Goal: Task Accomplishment & Management: Manage account settings

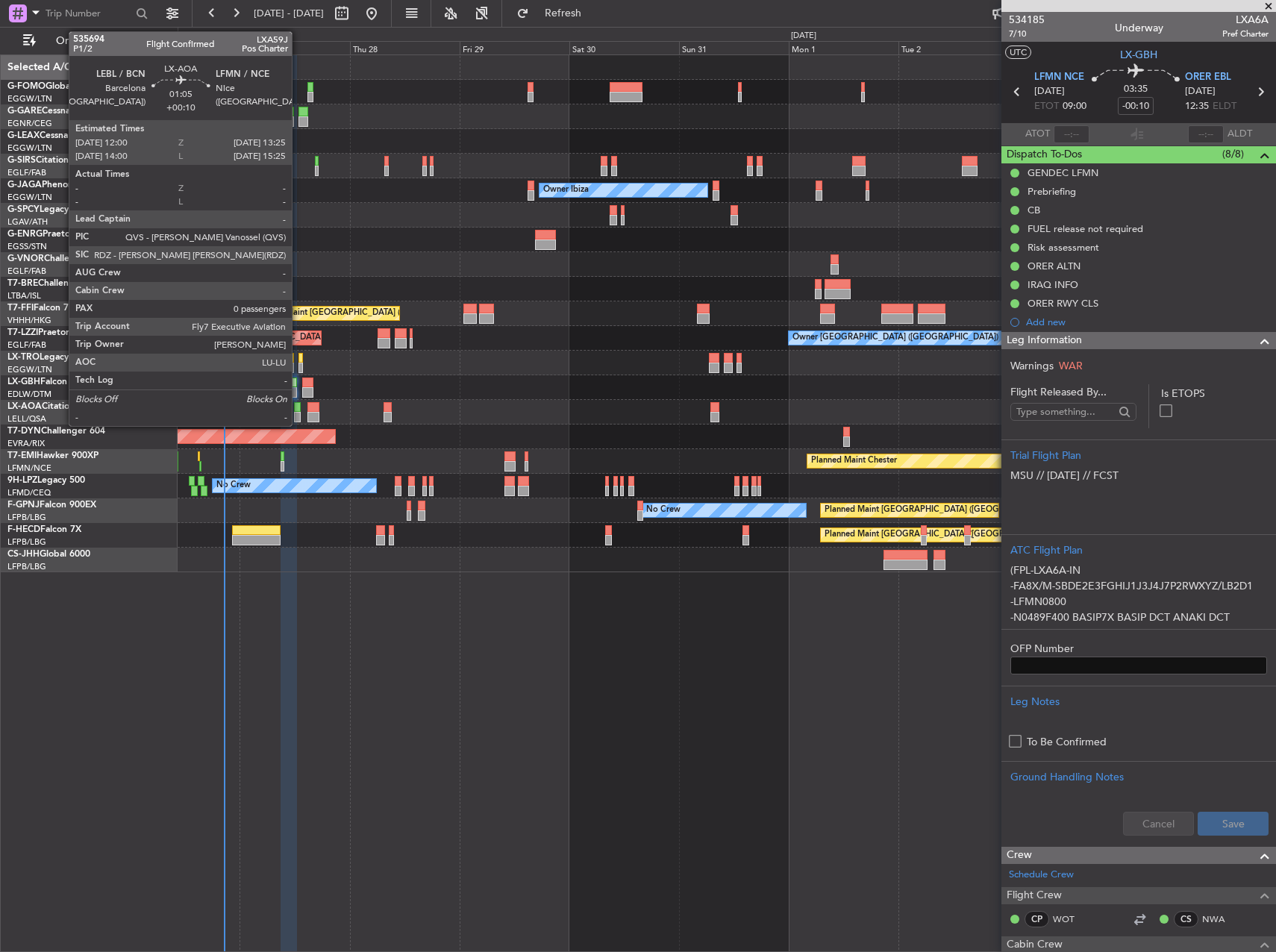
click at [298, 417] on div at bounding box center [297, 416] width 7 height 10
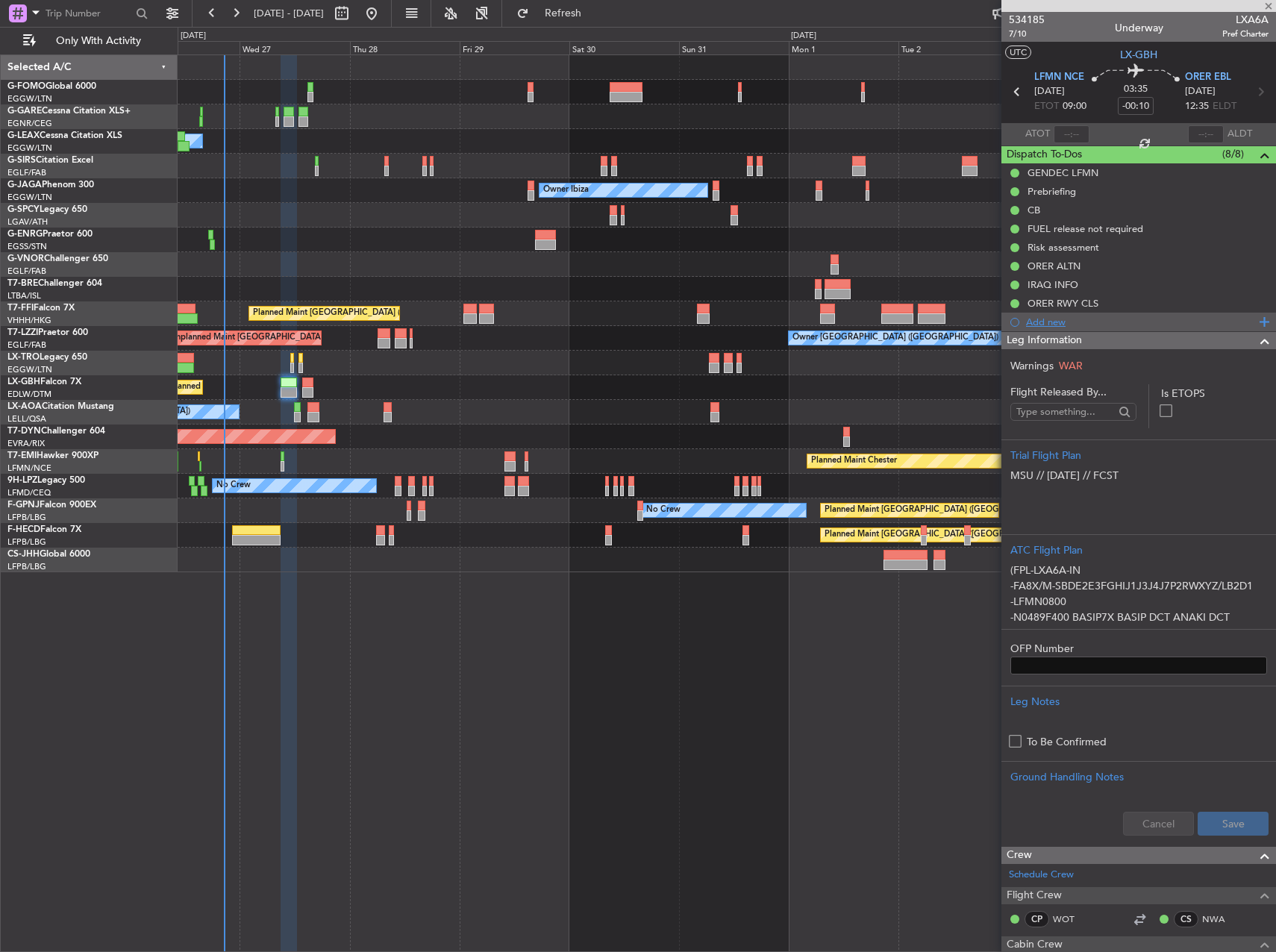
type input "+00:10"
type input "0"
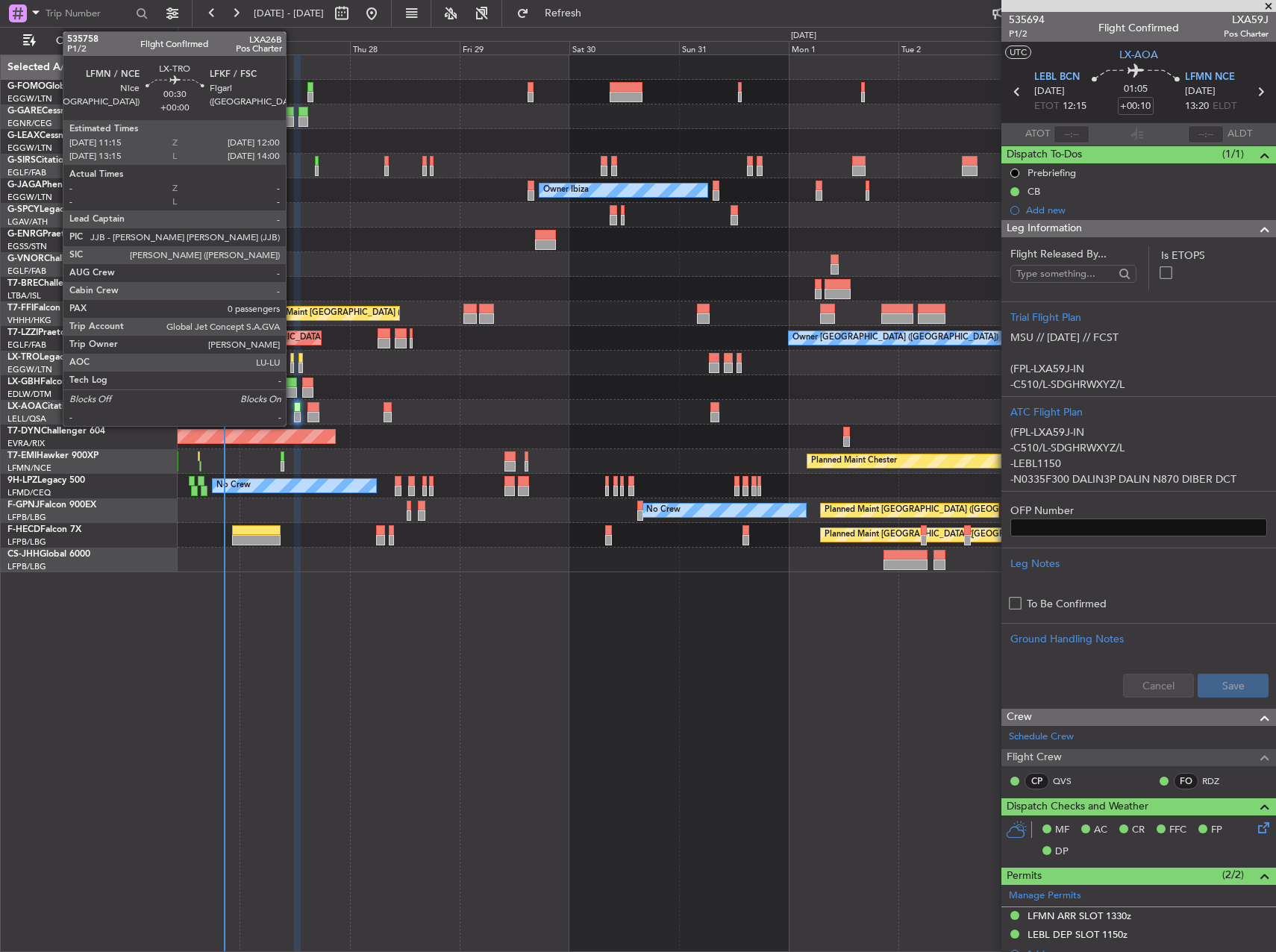
click at [293, 361] on div at bounding box center [292, 358] width 4 height 10
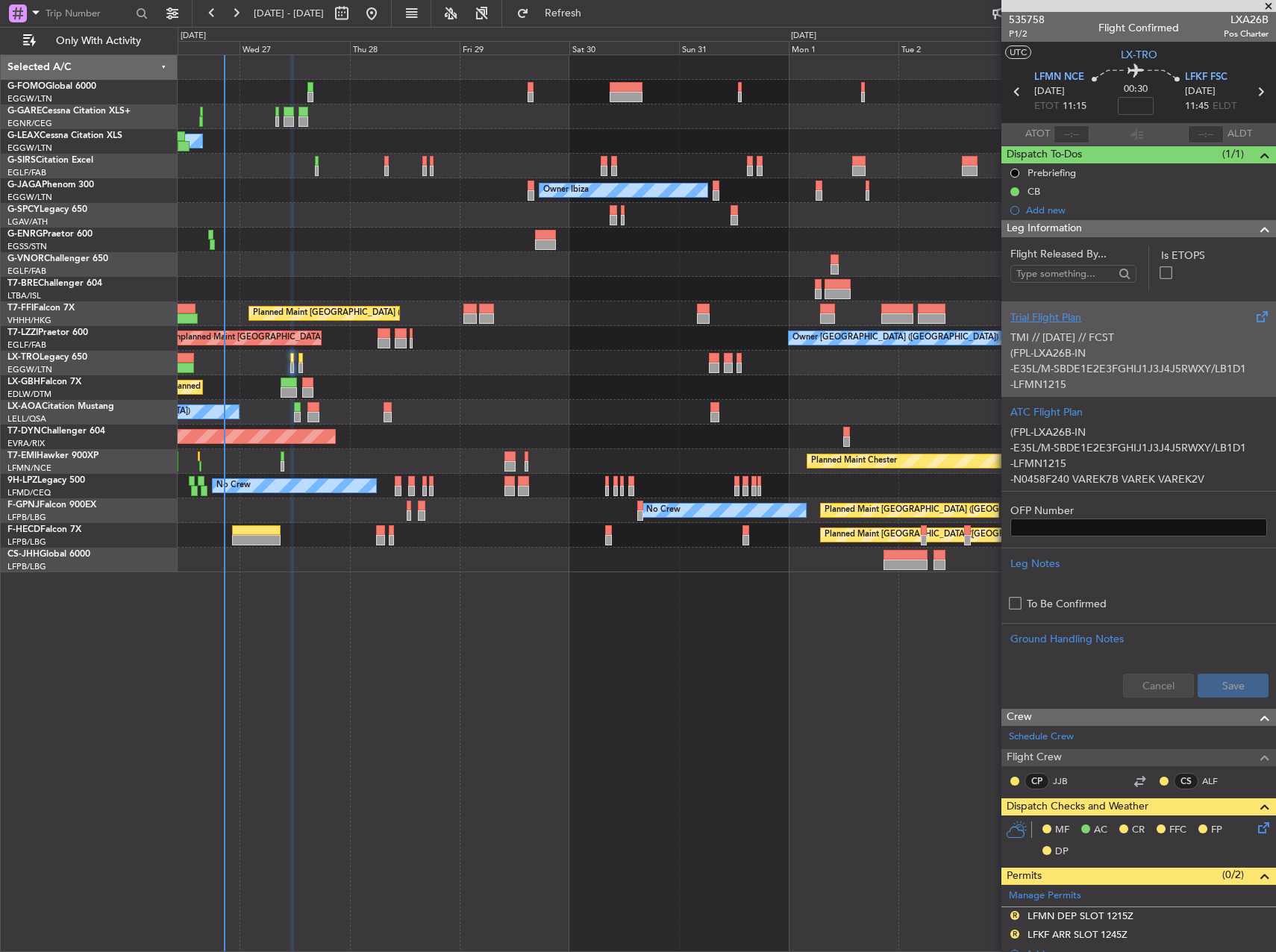
click at [1063, 351] on div "TMI // [DATE] // FCST (FPL-LXA26B-IN -E35L/M-SBDE1E2E3FGHIJ1J3J4J5RWXY/LB1D1 -L…" at bounding box center [1139, 357] width 257 height 63
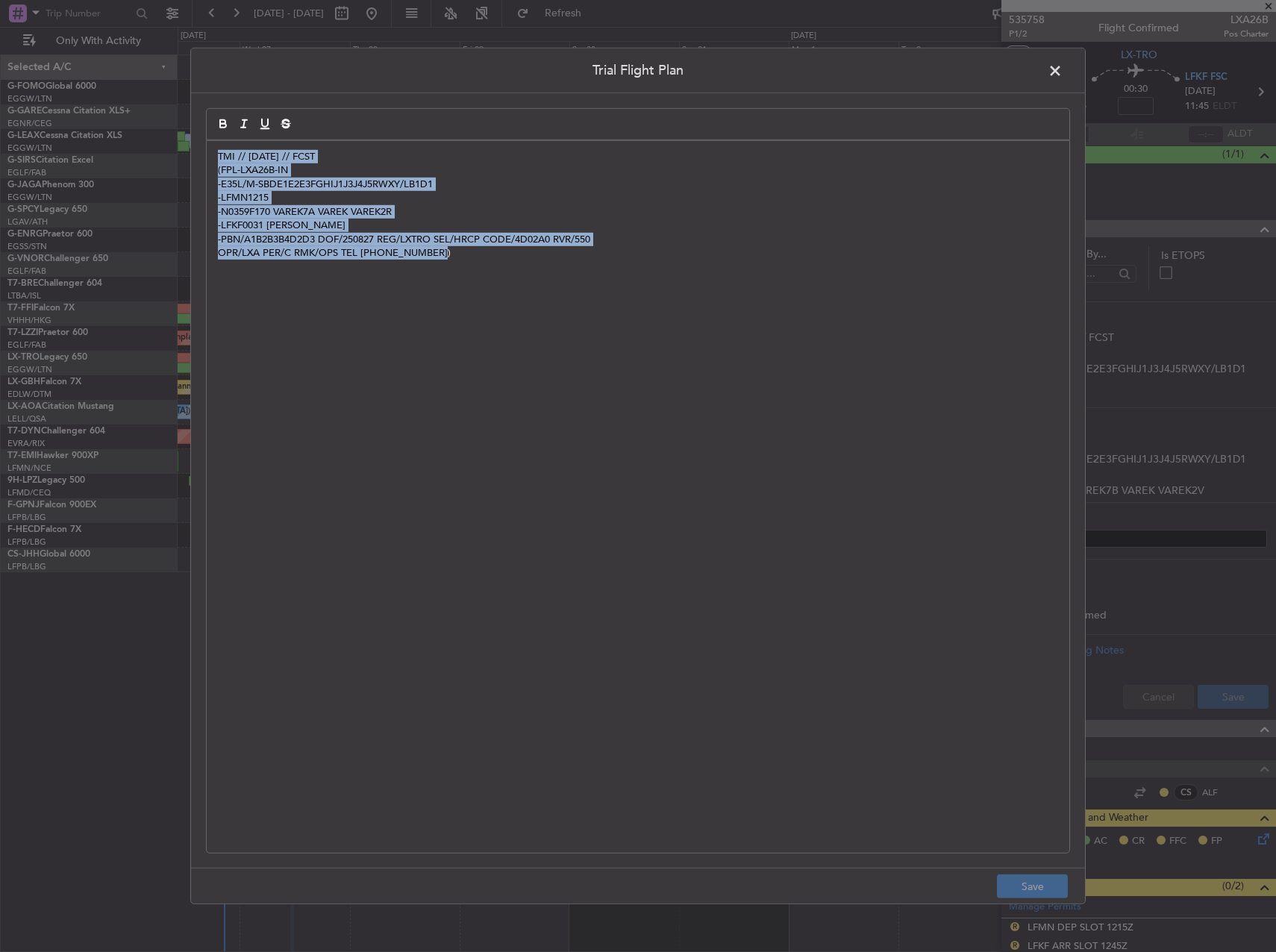
drag, startPoint x: 651, startPoint y: 353, endPoint x: -4, endPoint y: 154, distance: 684.6
click at [0, 154] on html "[DATE] - [DATE] Refresh Quick Links Only With Activity Owner Unplanned Maint [G…" at bounding box center [638, 476] width 1276 height 952
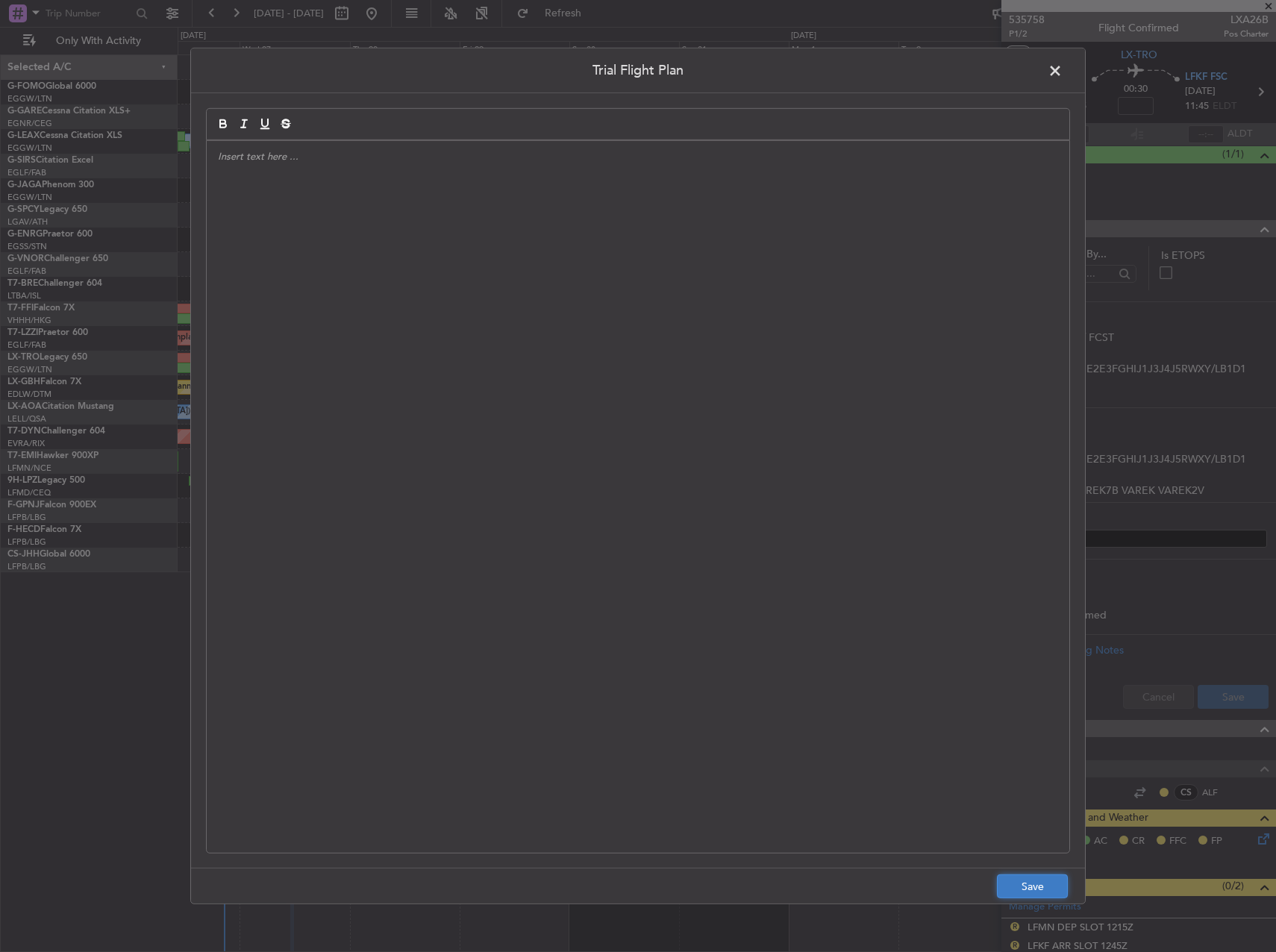
click at [1040, 875] on button "Save" at bounding box center [1032, 886] width 71 height 24
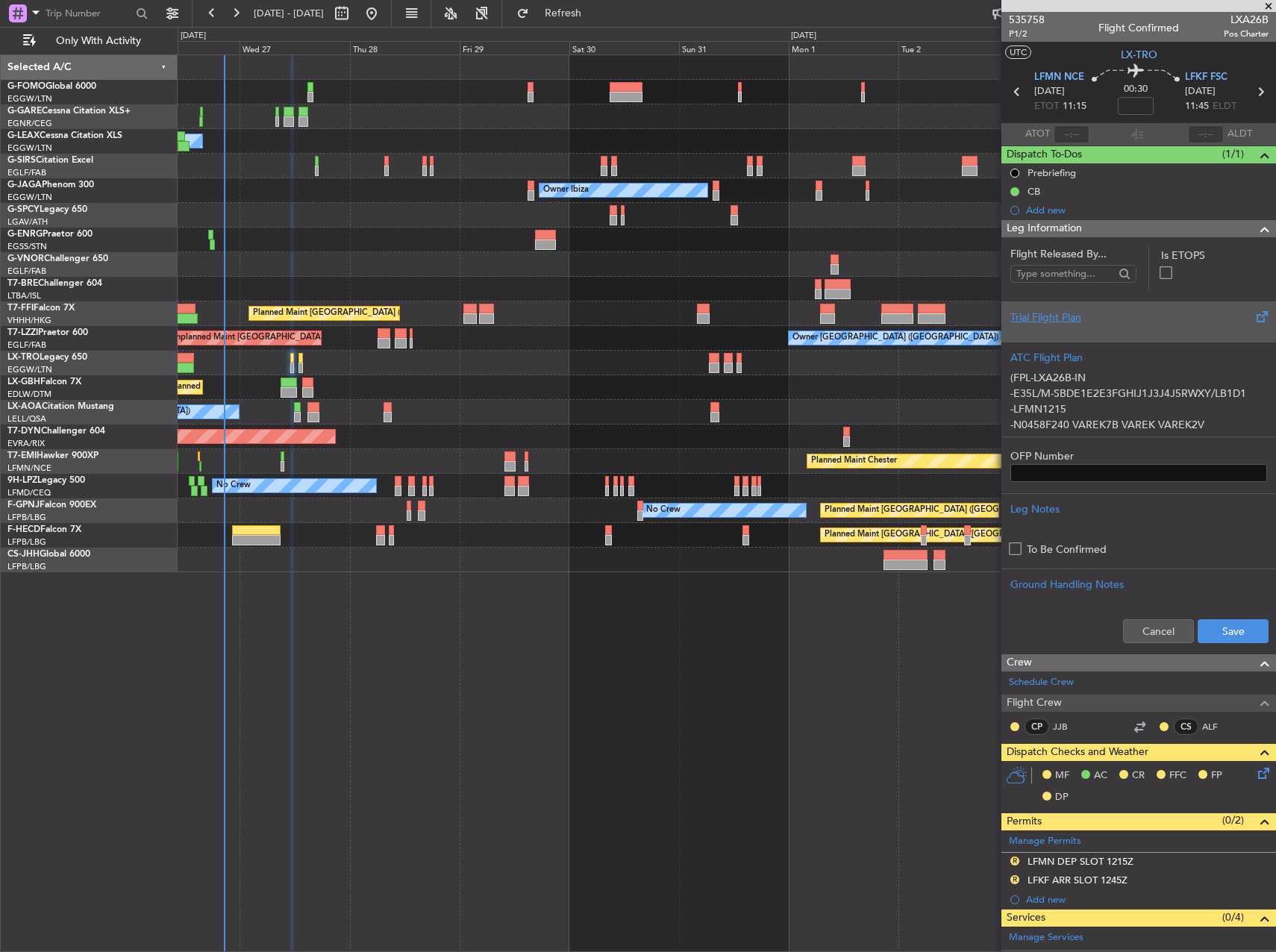
click at [1113, 331] on div at bounding box center [1139, 330] width 257 height 8
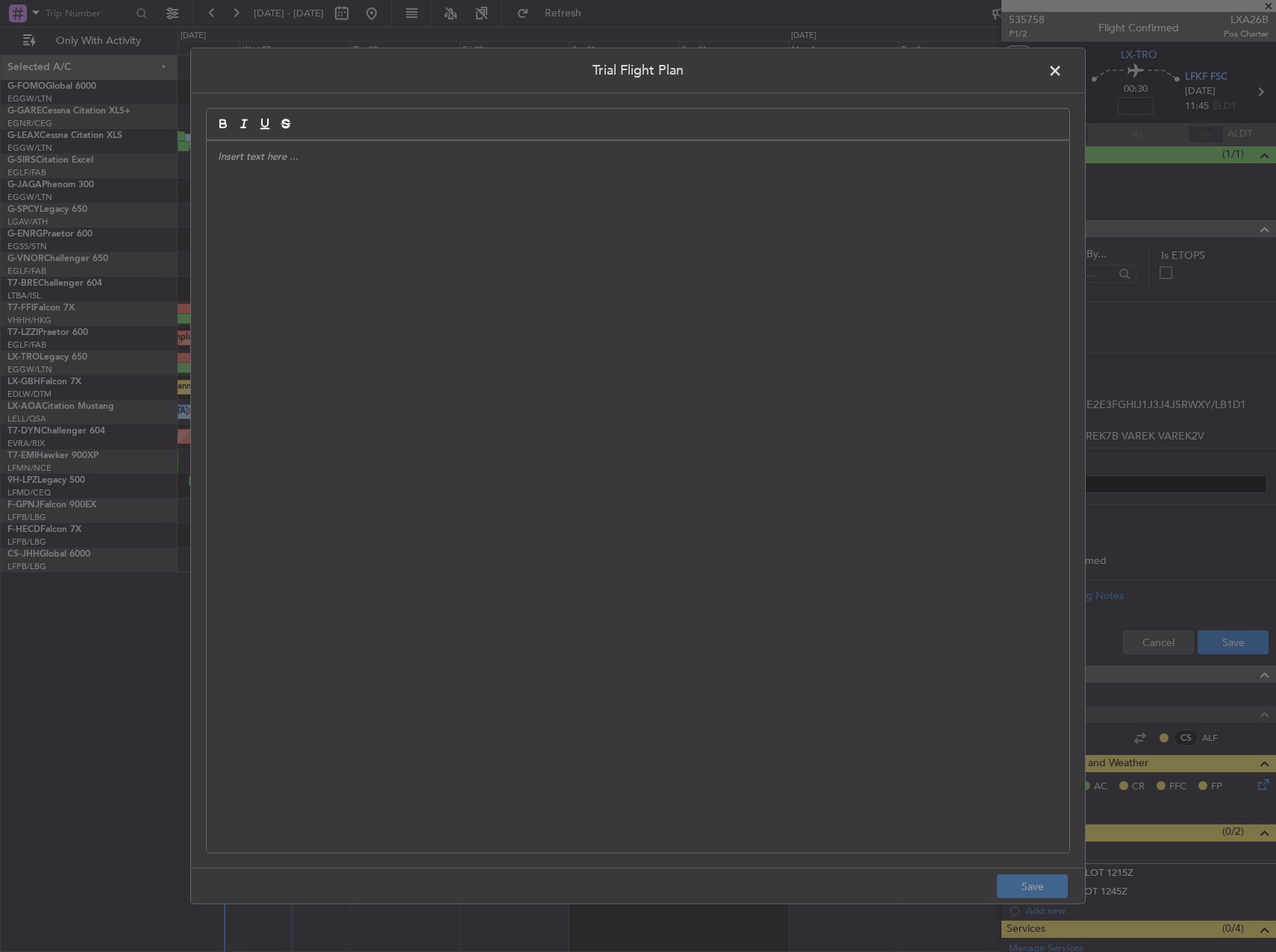
click at [732, 408] on div at bounding box center [638, 497] width 863 height 712
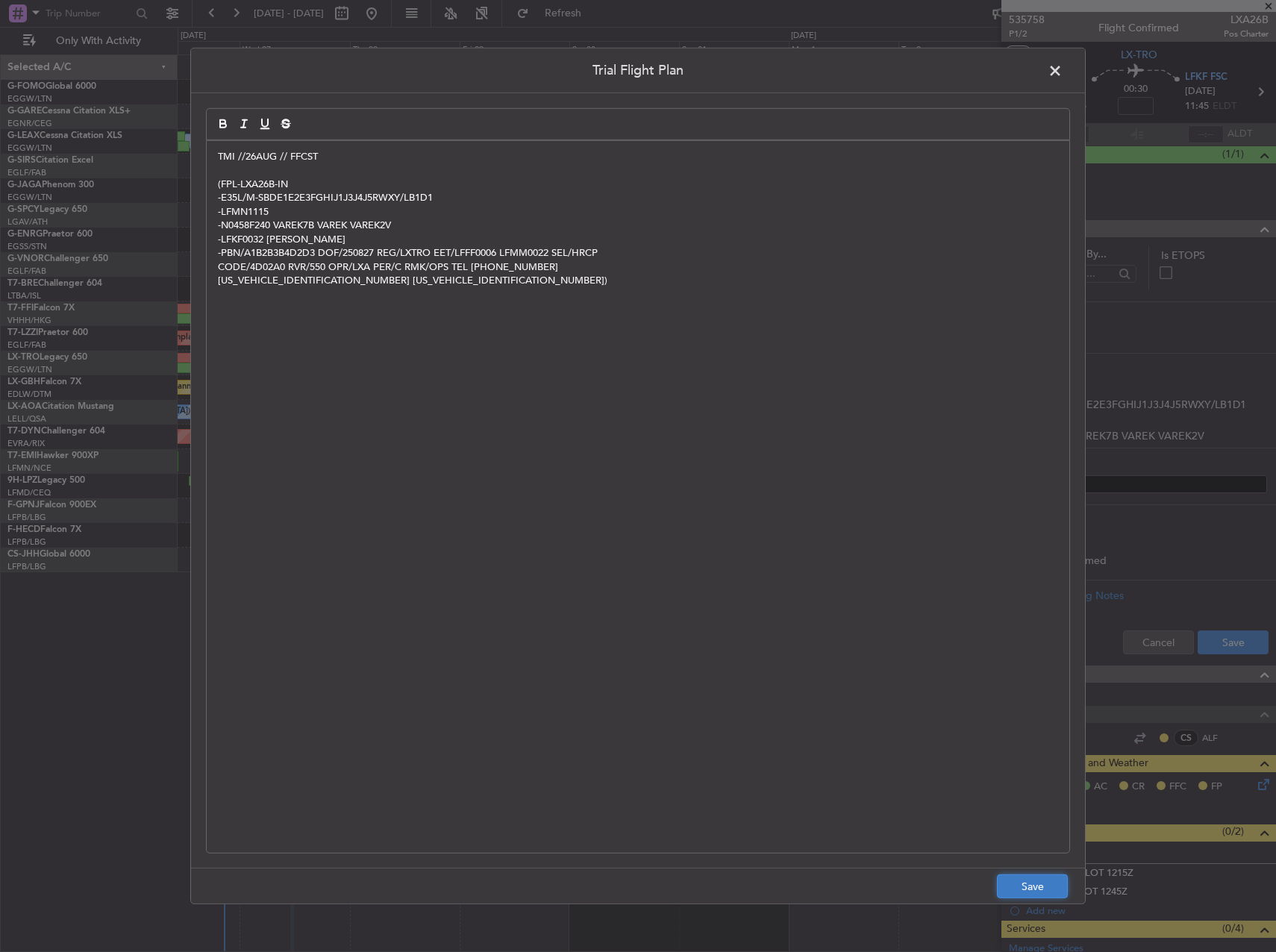
click at [1043, 885] on button "Save" at bounding box center [1032, 886] width 71 height 24
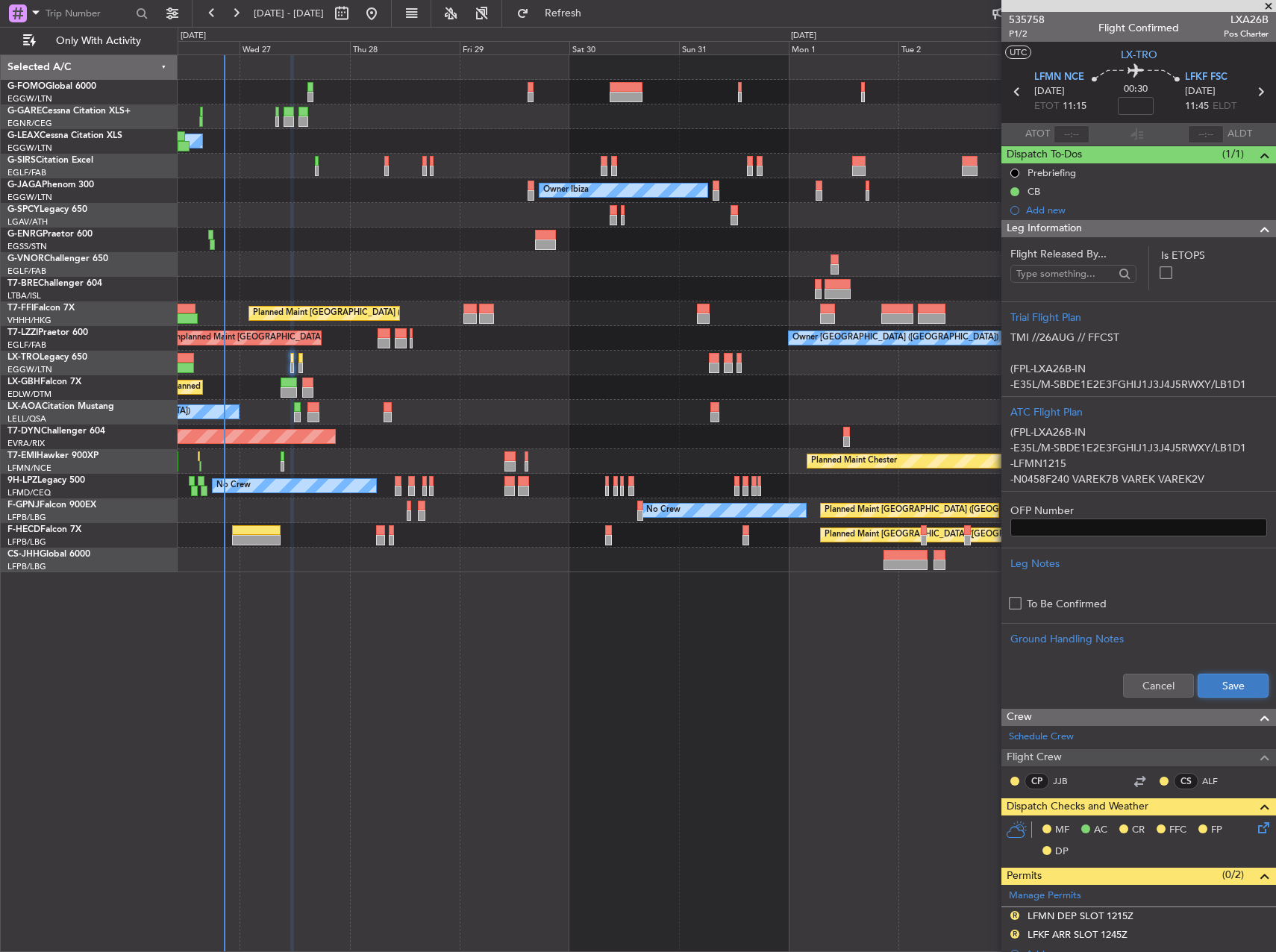
click at [1207, 676] on button "Save" at bounding box center [1233, 686] width 71 height 24
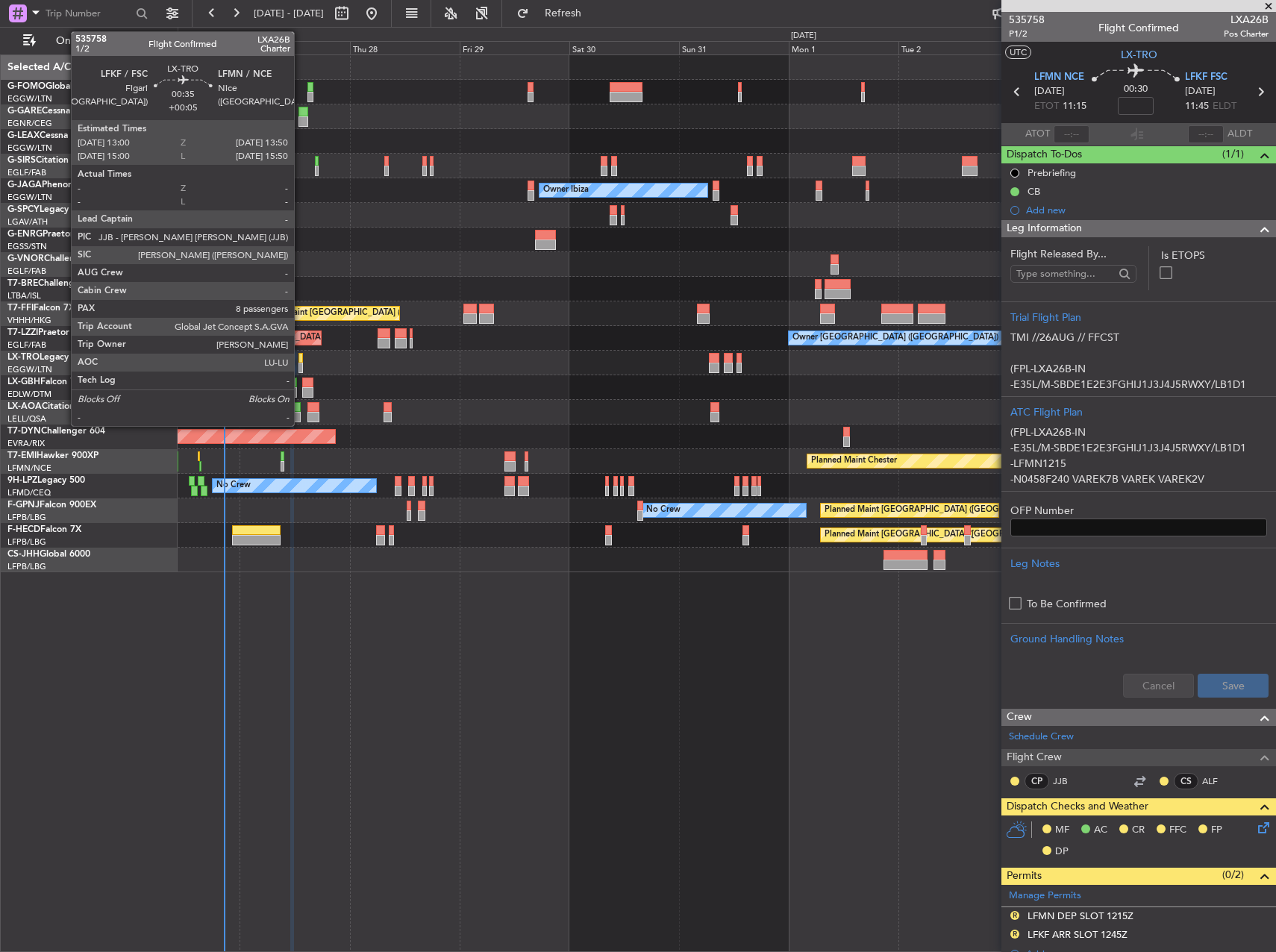
click at [301, 364] on div at bounding box center [300, 367] width 5 height 10
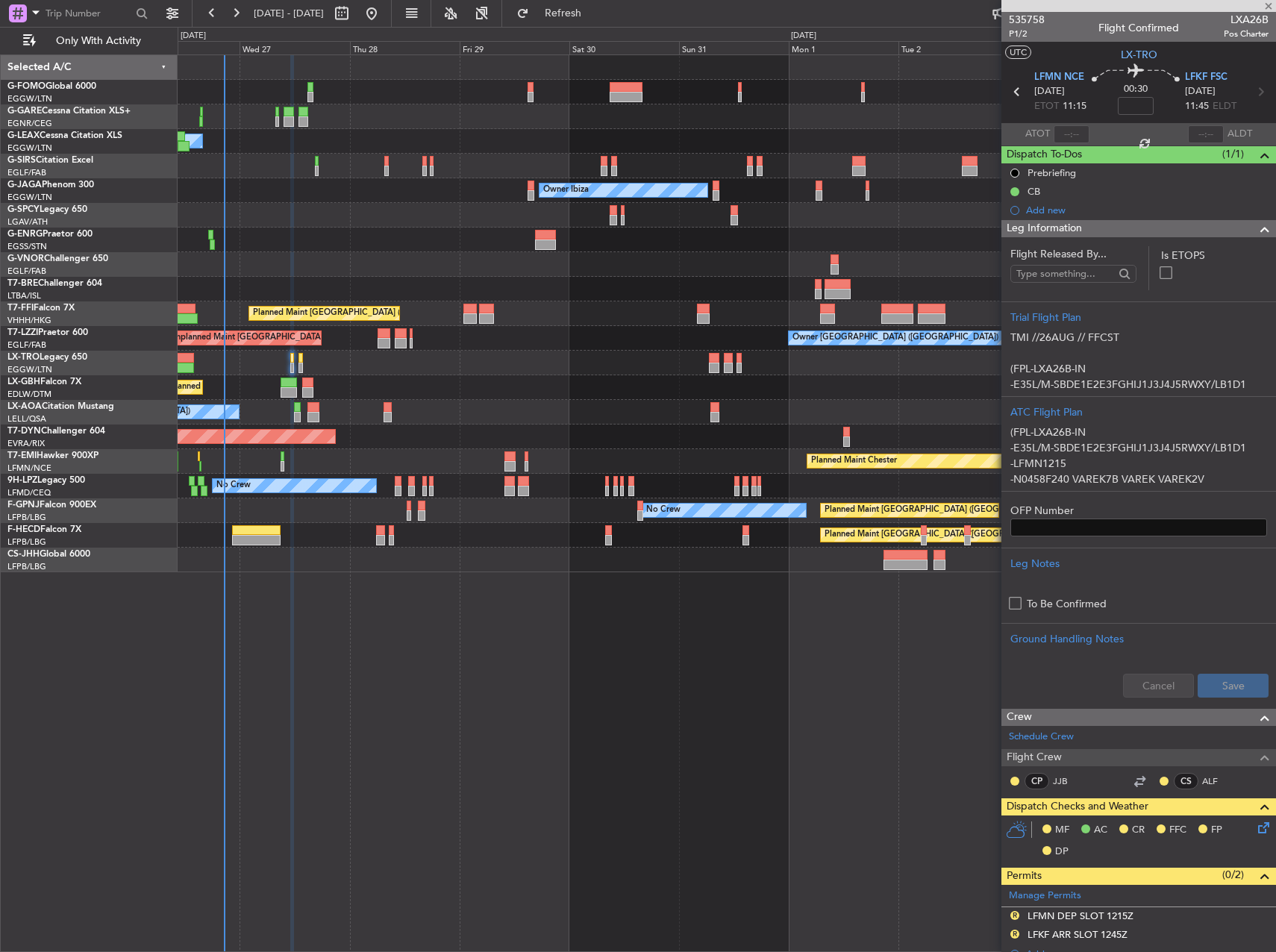
type input "+00:05"
type input "8"
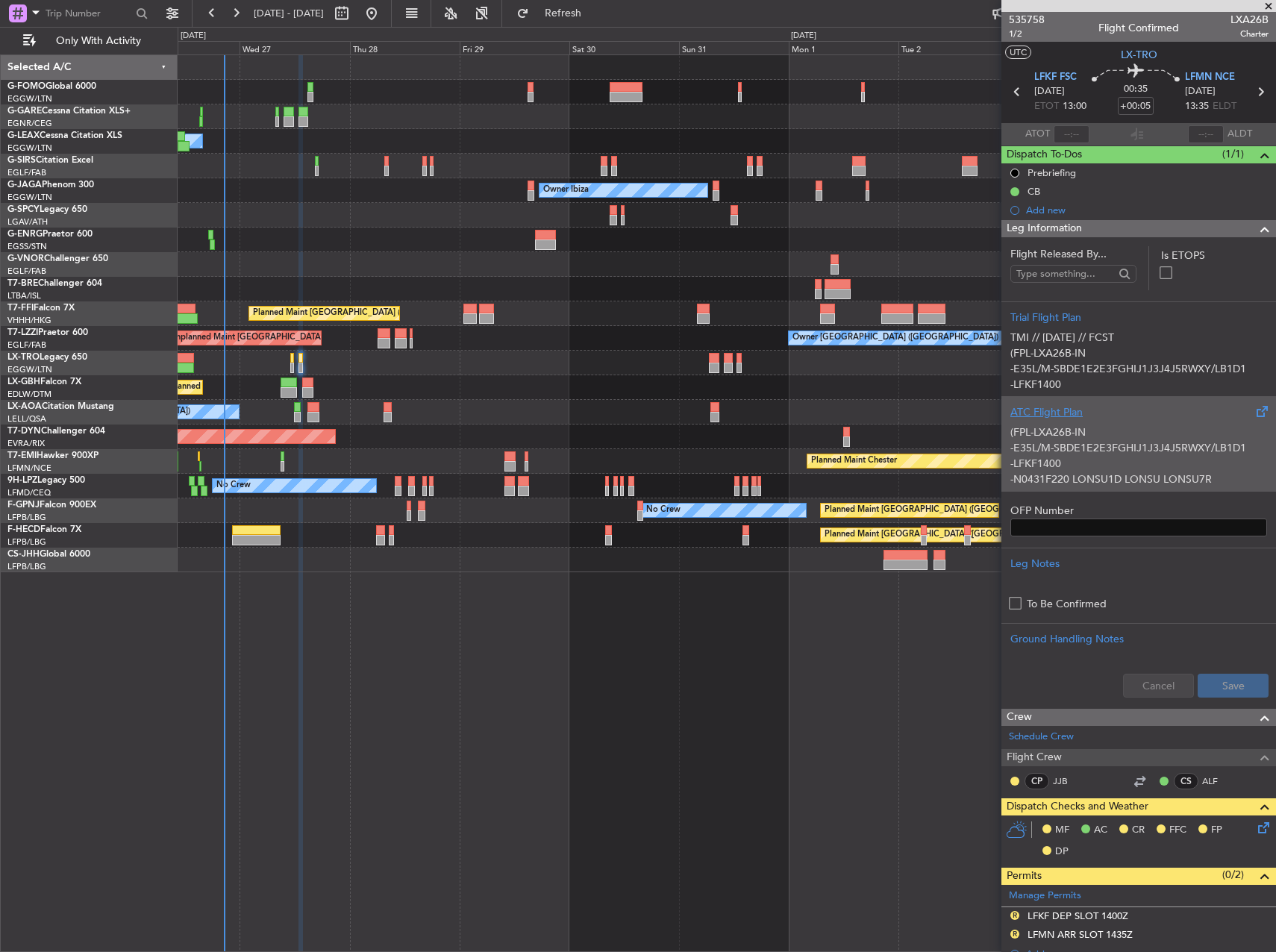
click at [1137, 415] on div "ATC Flight Plan" at bounding box center [1139, 412] width 257 height 16
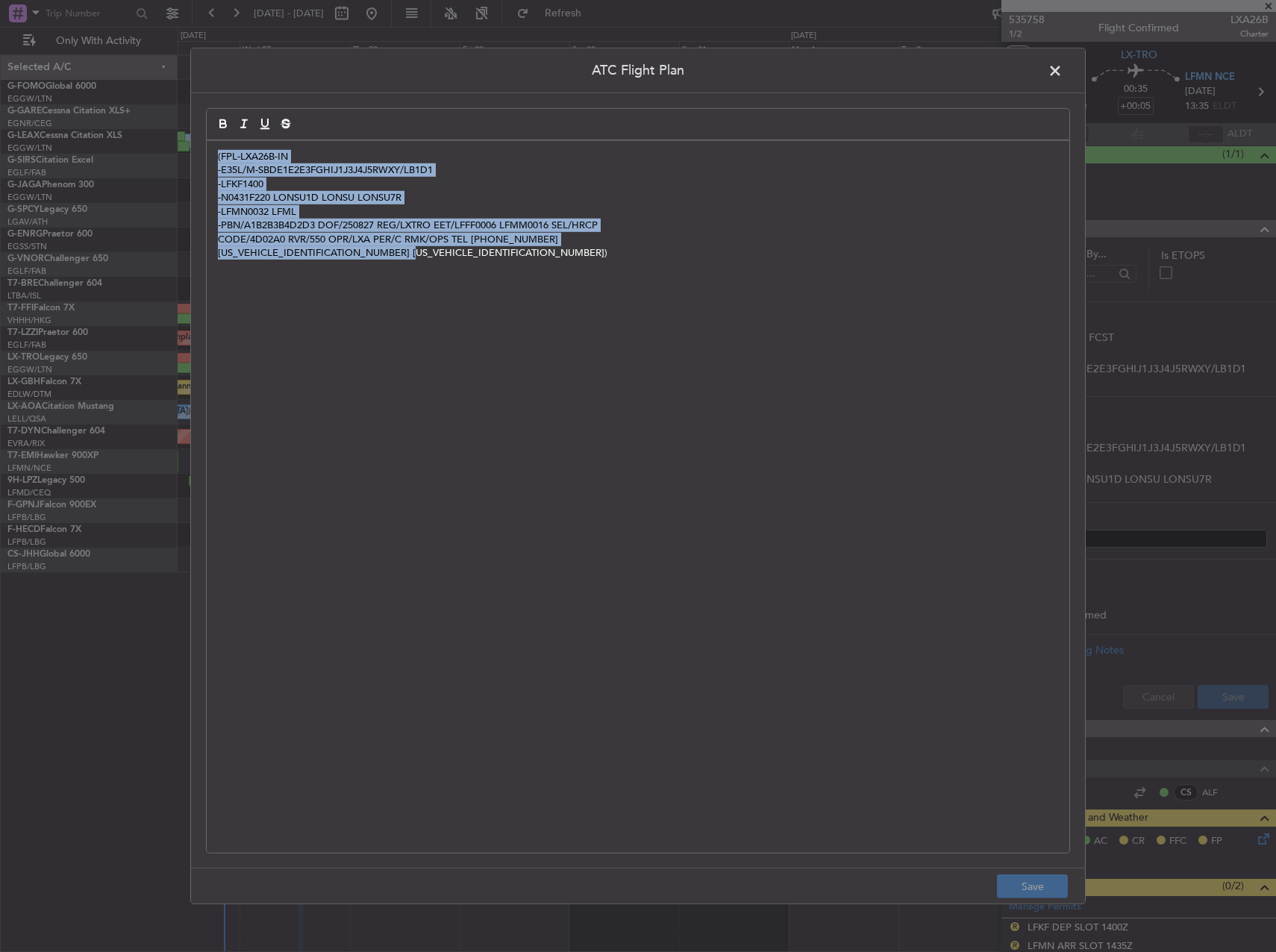
drag, startPoint x: 871, startPoint y: 436, endPoint x: -4, endPoint y: -2, distance: 978.5
click at [0, 0] on html "[DATE] - [DATE] Refresh Quick Links Only With Activity Owner Unplanned Maint [G…" at bounding box center [638, 476] width 1276 height 952
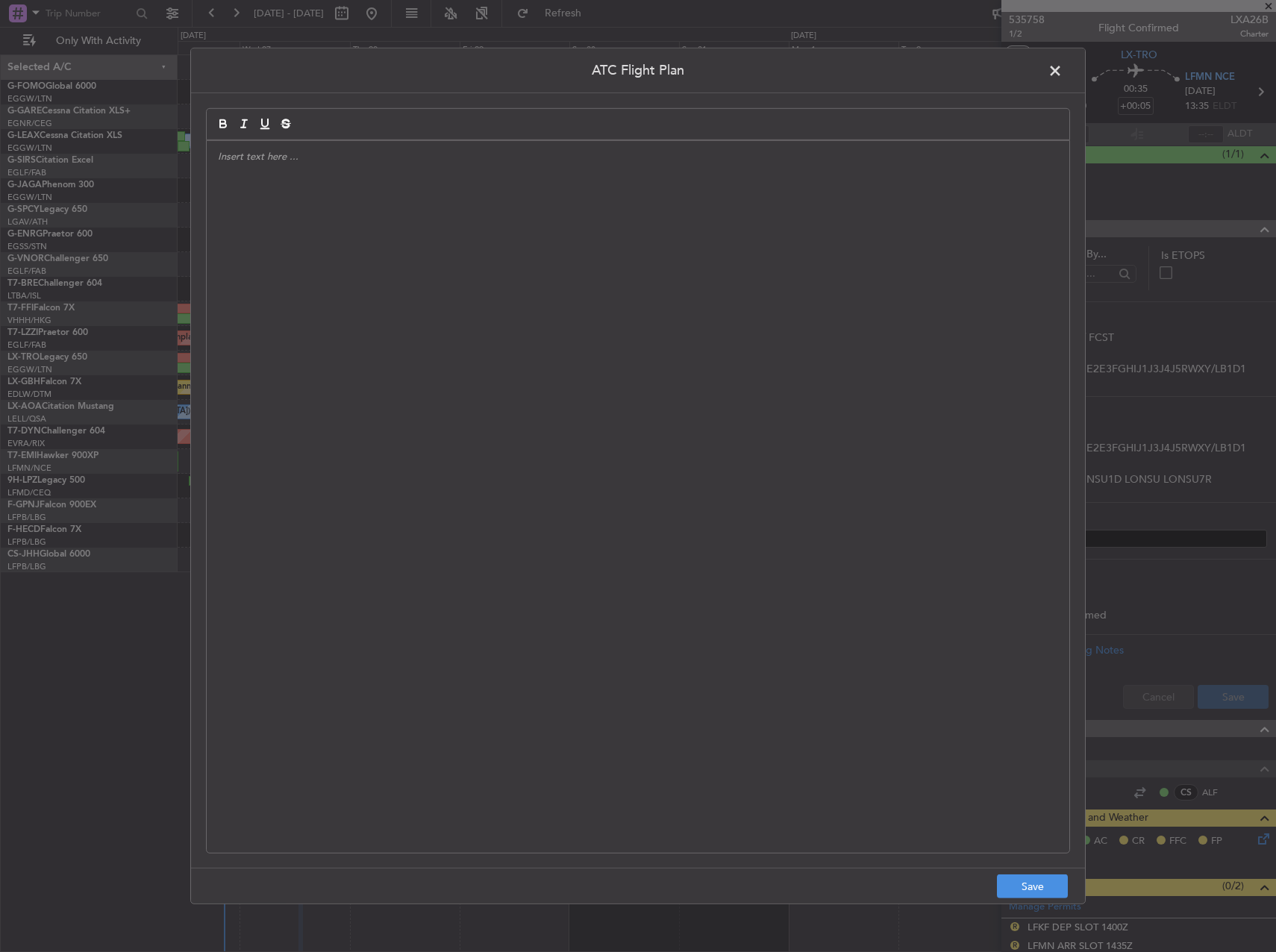
click at [1018, 899] on footer "Save" at bounding box center [638, 886] width 894 height 36
click at [1027, 877] on button "Save" at bounding box center [1032, 886] width 71 height 24
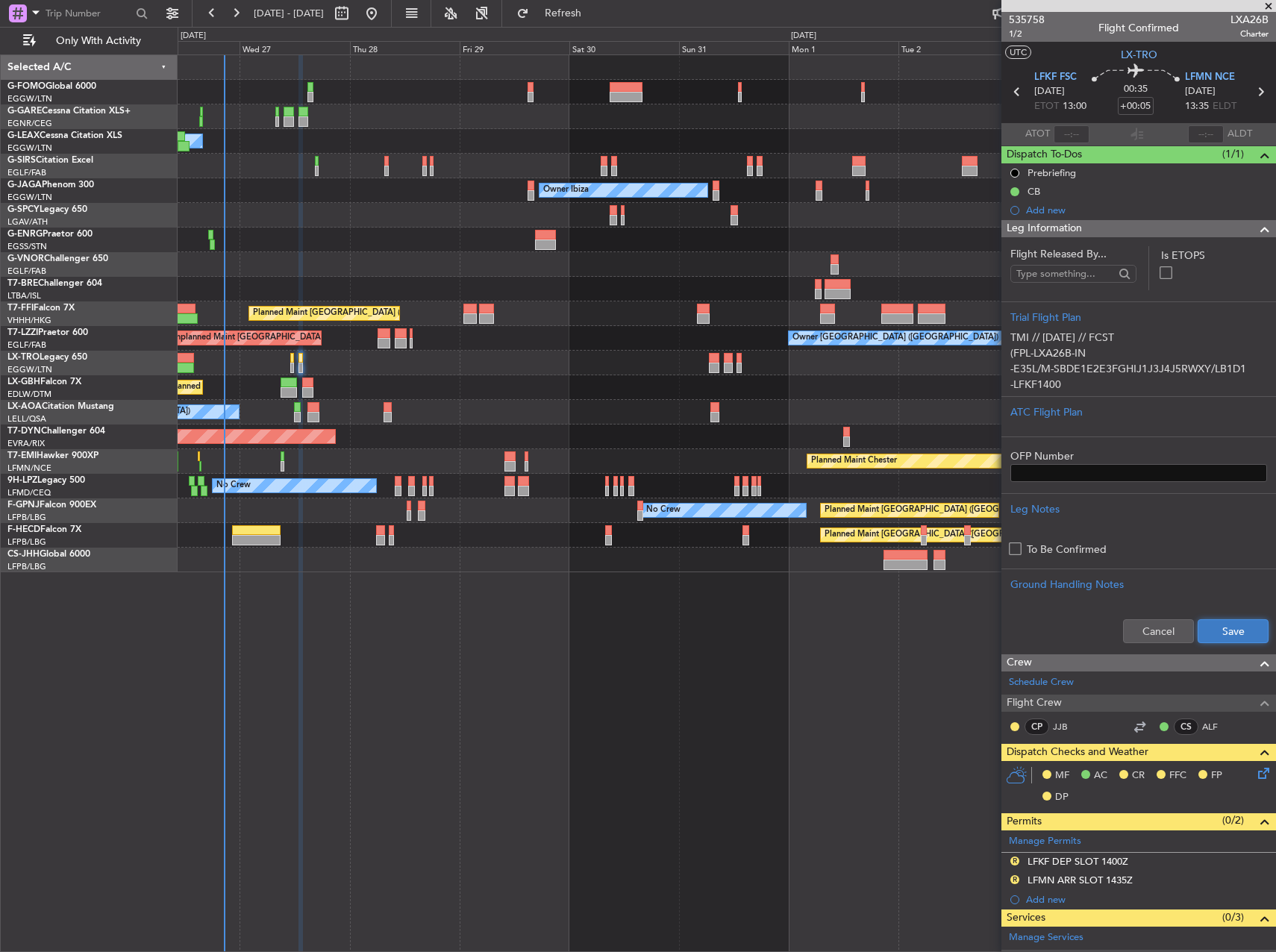
click at [1228, 636] on button "Save" at bounding box center [1233, 631] width 71 height 24
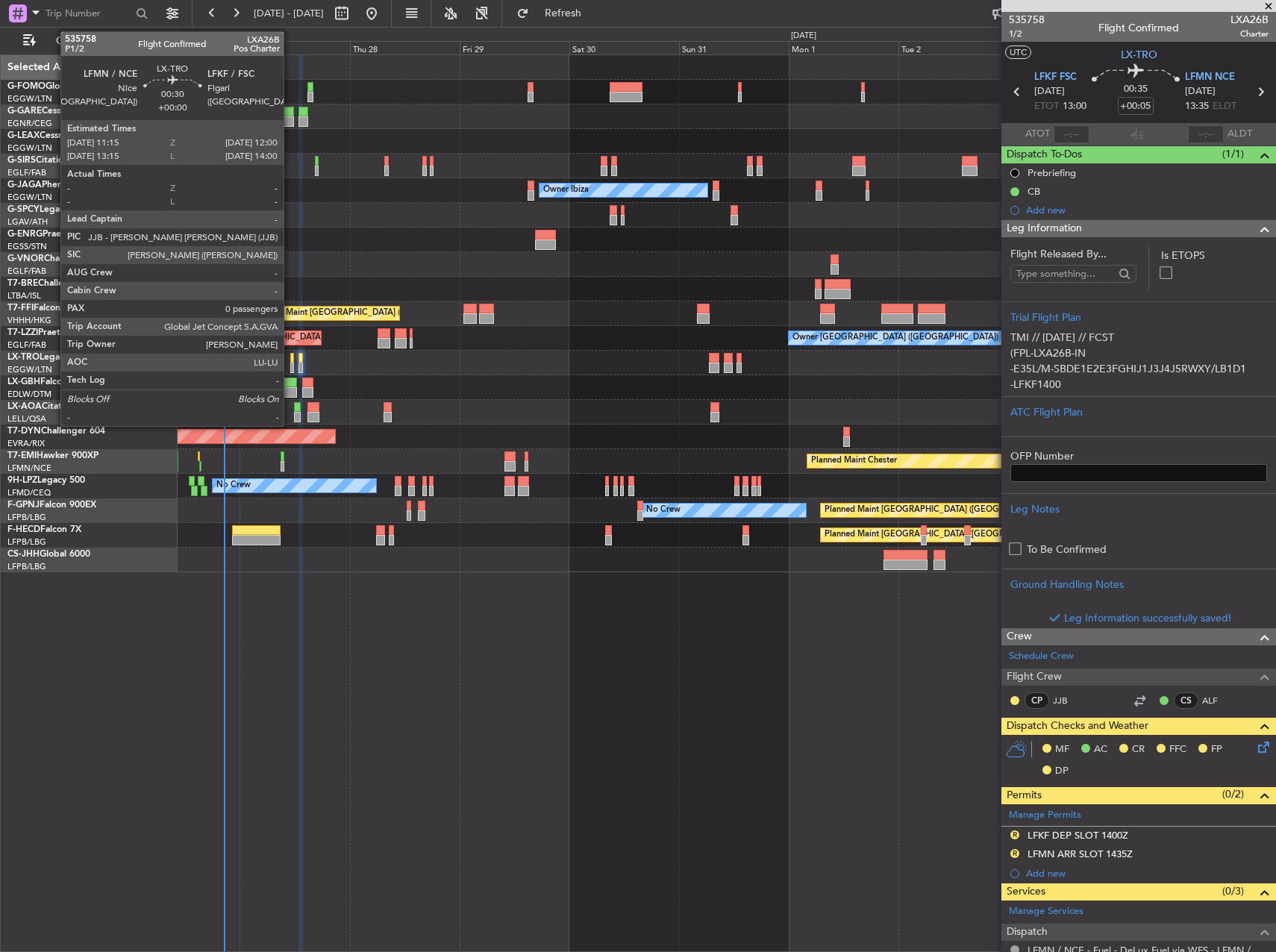
click at [290, 363] on div at bounding box center [292, 367] width 4 height 10
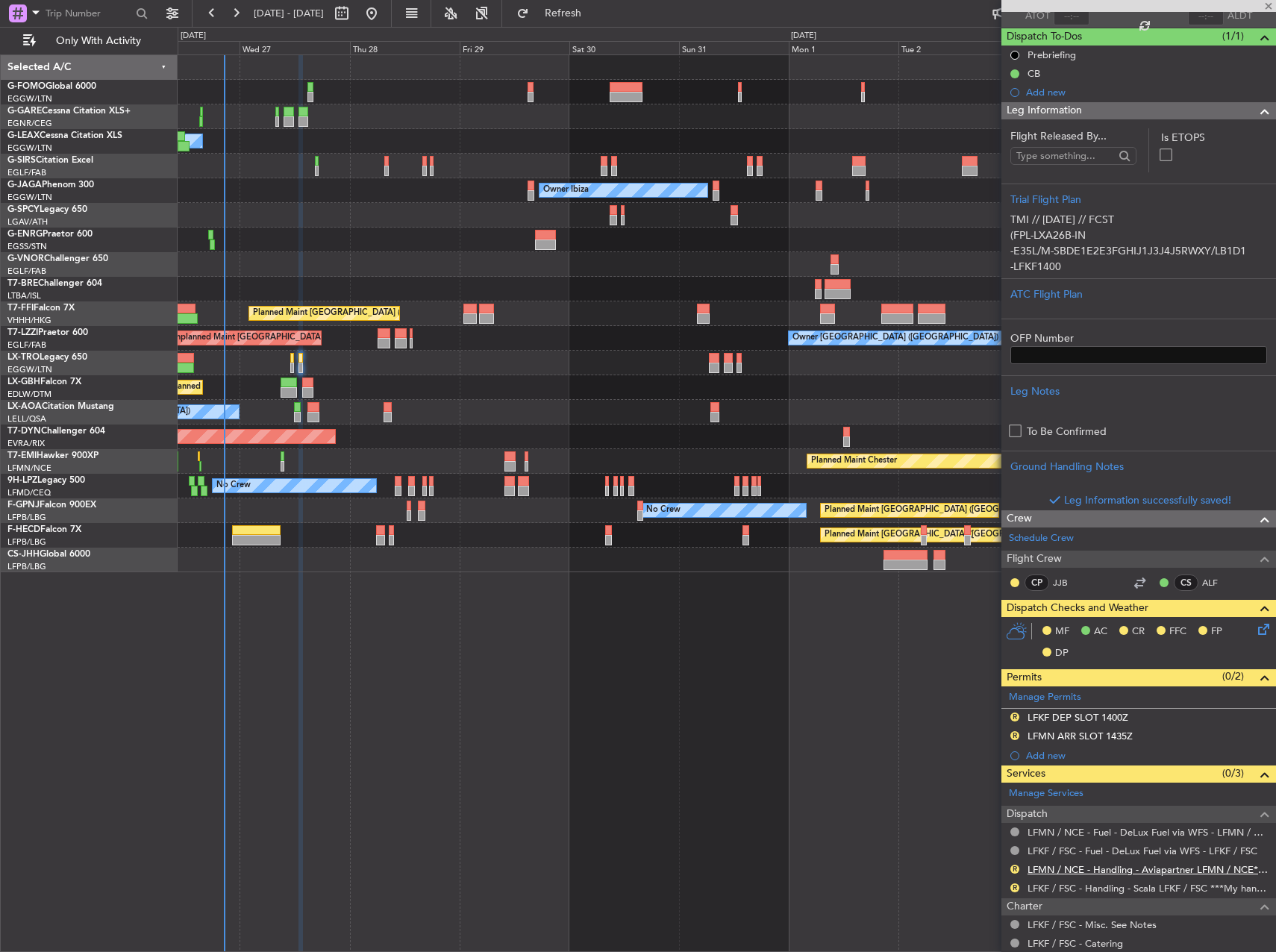
scroll to position [298, 0]
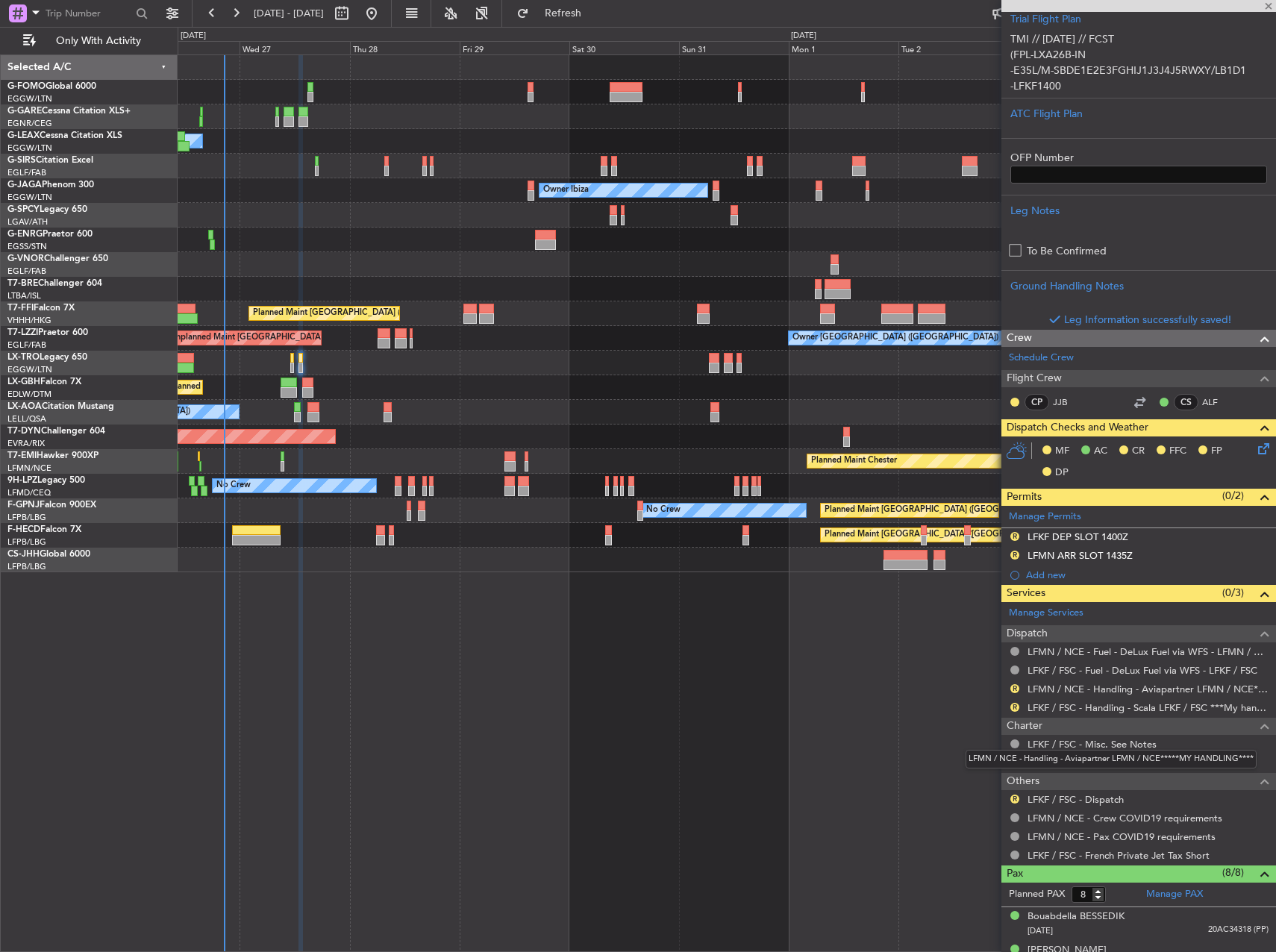
type input "0"
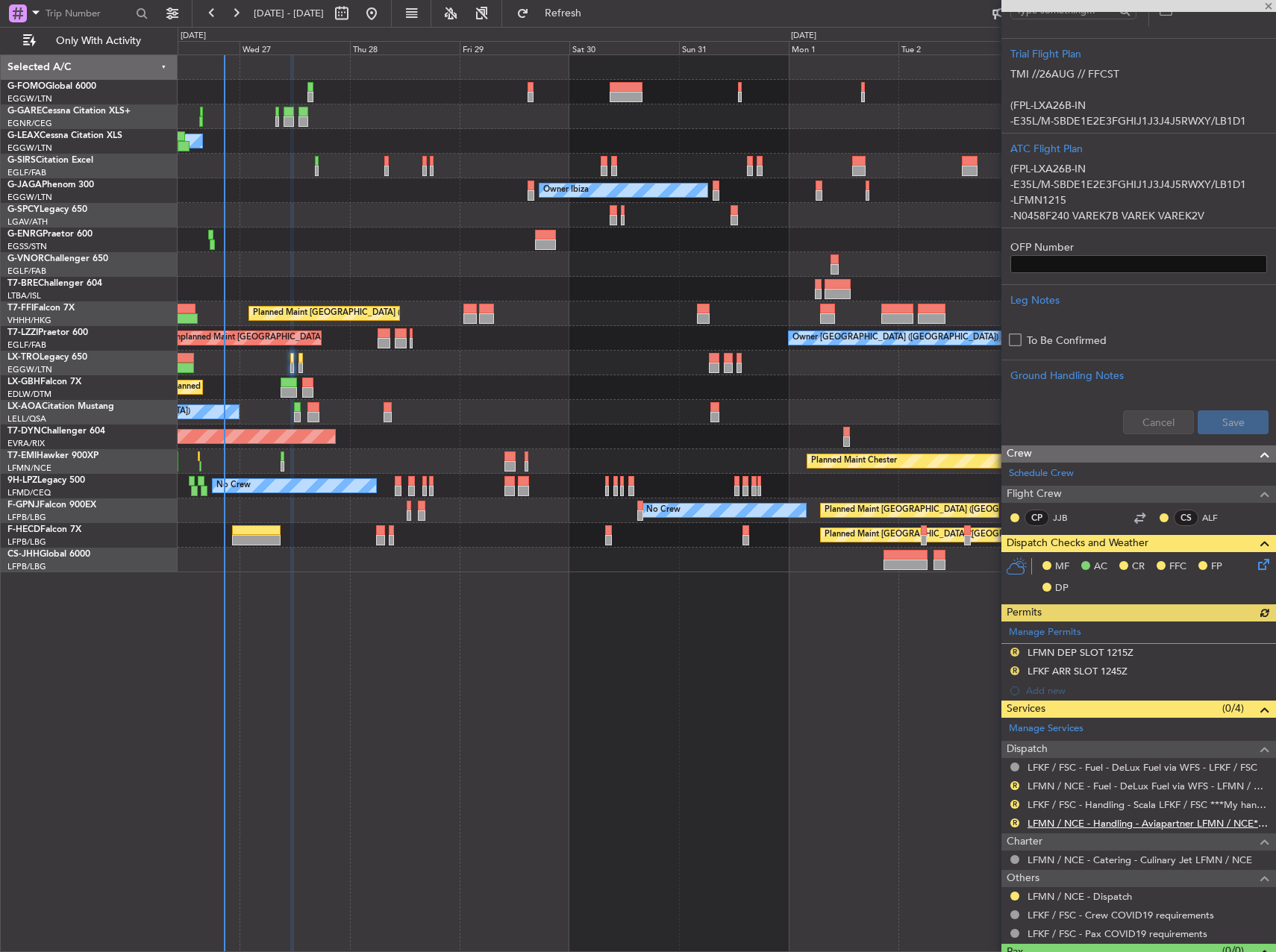
scroll to position [297, 0]
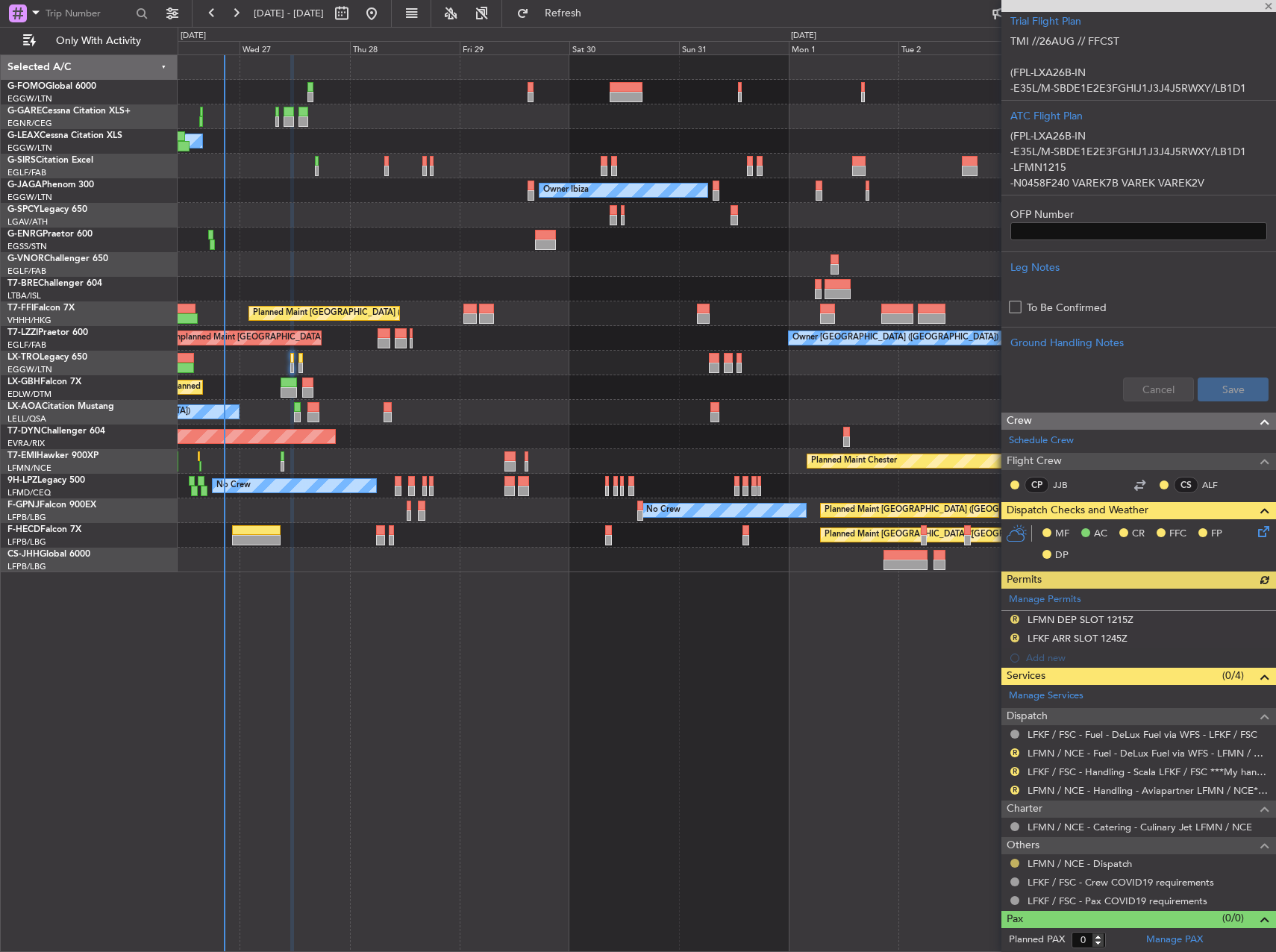
click at [1012, 863] on button at bounding box center [1014, 863] width 9 height 8
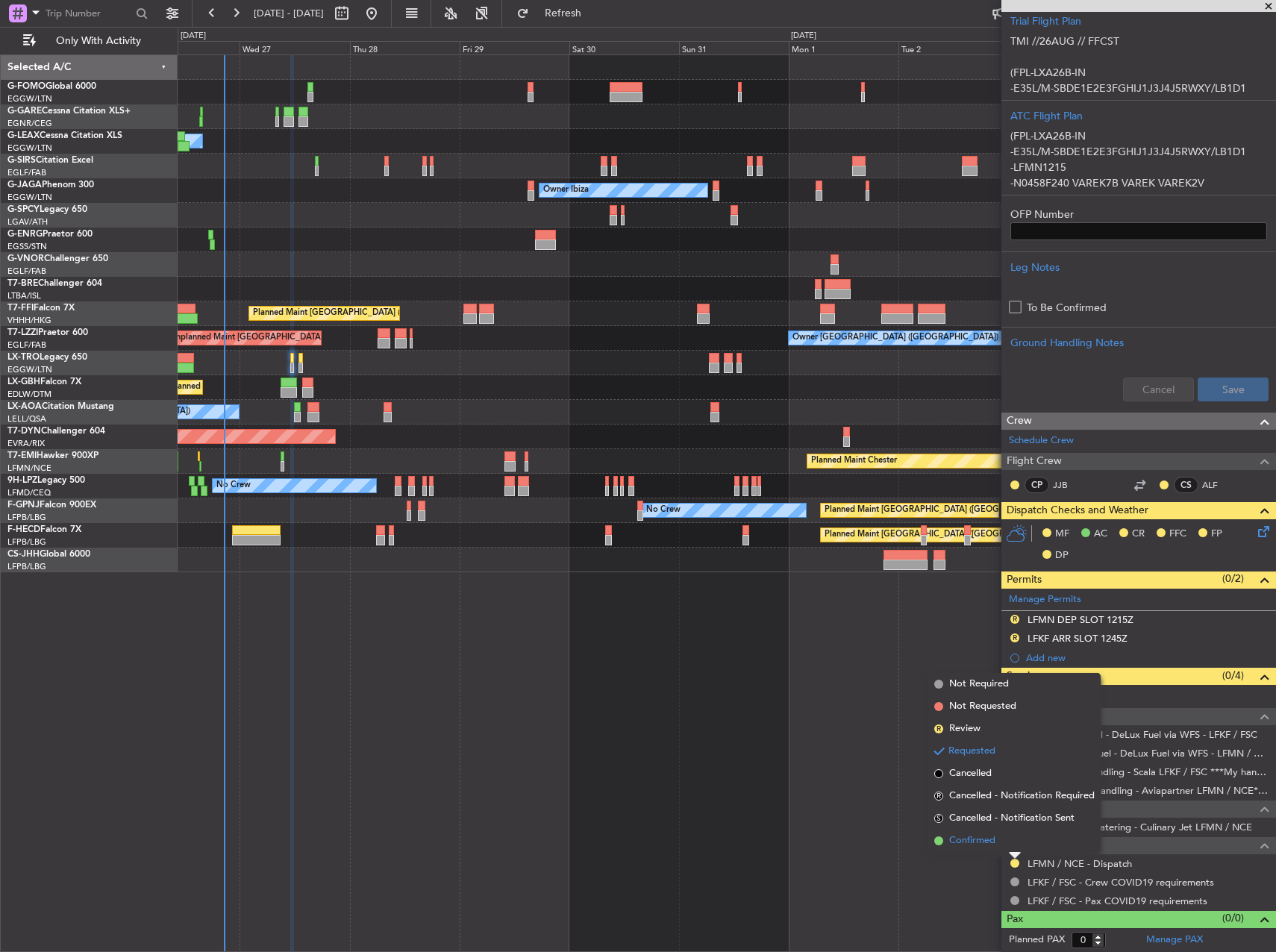
click at [991, 844] on span "Confirmed" at bounding box center [972, 842] width 46 height 15
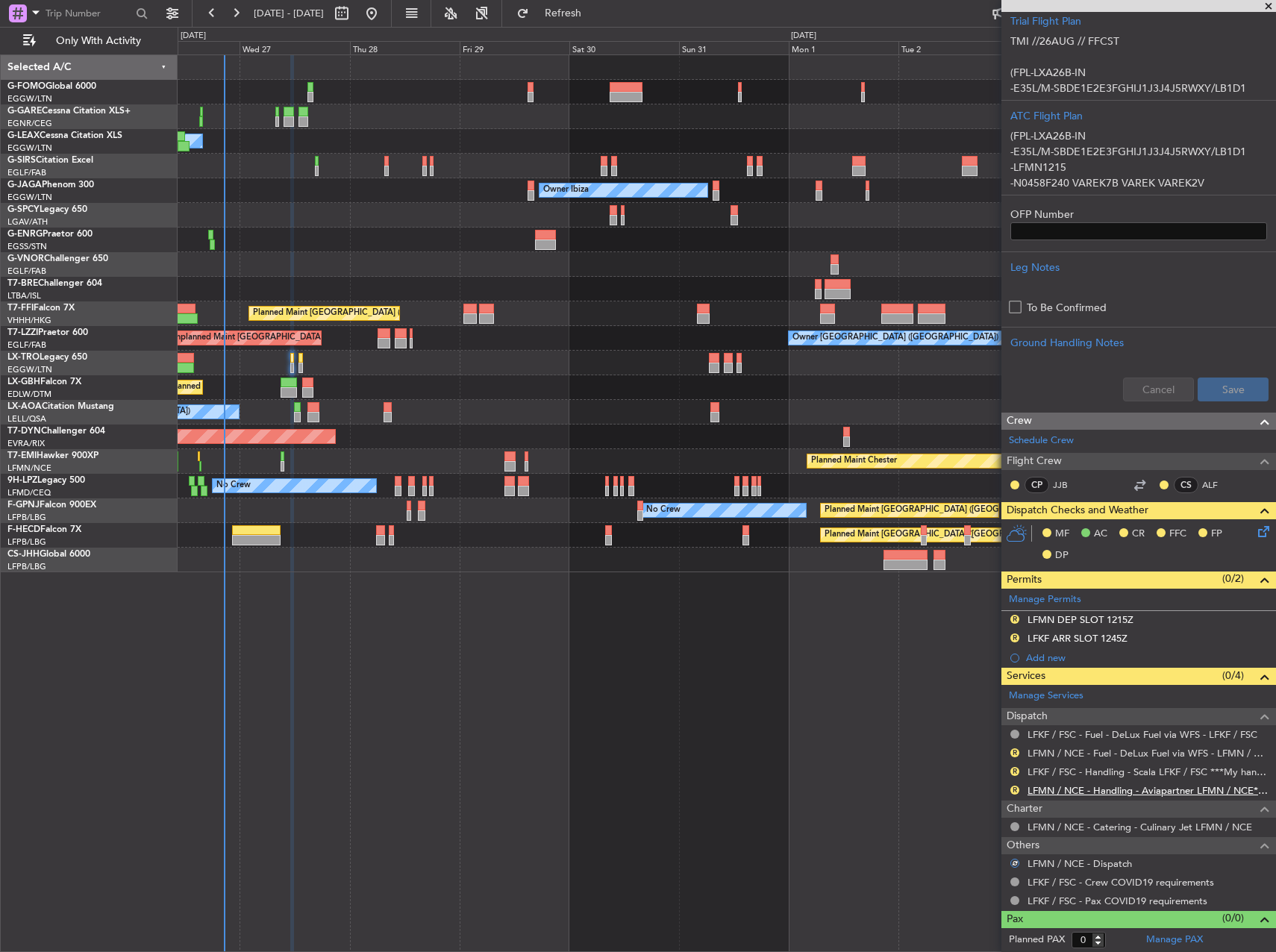
click at [1114, 791] on link "LFMN / NCE - Handling - Aviapartner LFMN / NCE*****MY HANDLING****" at bounding box center [1148, 790] width 241 height 12
click at [595, 17] on span "Refresh" at bounding box center [564, 13] width 62 height 10
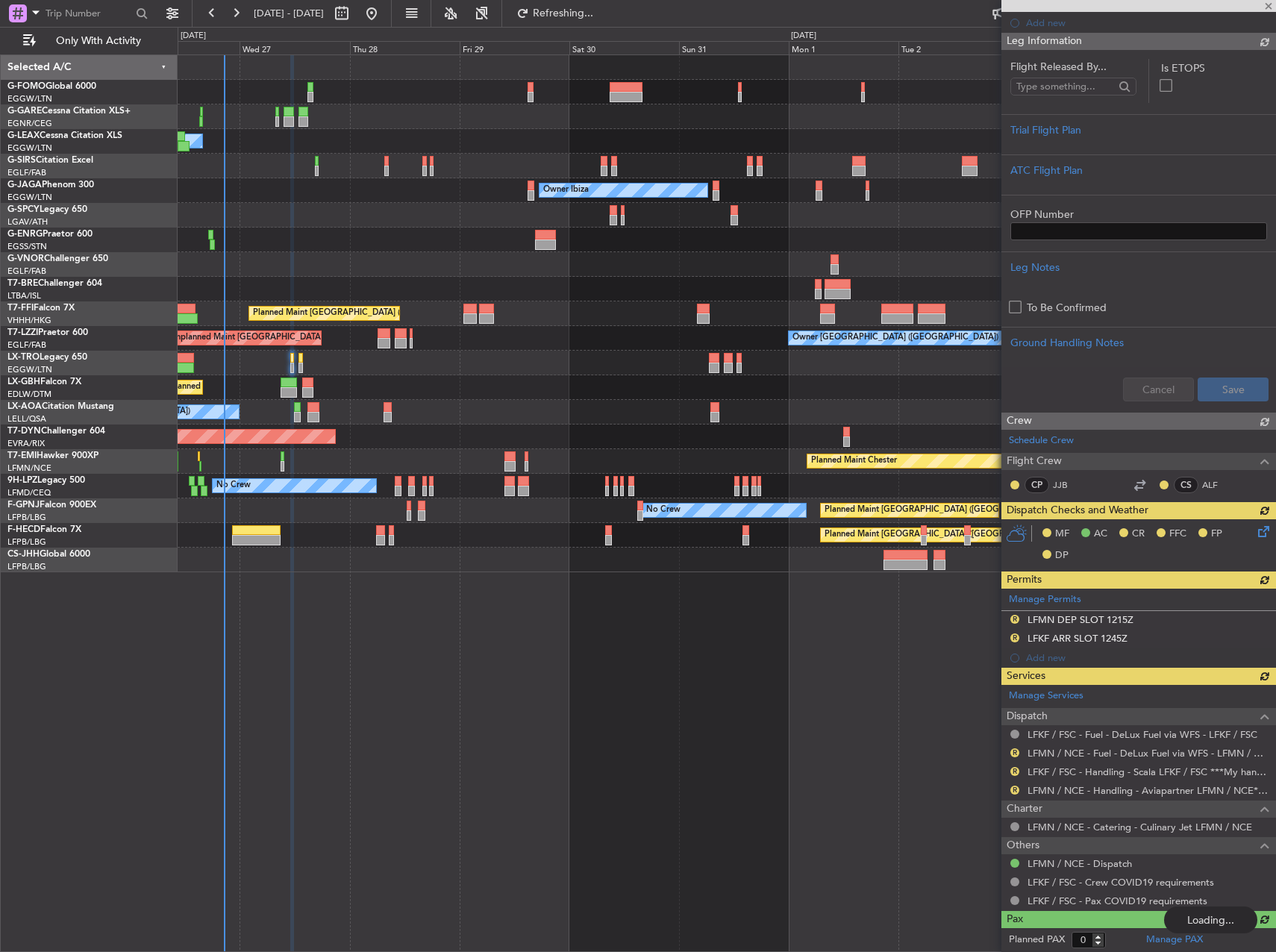
click at [1126, 613] on div "Manage Permits R LFMN DEP SLOT 1215Z R LFKF ARR SLOT 1245Z Add new" at bounding box center [1139, 629] width 275 height 79
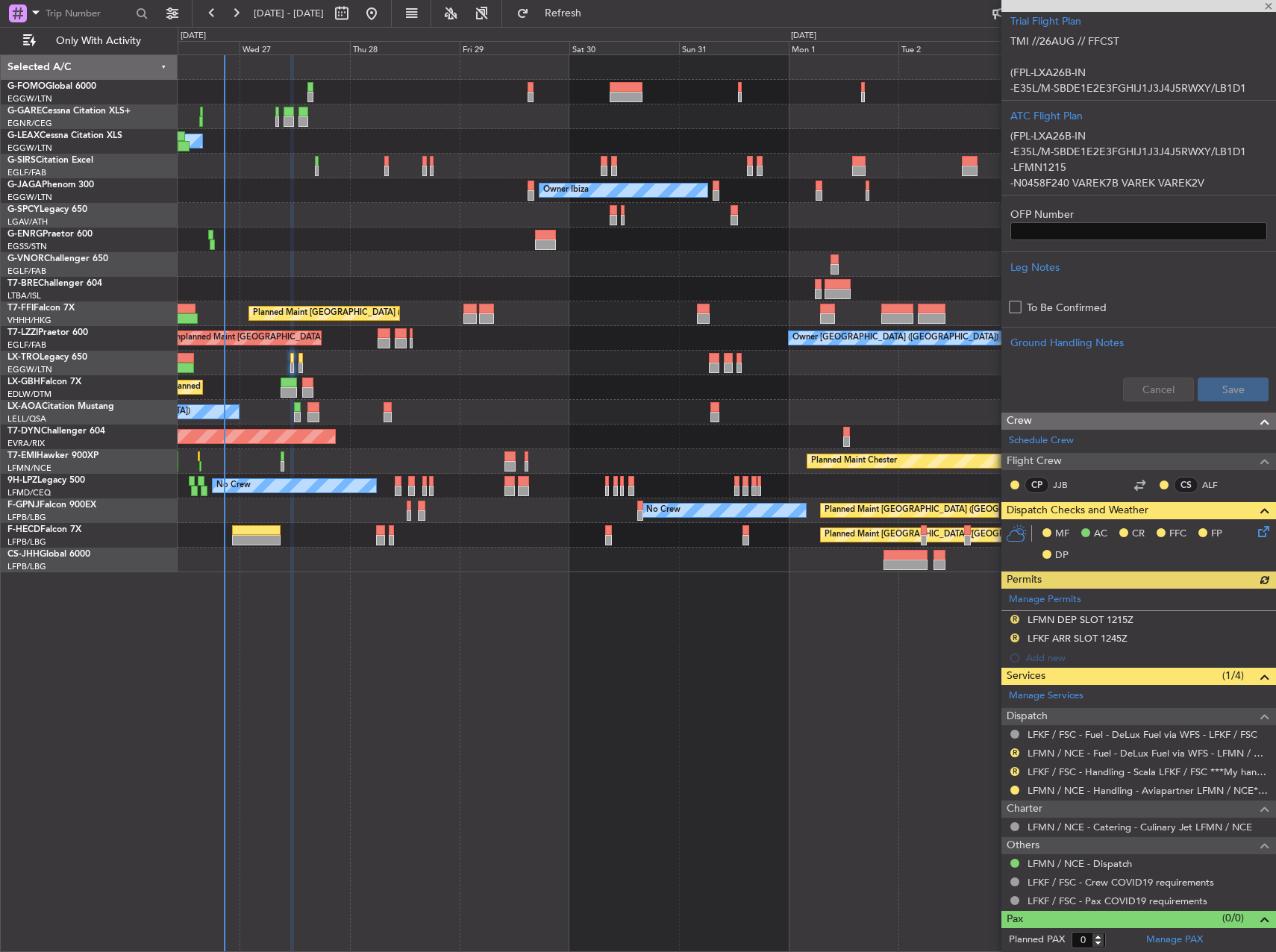
click at [1189, 617] on div "Manage Permits R LFMN DEP SLOT 1215Z R LFKF ARR SLOT 1245Z Add new" at bounding box center [1139, 629] width 275 height 79
click at [1127, 614] on div "LFMN DEP SLOT 1215Z" at bounding box center [1080, 620] width 106 height 12
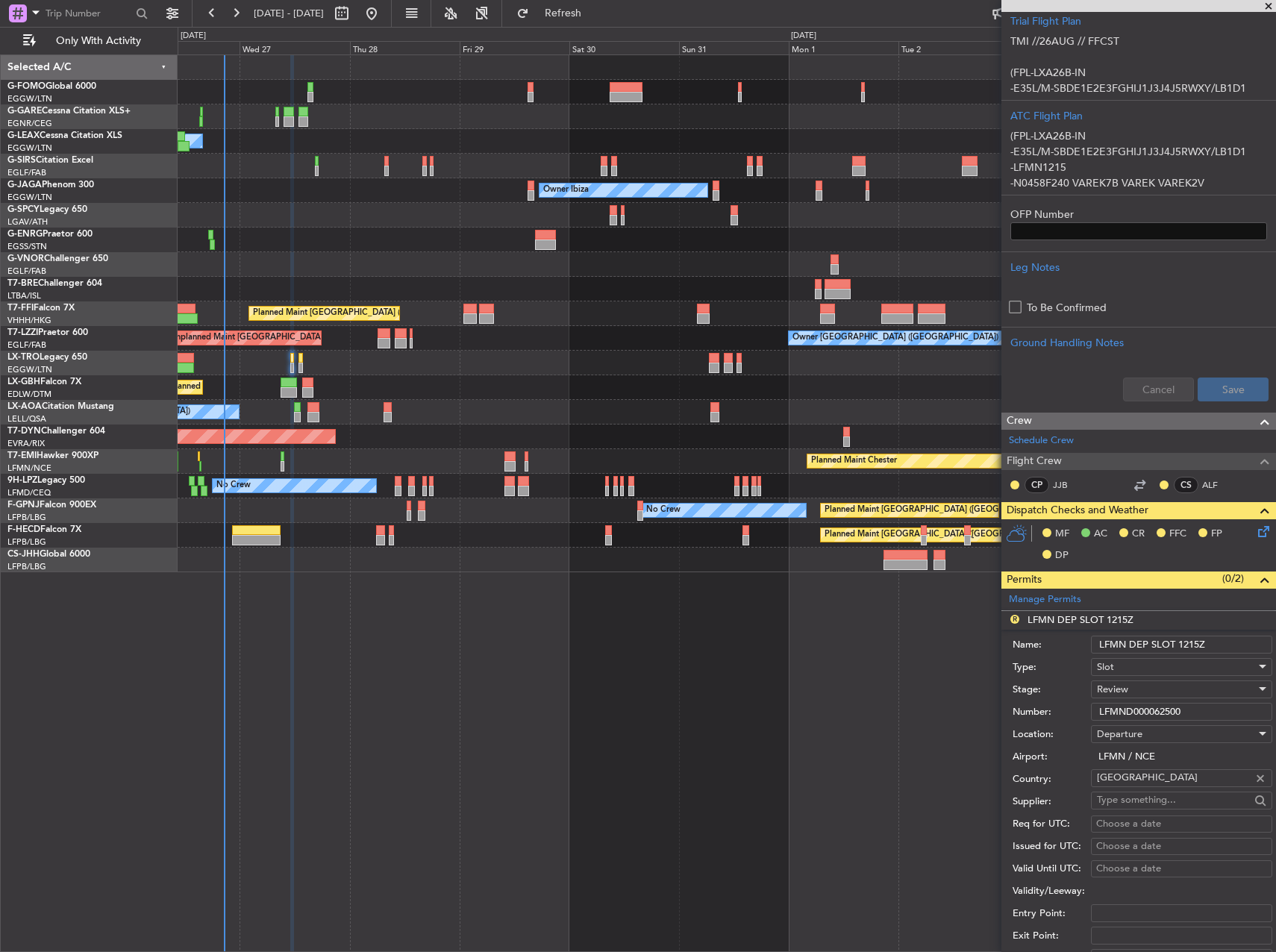
click at [1181, 640] on input "LFMN DEP SLOT 1215Z" at bounding box center [1182, 644] width 181 height 18
type input "LFMN DEP SLOT 1115"
click at [1150, 687] on div "Review" at bounding box center [1177, 689] width 159 height 23
click at [1151, 785] on span "Requested" at bounding box center [1177, 787] width 157 height 23
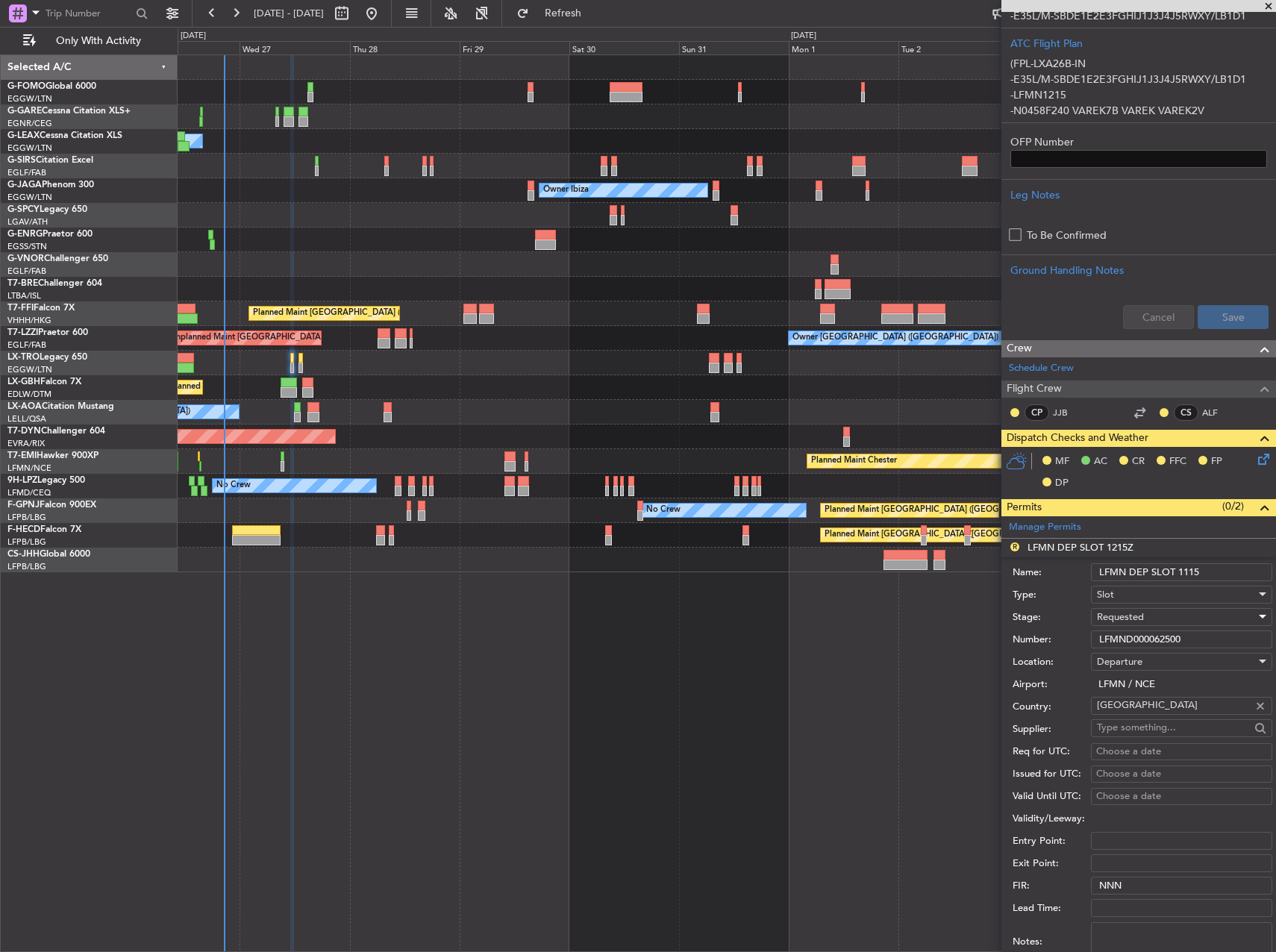
scroll to position [446, 0]
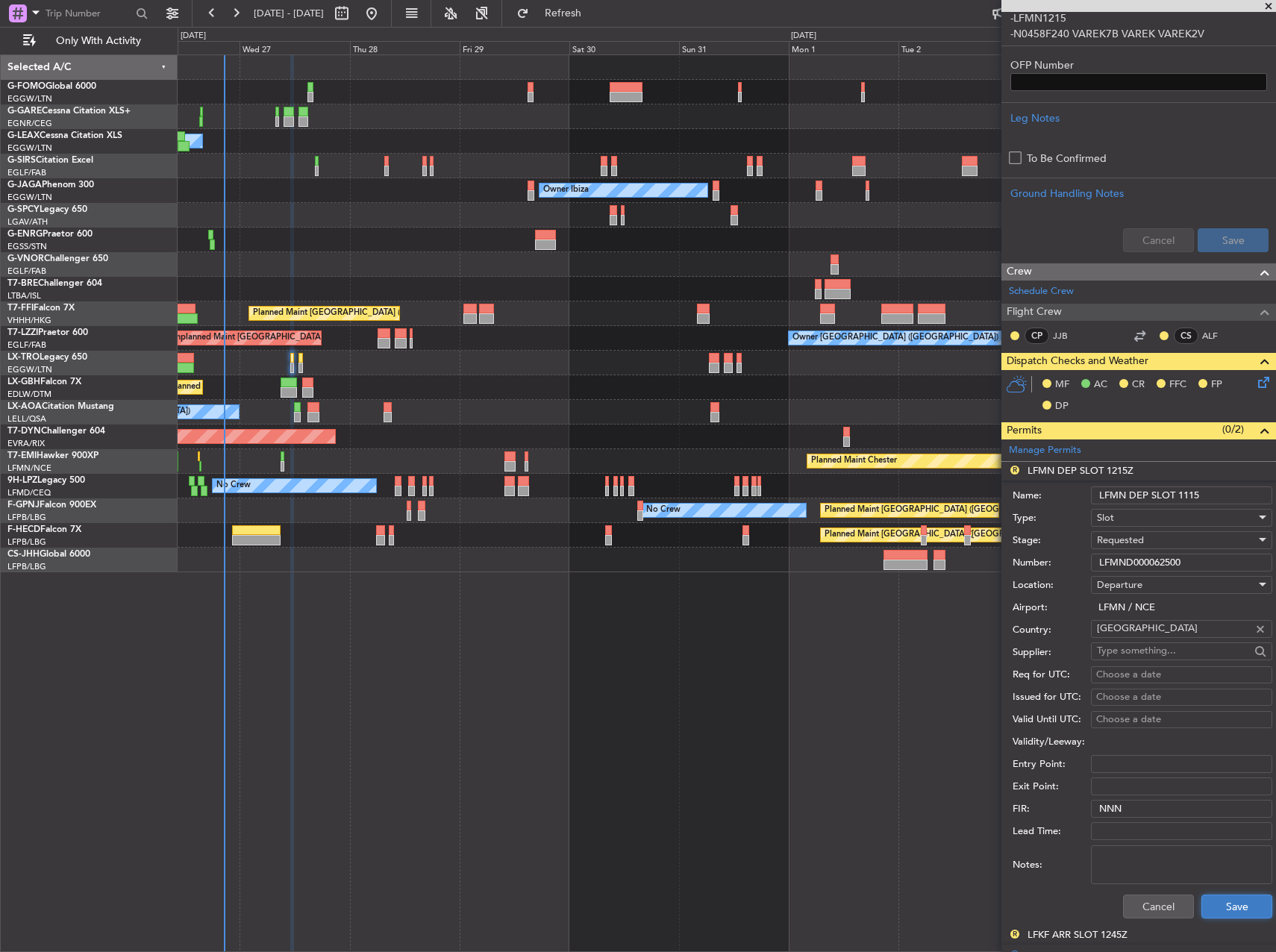
click at [1227, 896] on button "Save" at bounding box center [1236, 907] width 71 height 24
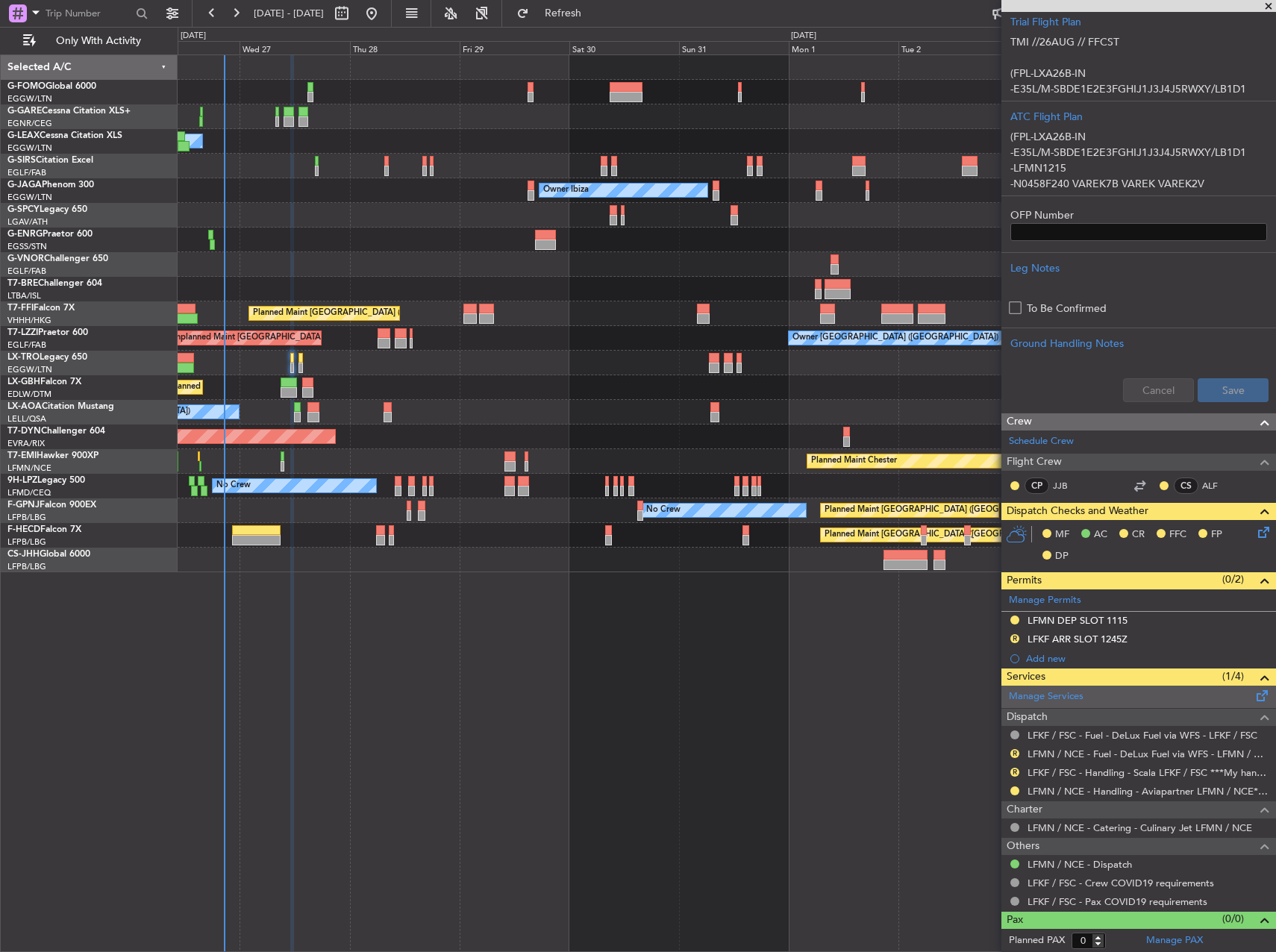
scroll to position [297, 0]
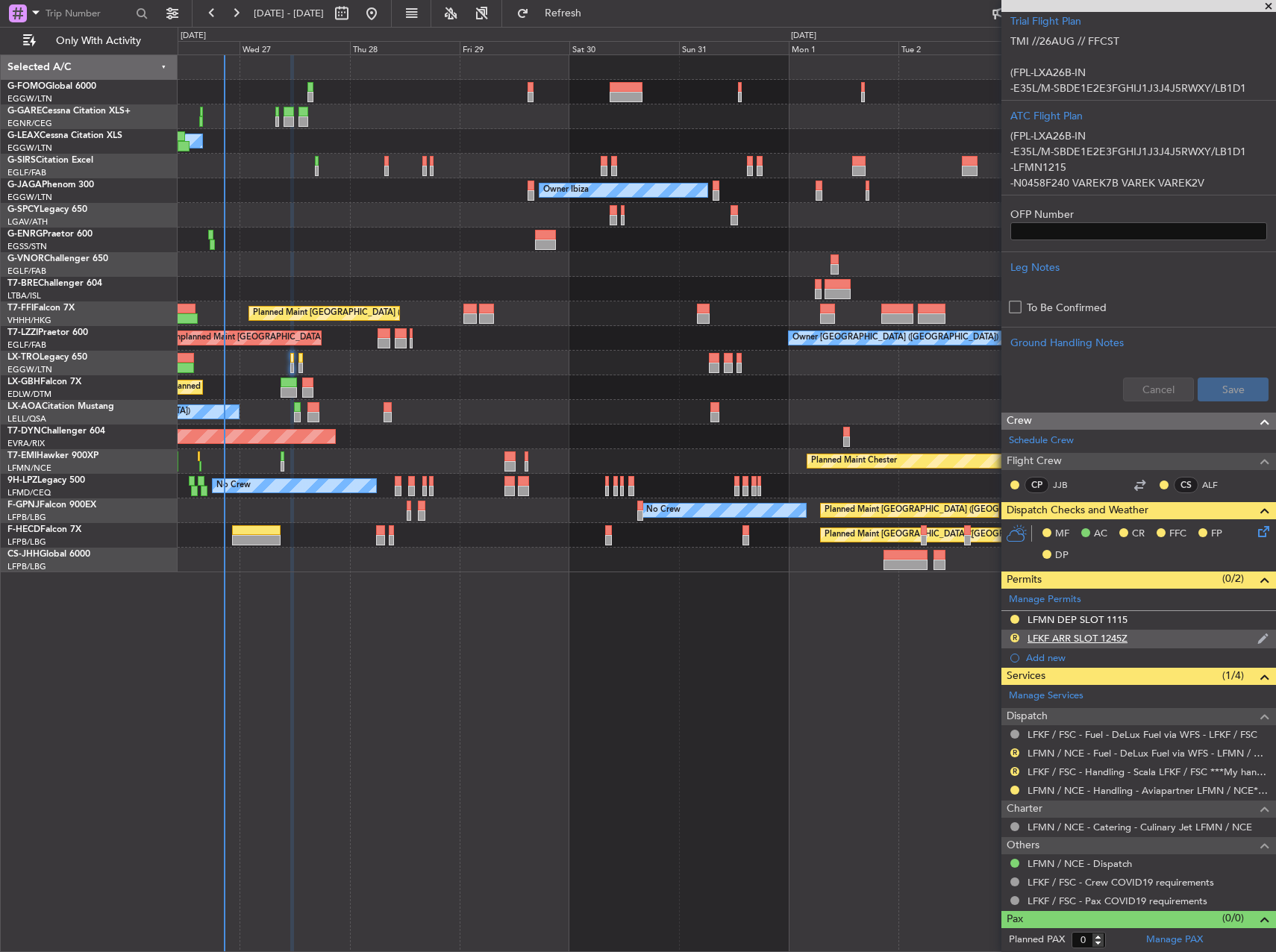
click at [1153, 636] on div "R LFKF ARR SLOT 1245Z" at bounding box center [1139, 639] width 275 height 19
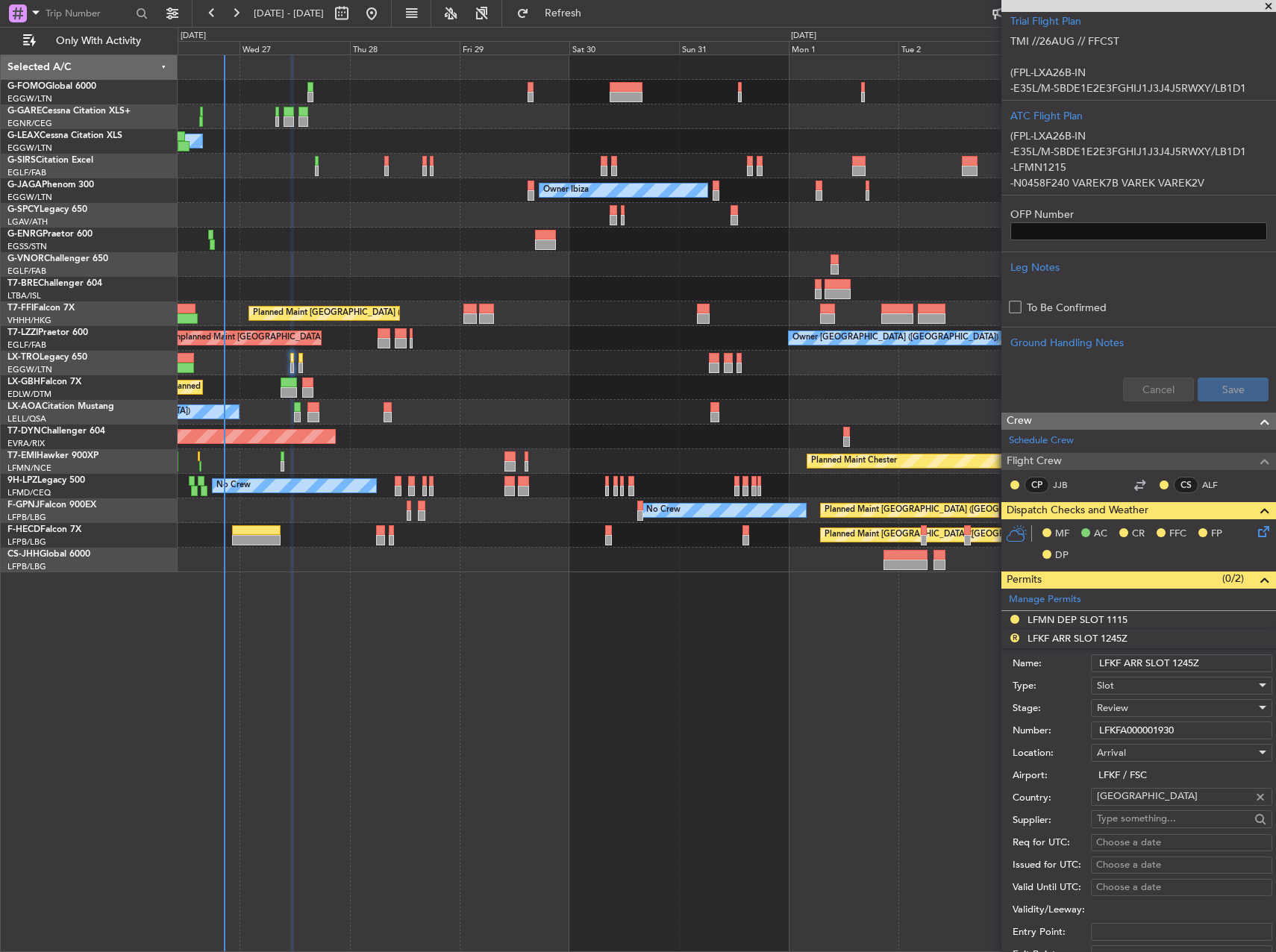
click at [1182, 666] on input "LFKF ARR SLOT 1245Z" at bounding box center [1182, 663] width 181 height 18
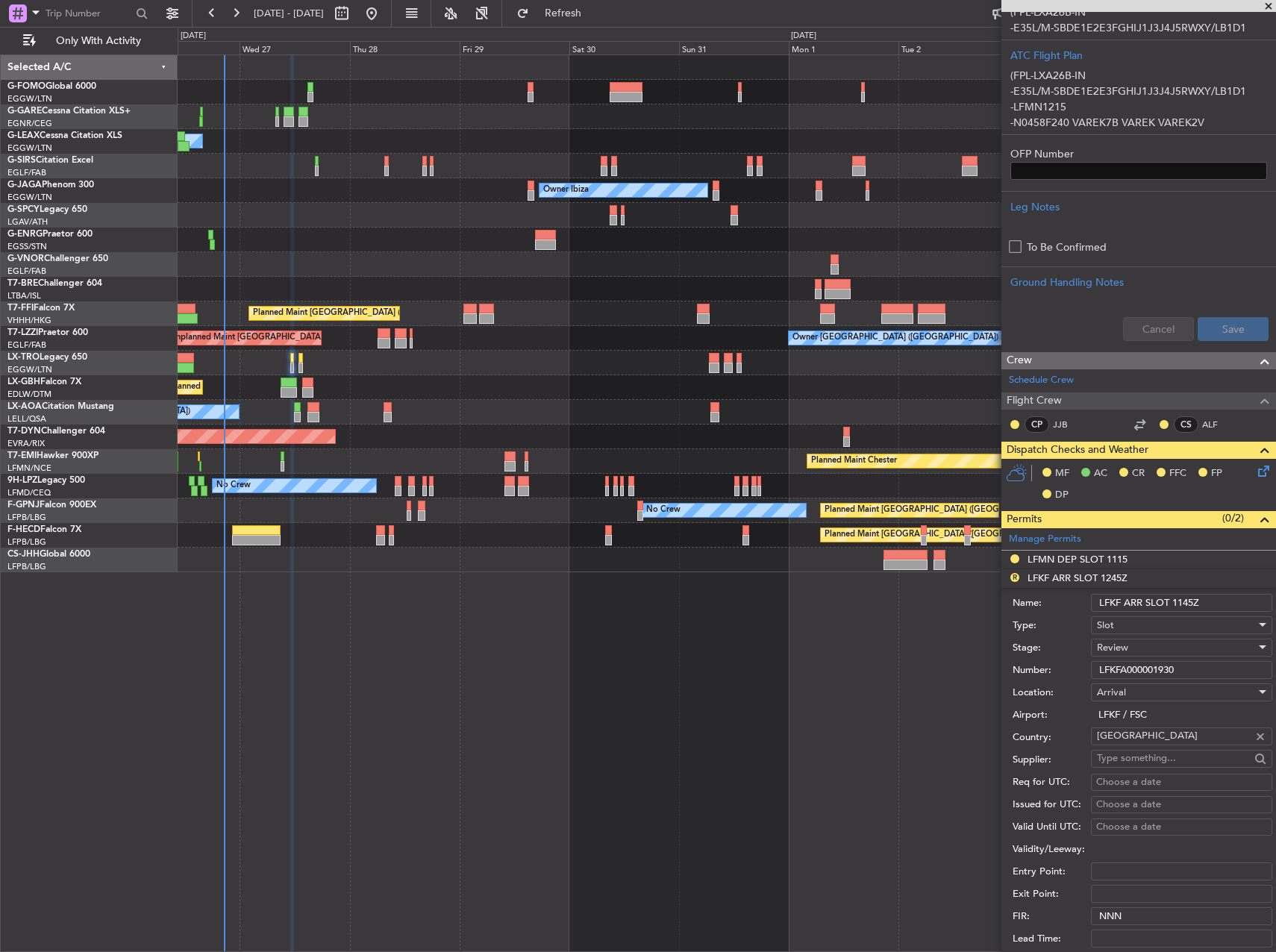
scroll to position [446, 0]
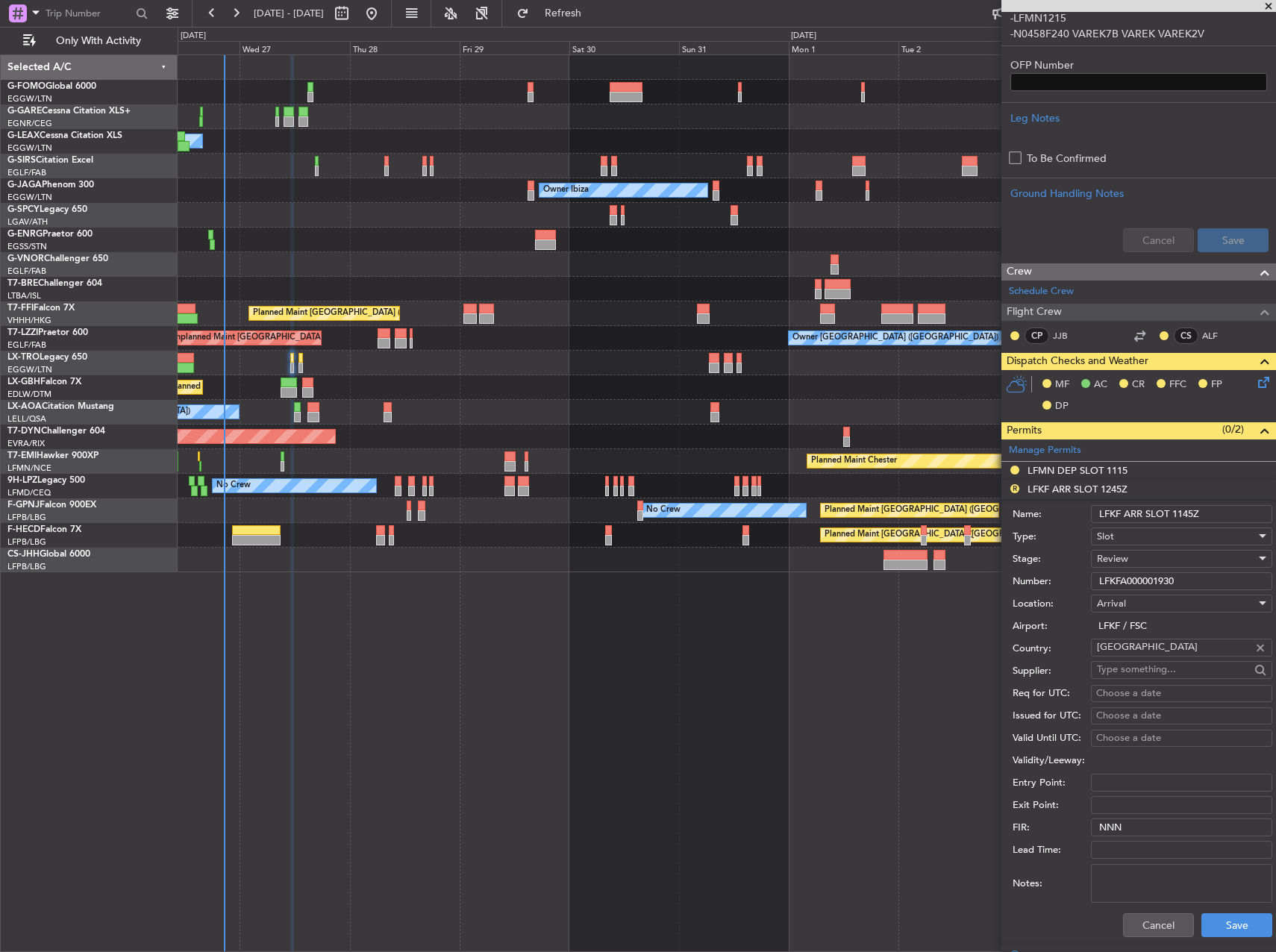
type input "LFKF ARR SLOT 1145Z"
click at [1132, 562] on div "Review" at bounding box center [1177, 559] width 159 height 23
click at [1140, 651] on span "Requested" at bounding box center [1177, 656] width 157 height 23
click at [1241, 911] on div "Cancel Save" at bounding box center [1142, 925] width 260 height 39
click at [1241, 917] on button "Save" at bounding box center [1236, 925] width 71 height 24
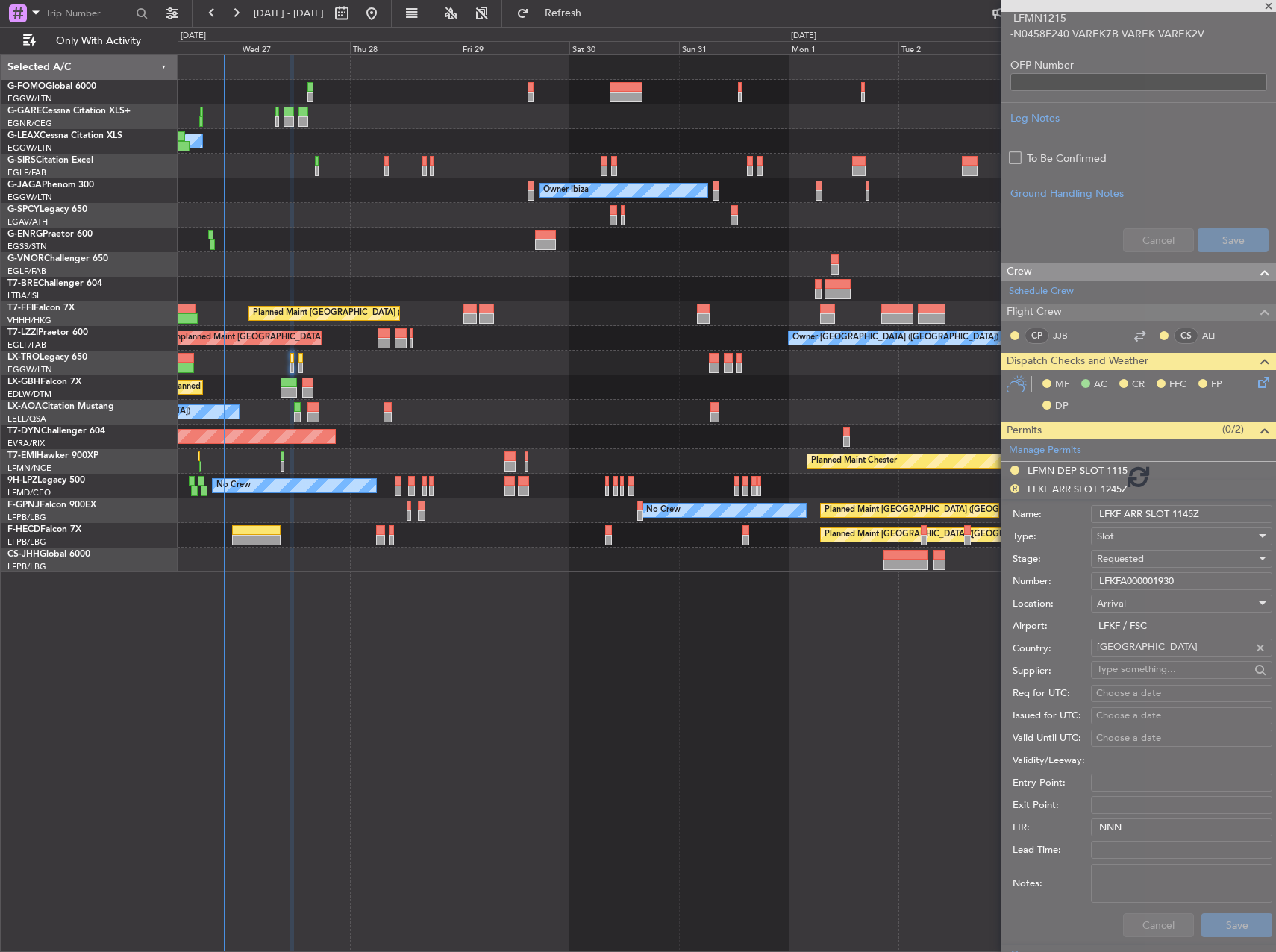
scroll to position [297, 0]
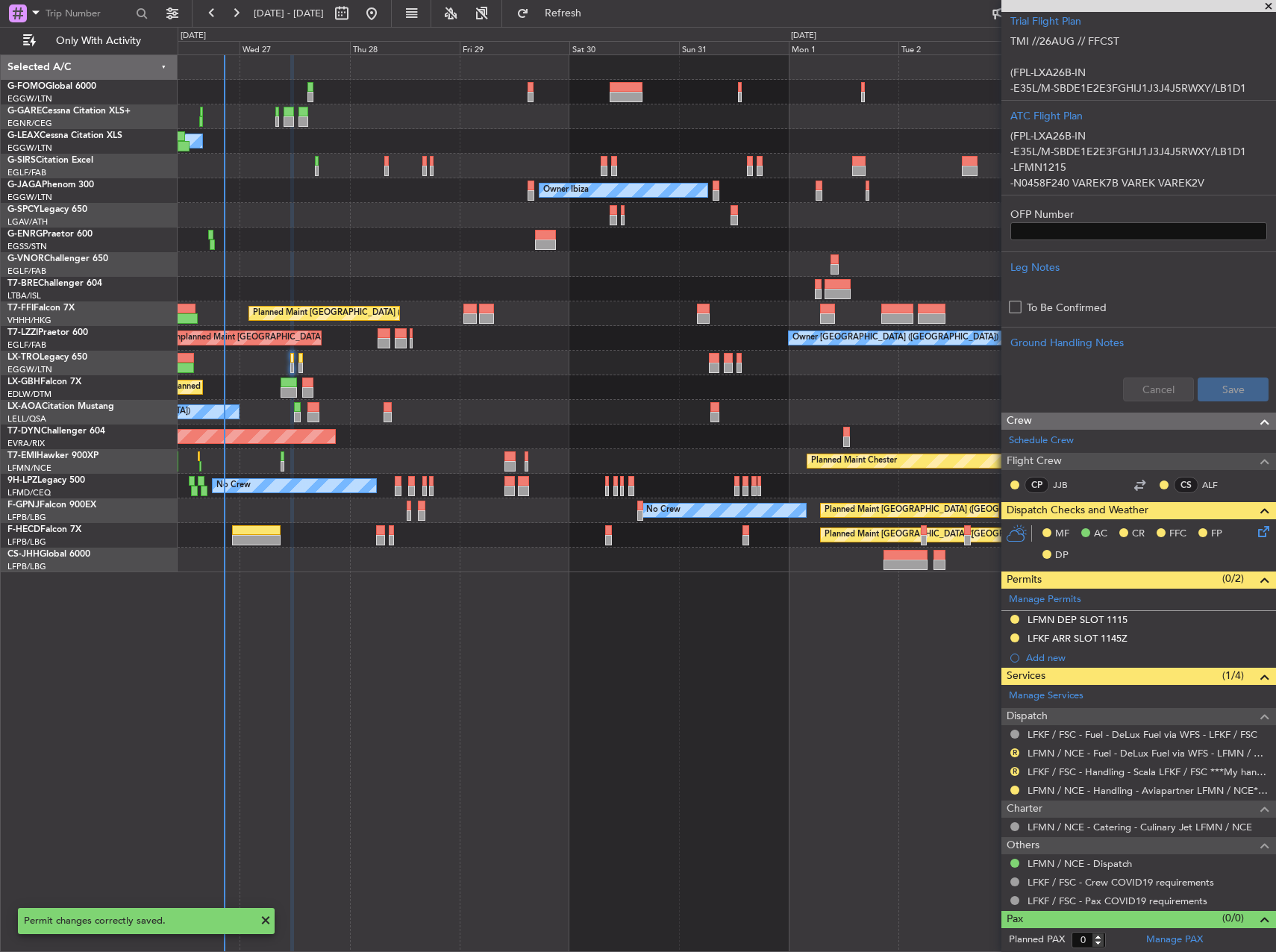
click at [602, 28] on div "0 0 Tue 26 Wed 27 Thu 28 Fri 29 Sat 30 Sun 31 [DATE] Tue 2 Wed 3 Thu 4 [DATE]" at bounding box center [727, 41] width 1097 height 26
click at [595, 17] on span "Refresh" at bounding box center [564, 13] width 62 height 10
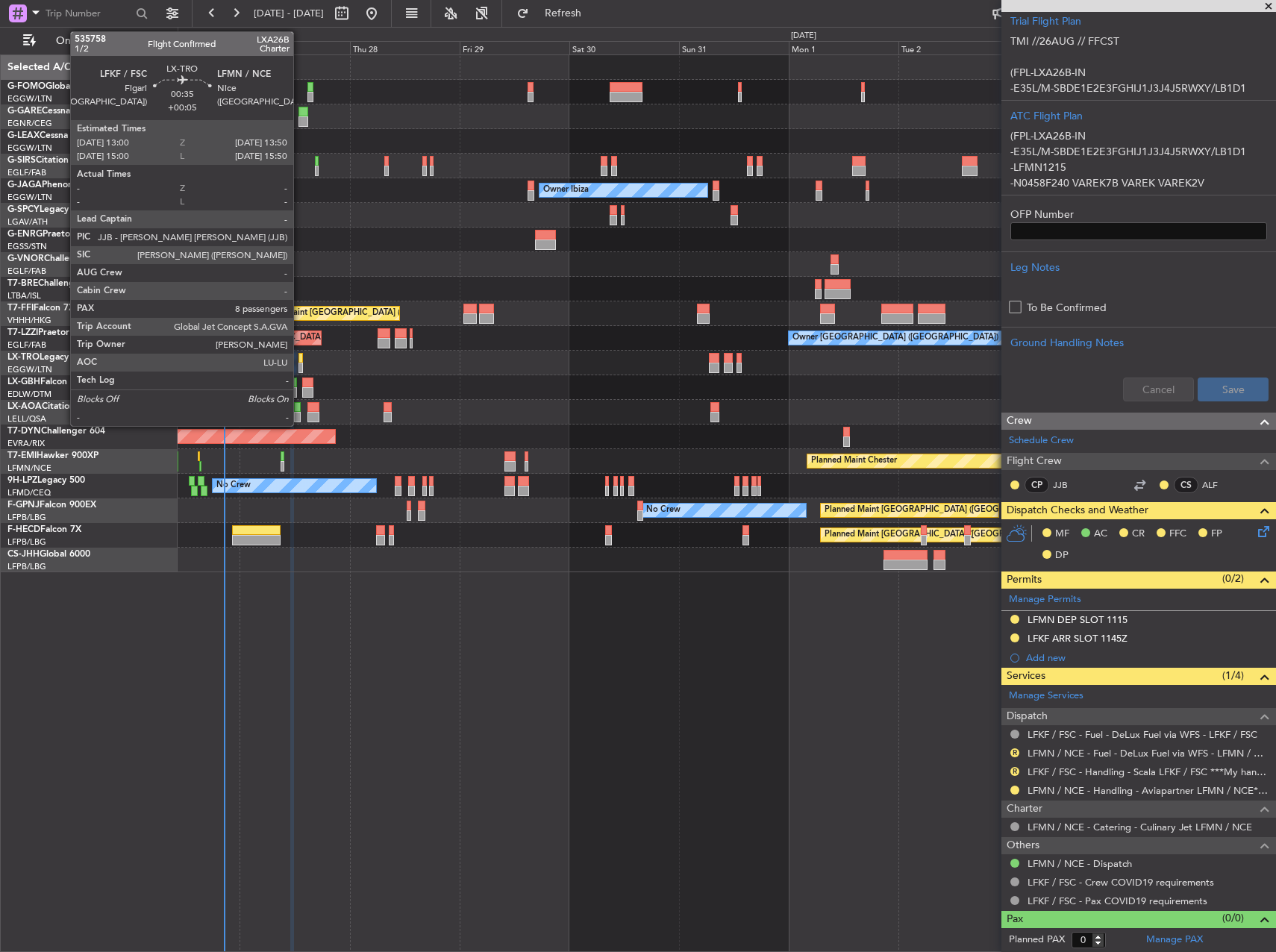
click at [300, 359] on div at bounding box center [300, 358] width 5 height 10
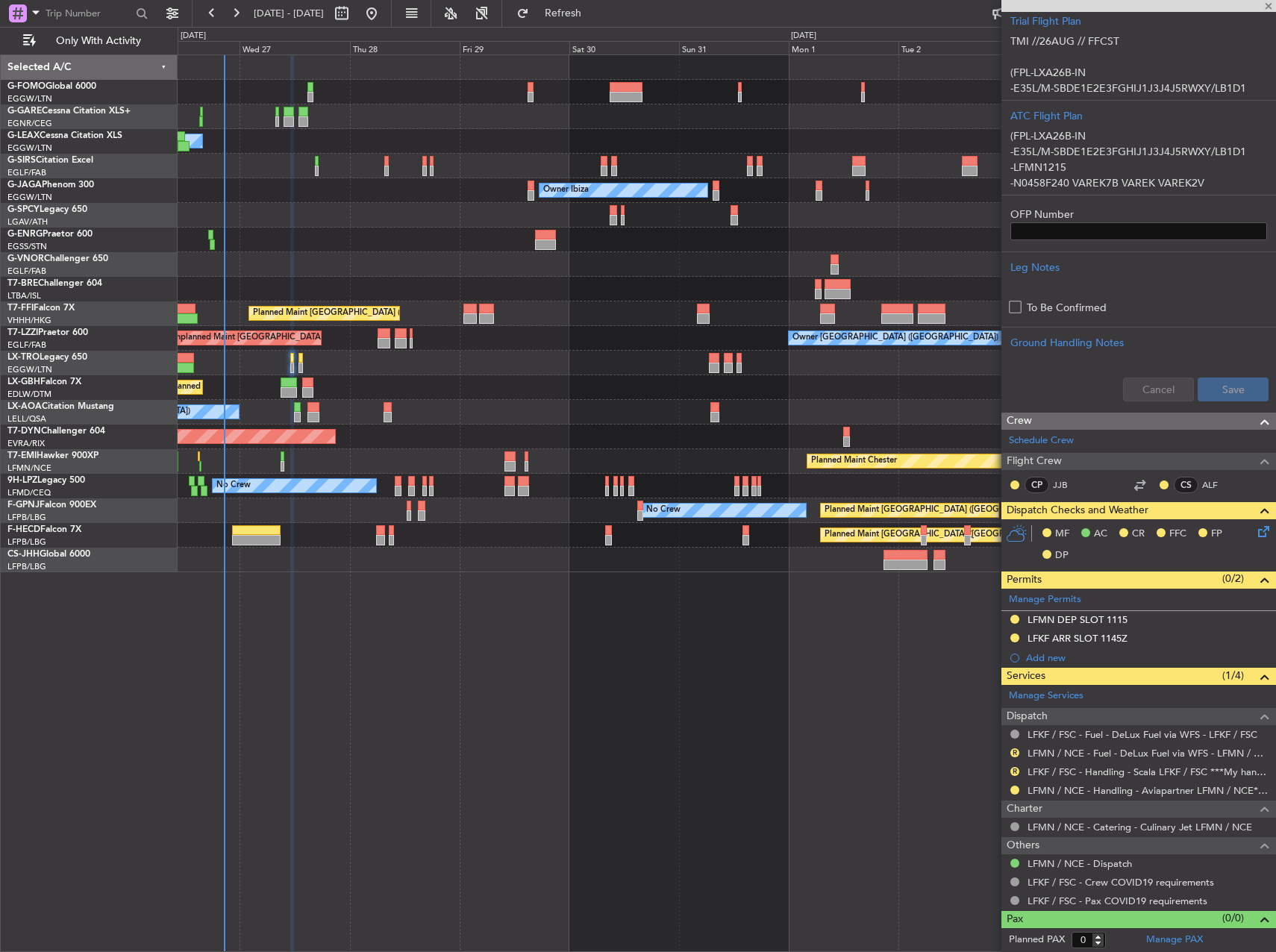
type input "+00:05"
type input "8"
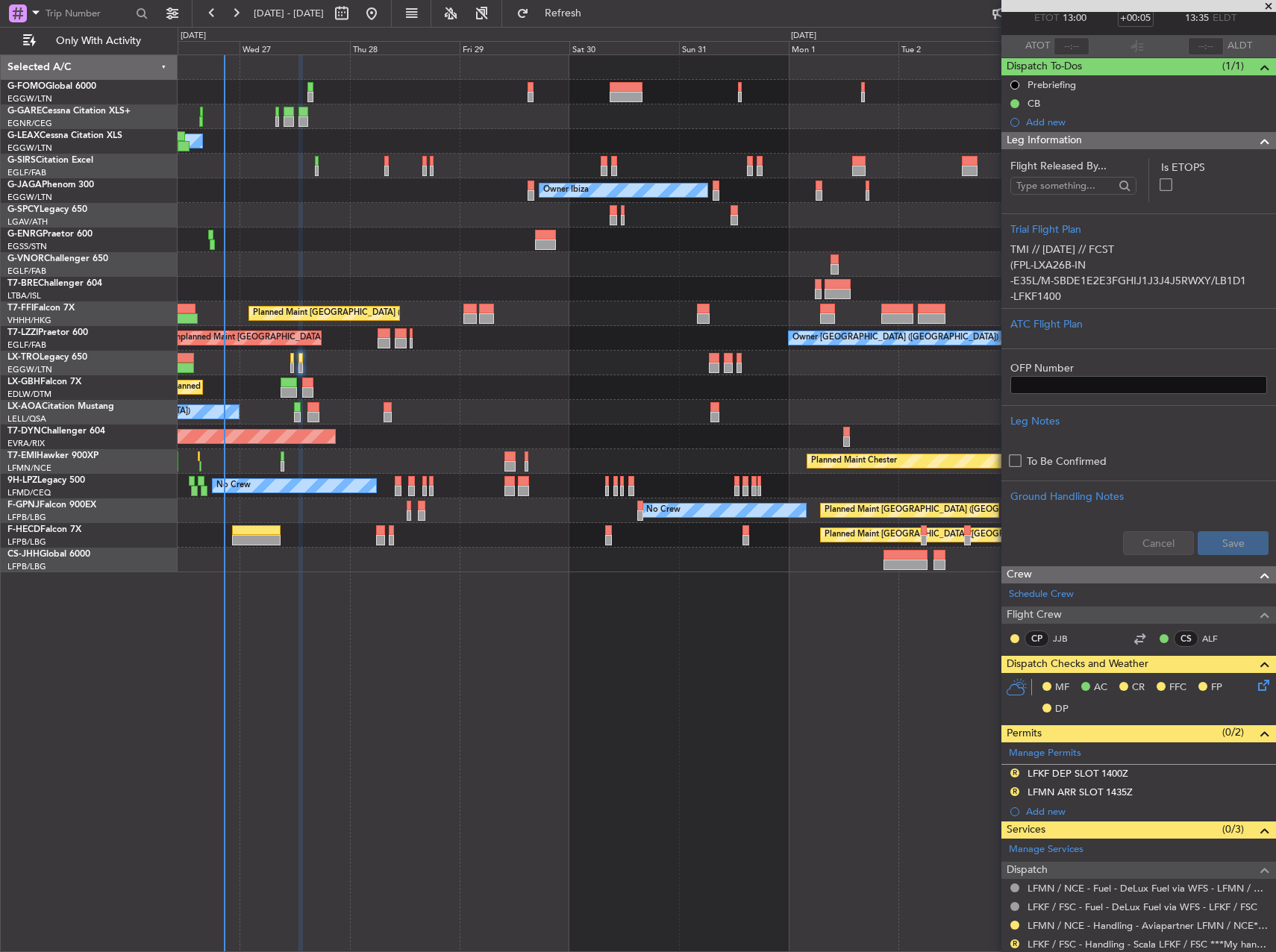
scroll to position [224, 0]
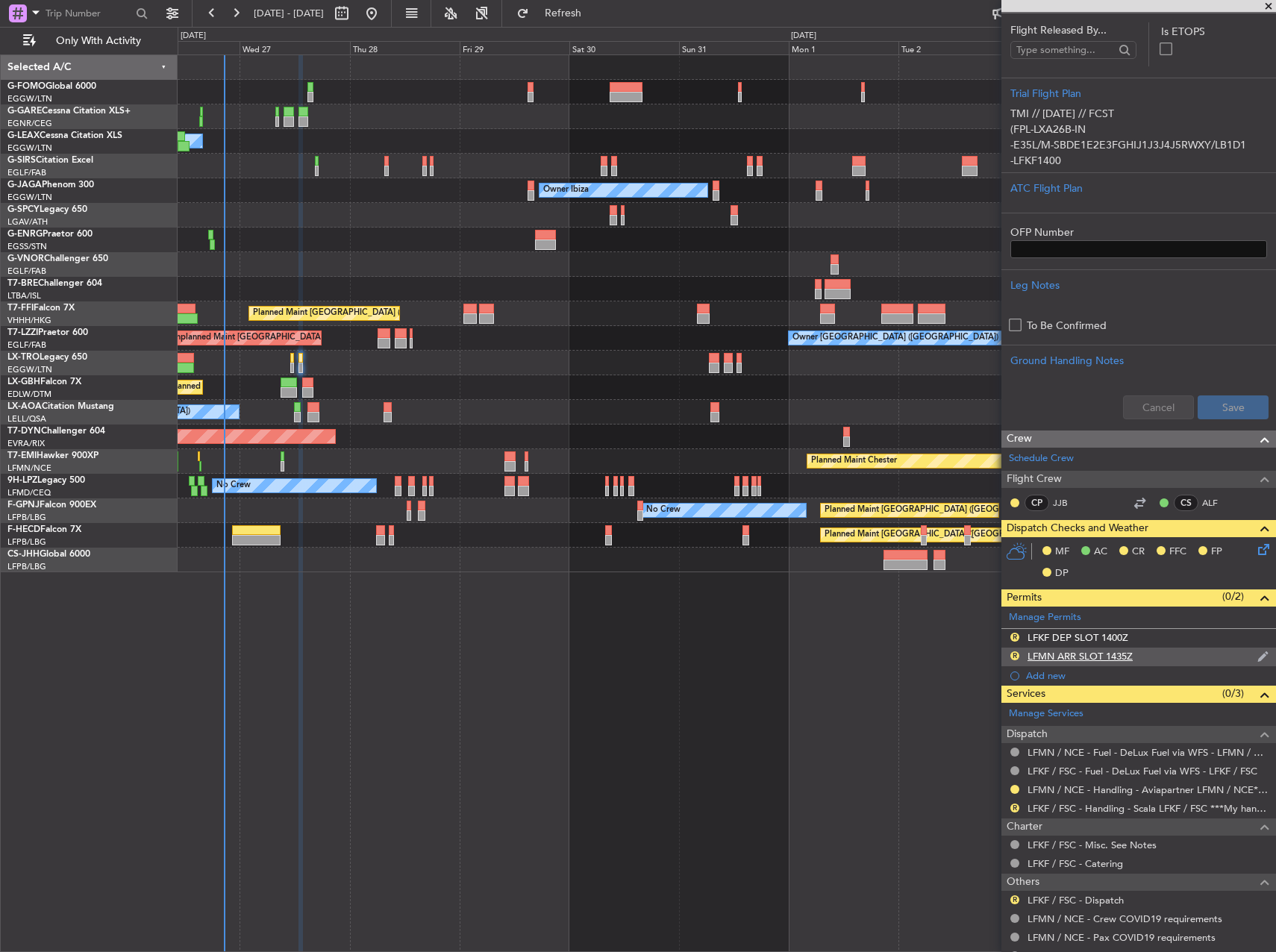
click at [1153, 652] on div "R LFMN ARR SLOT 1435Z" at bounding box center [1139, 657] width 275 height 19
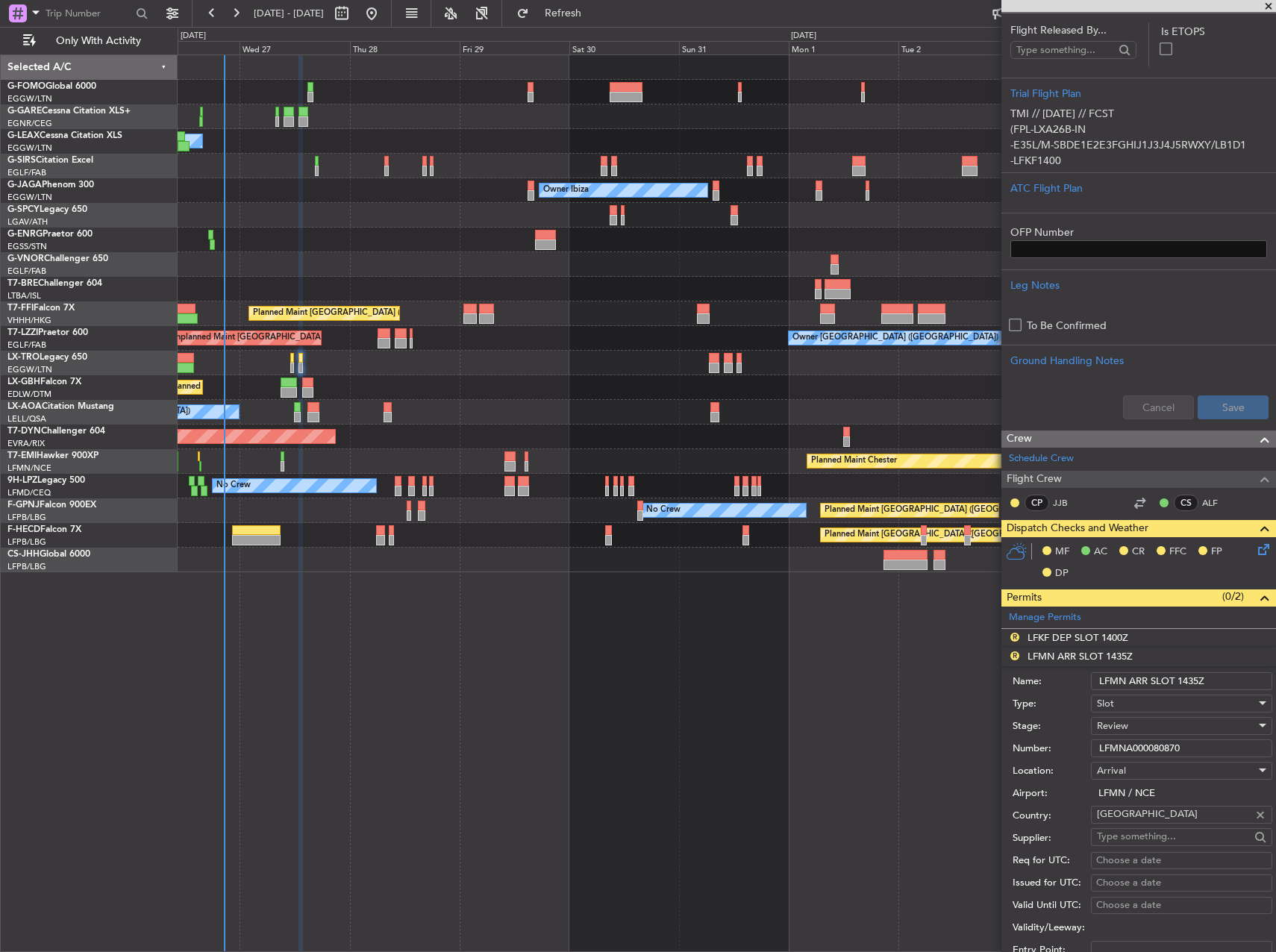
click at [1187, 675] on input "LFMN ARR SLOT 1435Z" at bounding box center [1182, 681] width 181 height 18
type input "LFMN ARR SLOT 1335Z"
click at [1146, 724] on div "Review" at bounding box center [1177, 726] width 159 height 23
click at [1145, 825] on span "Requested" at bounding box center [1177, 824] width 157 height 23
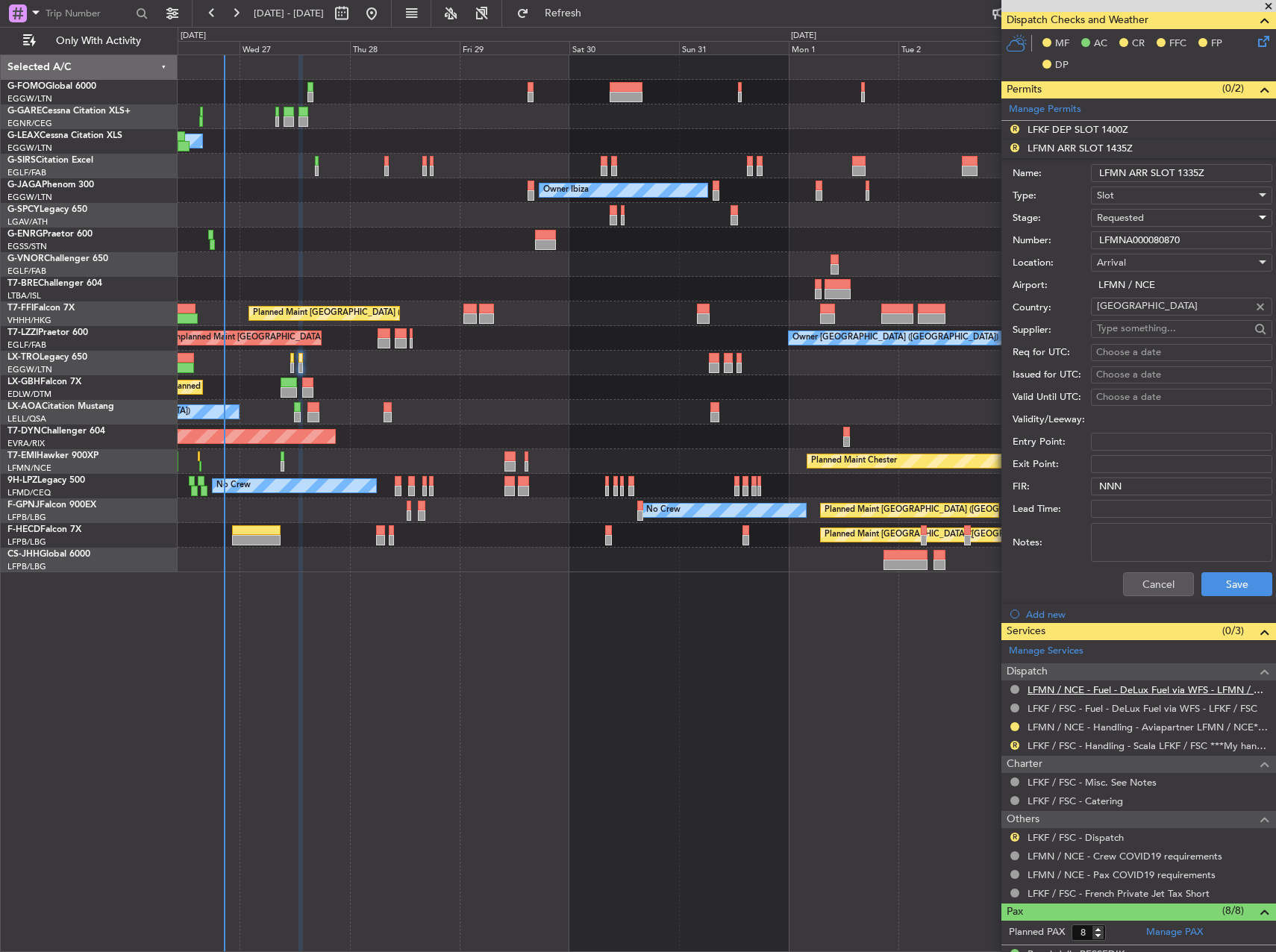
scroll to position [746, 0]
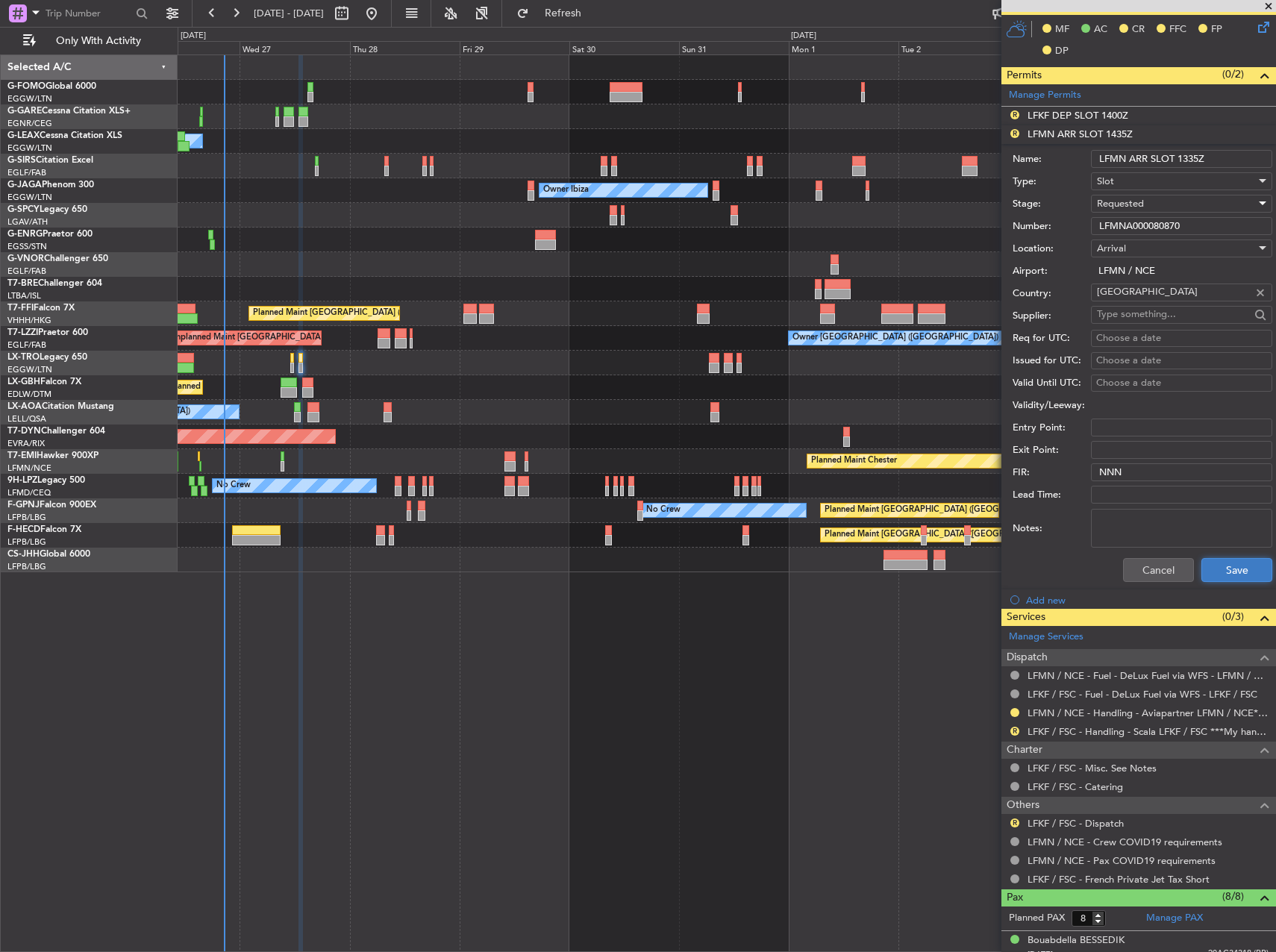
click at [1235, 559] on button "Save" at bounding box center [1236, 570] width 71 height 24
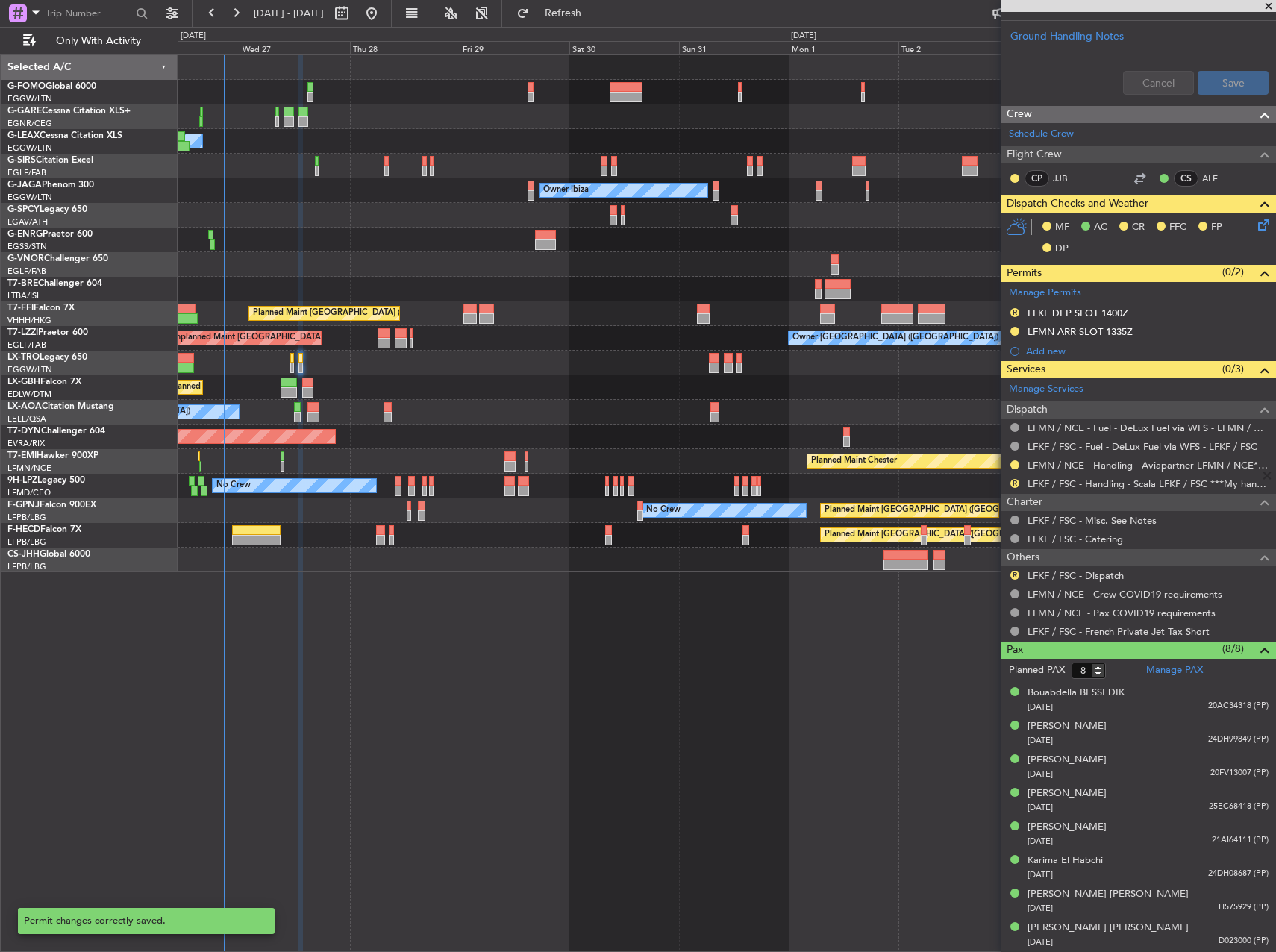
scroll to position [548, 0]
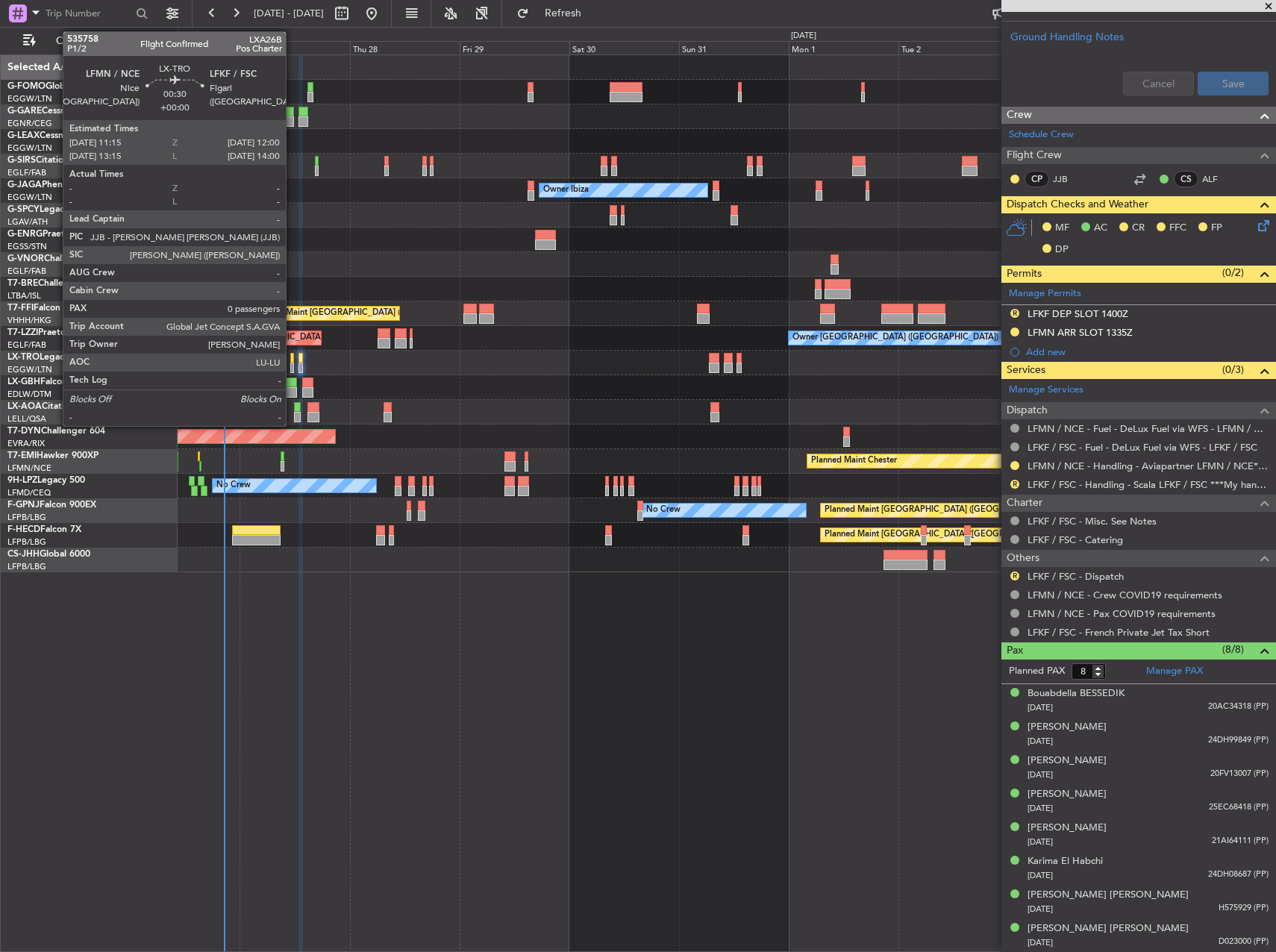
click at [293, 369] on div at bounding box center [292, 367] width 4 height 10
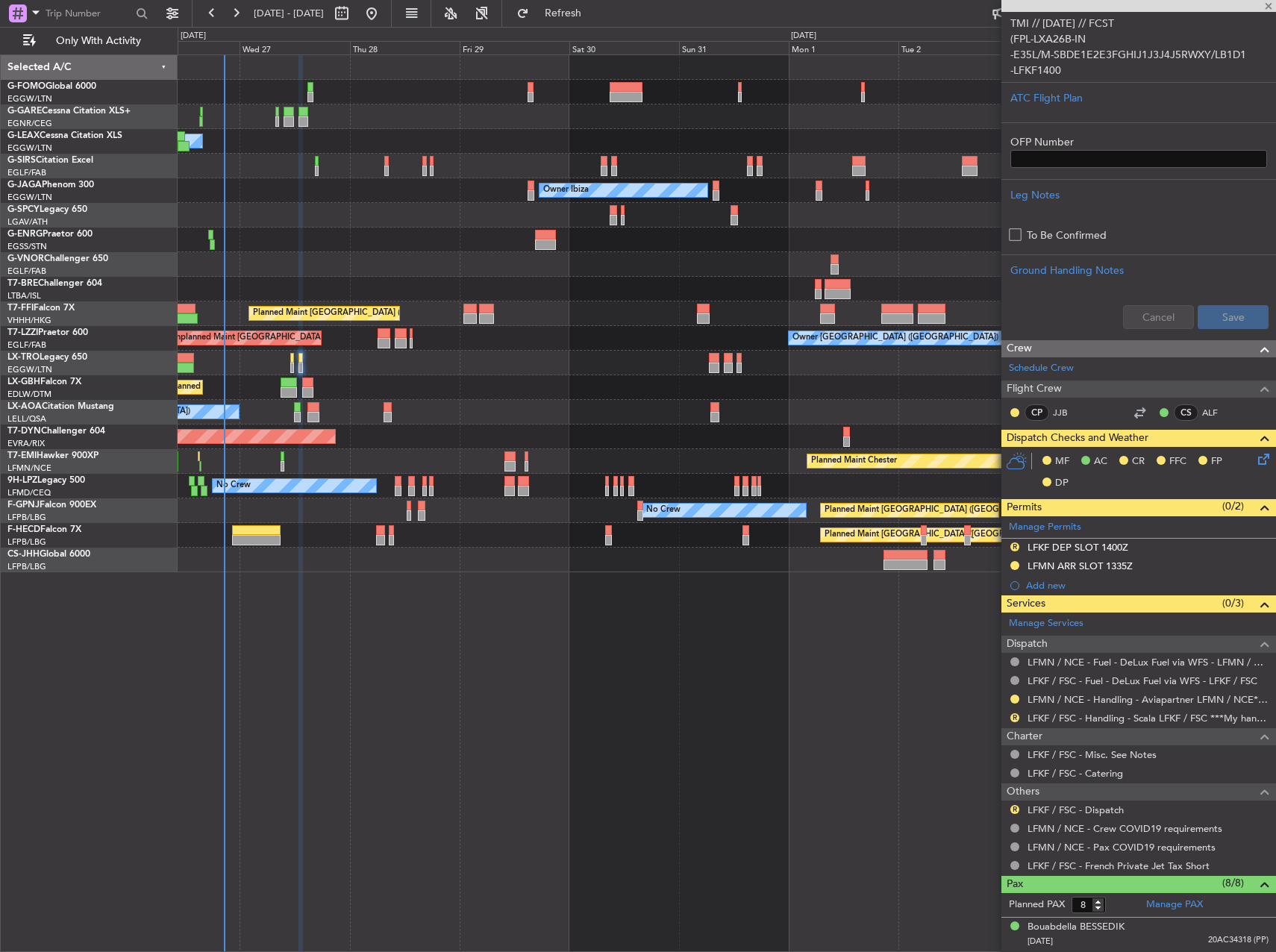
scroll to position [0, 0]
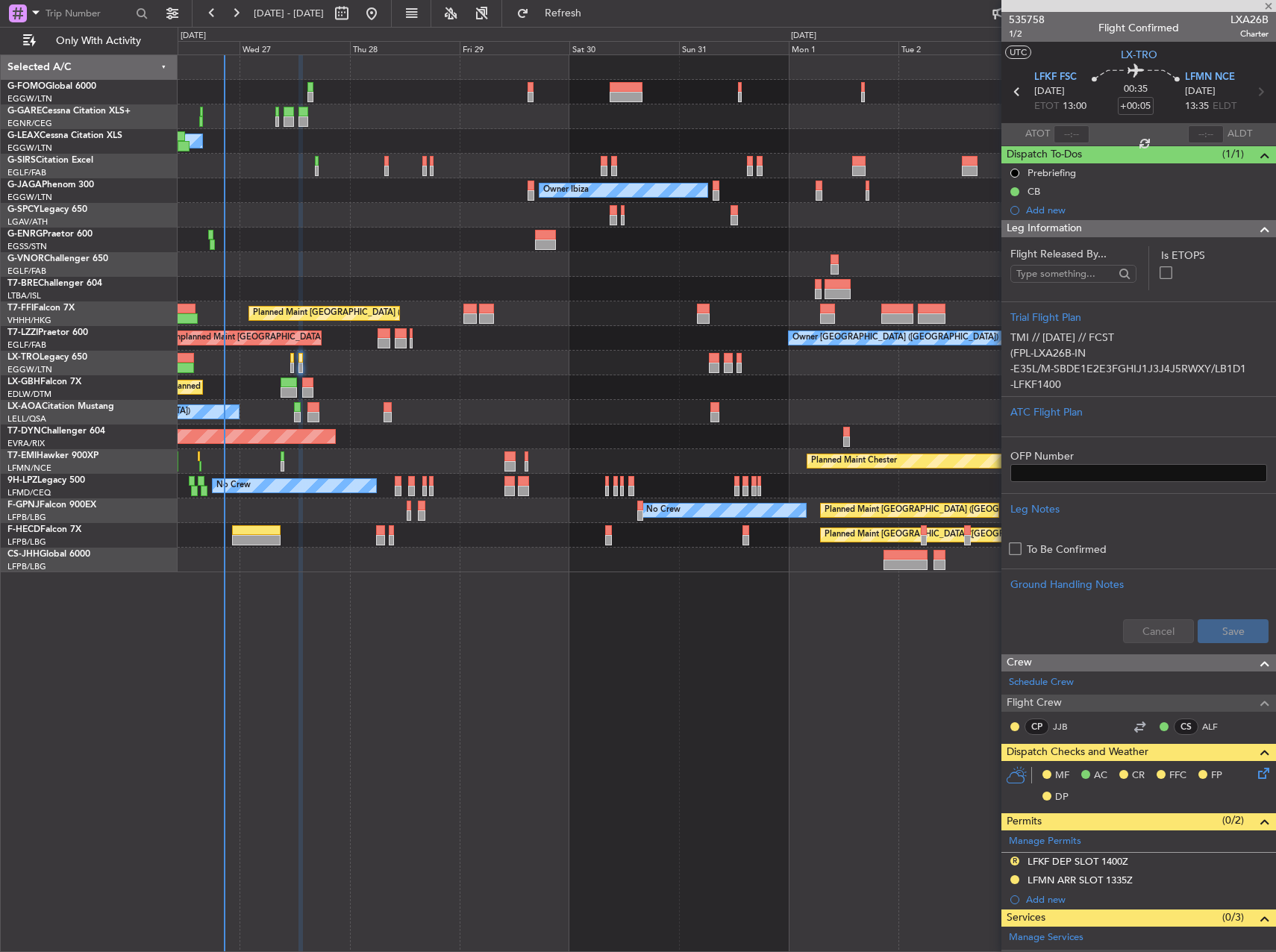
type input "0"
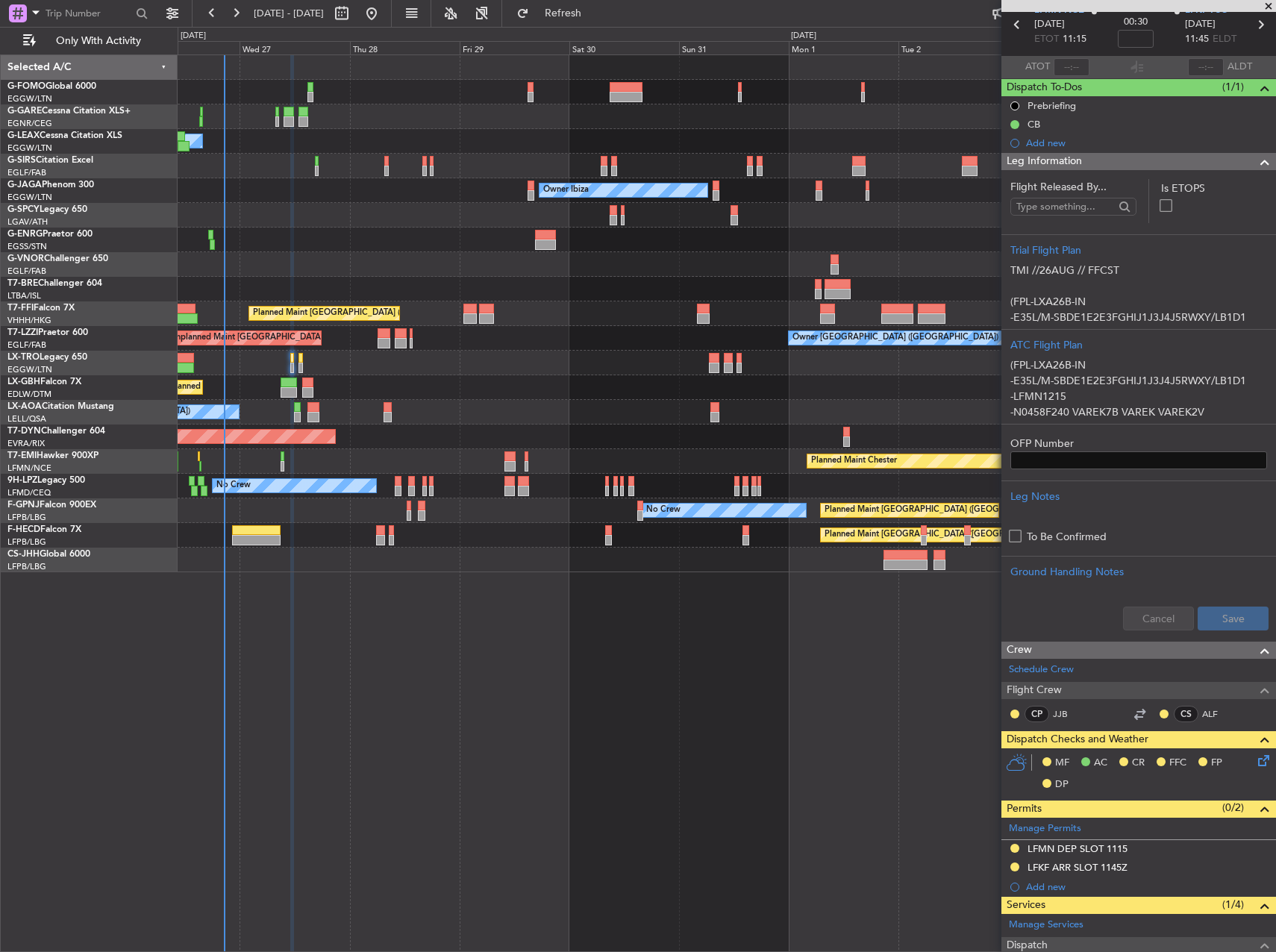
scroll to position [149, 0]
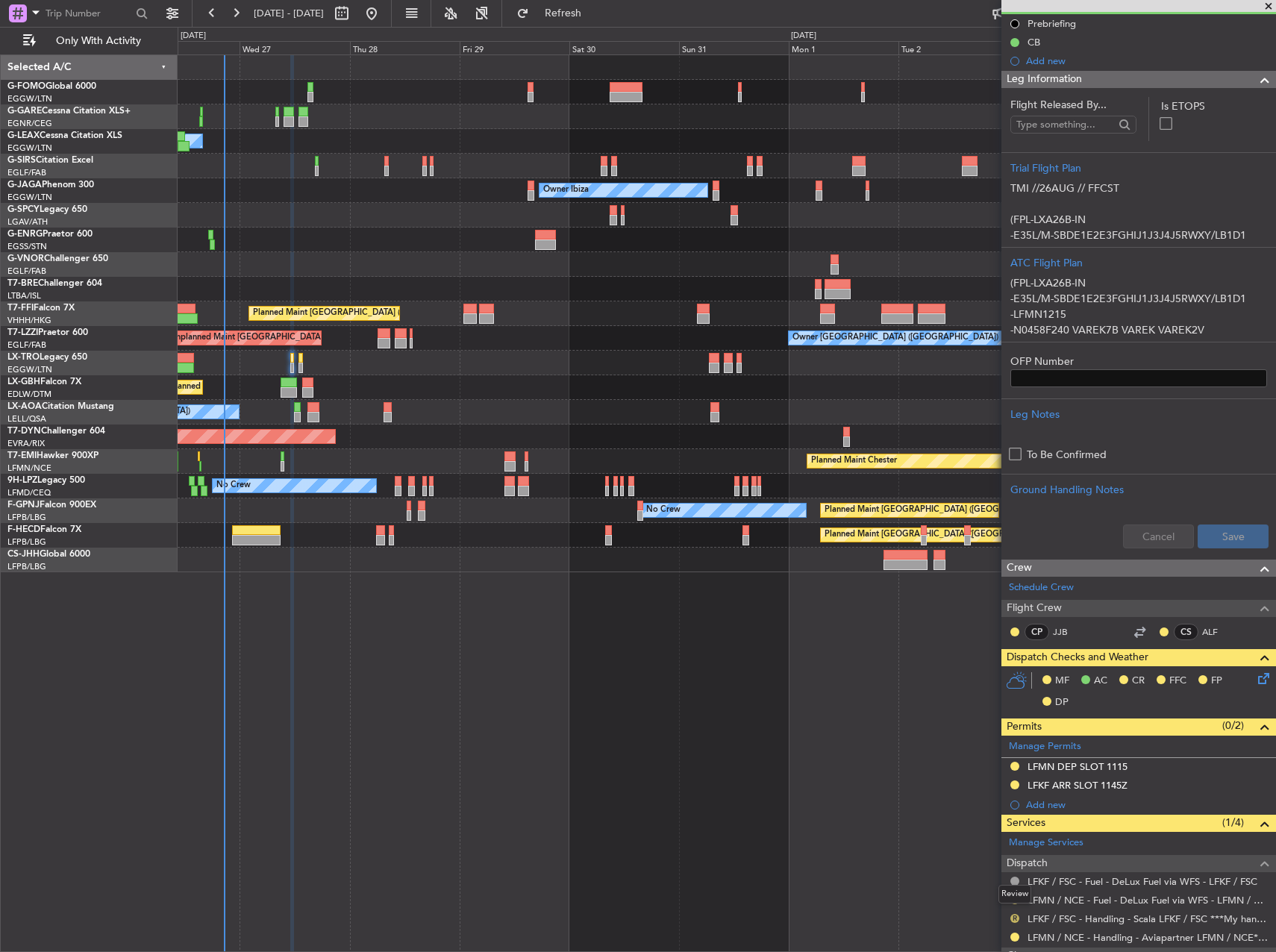
click at [1011, 919] on button "R" at bounding box center [1014, 918] width 9 height 8
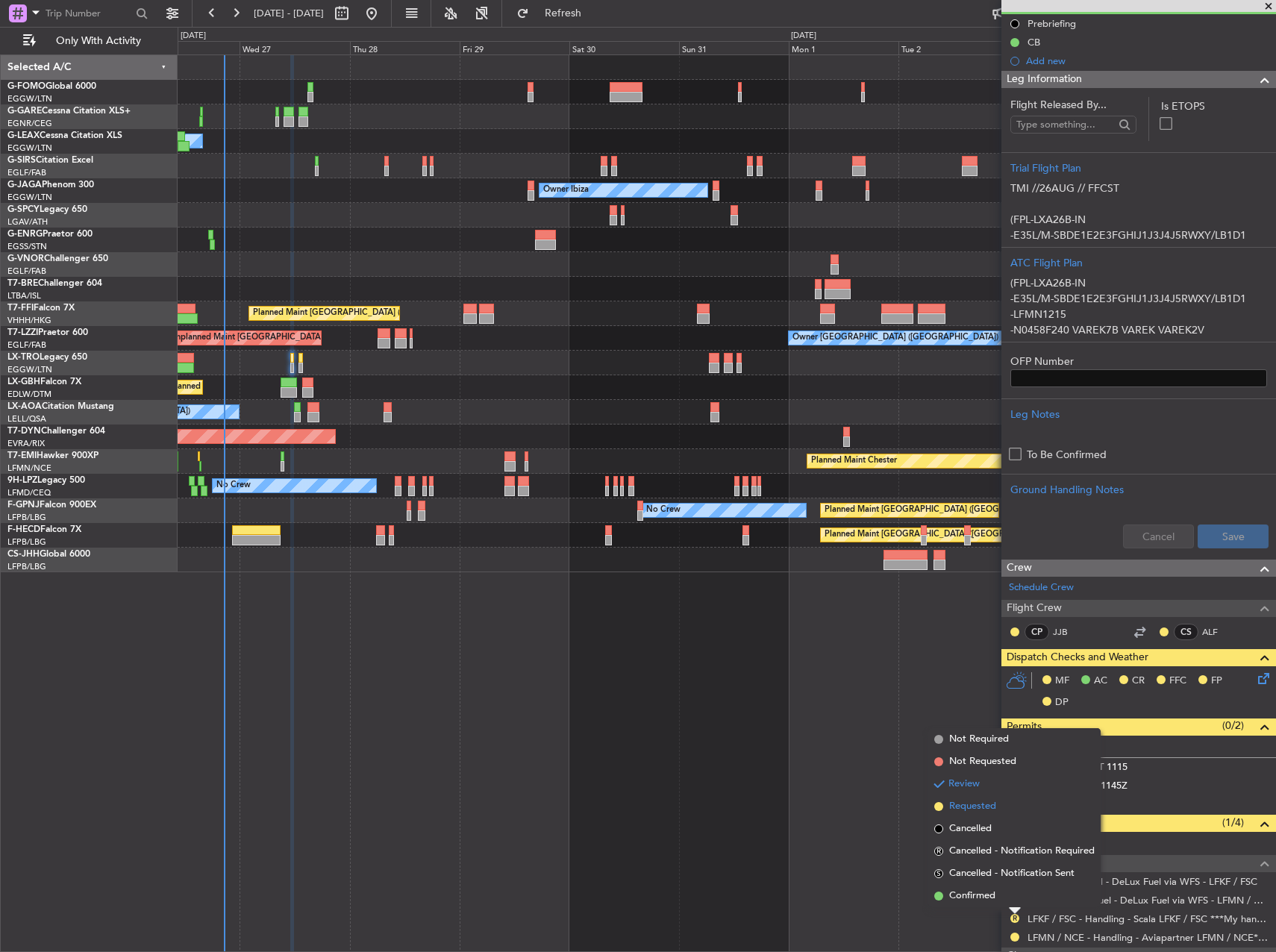
click at [974, 807] on span "Requested" at bounding box center [973, 807] width 47 height 15
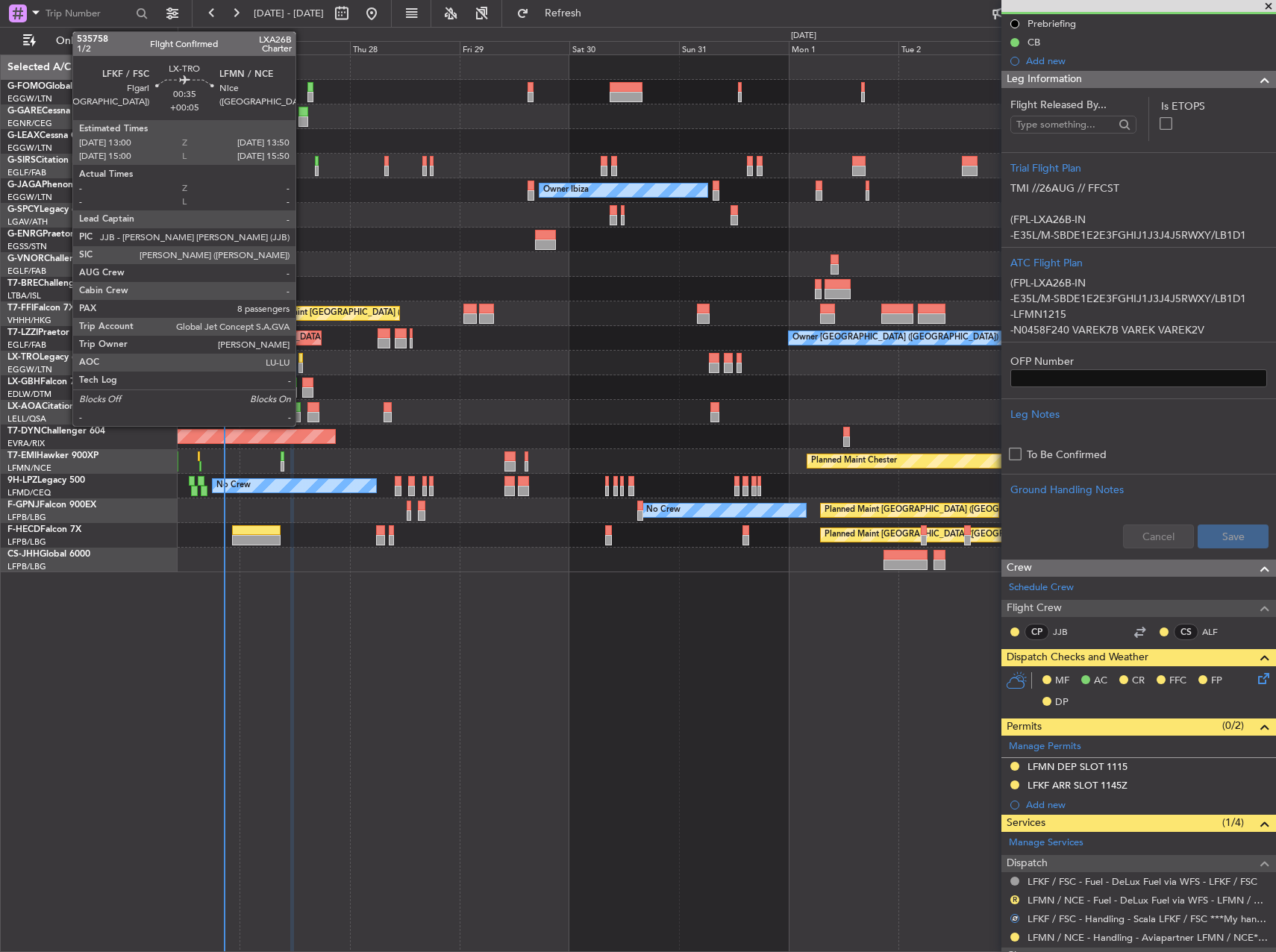
click at [302, 368] on div at bounding box center [300, 367] width 5 height 10
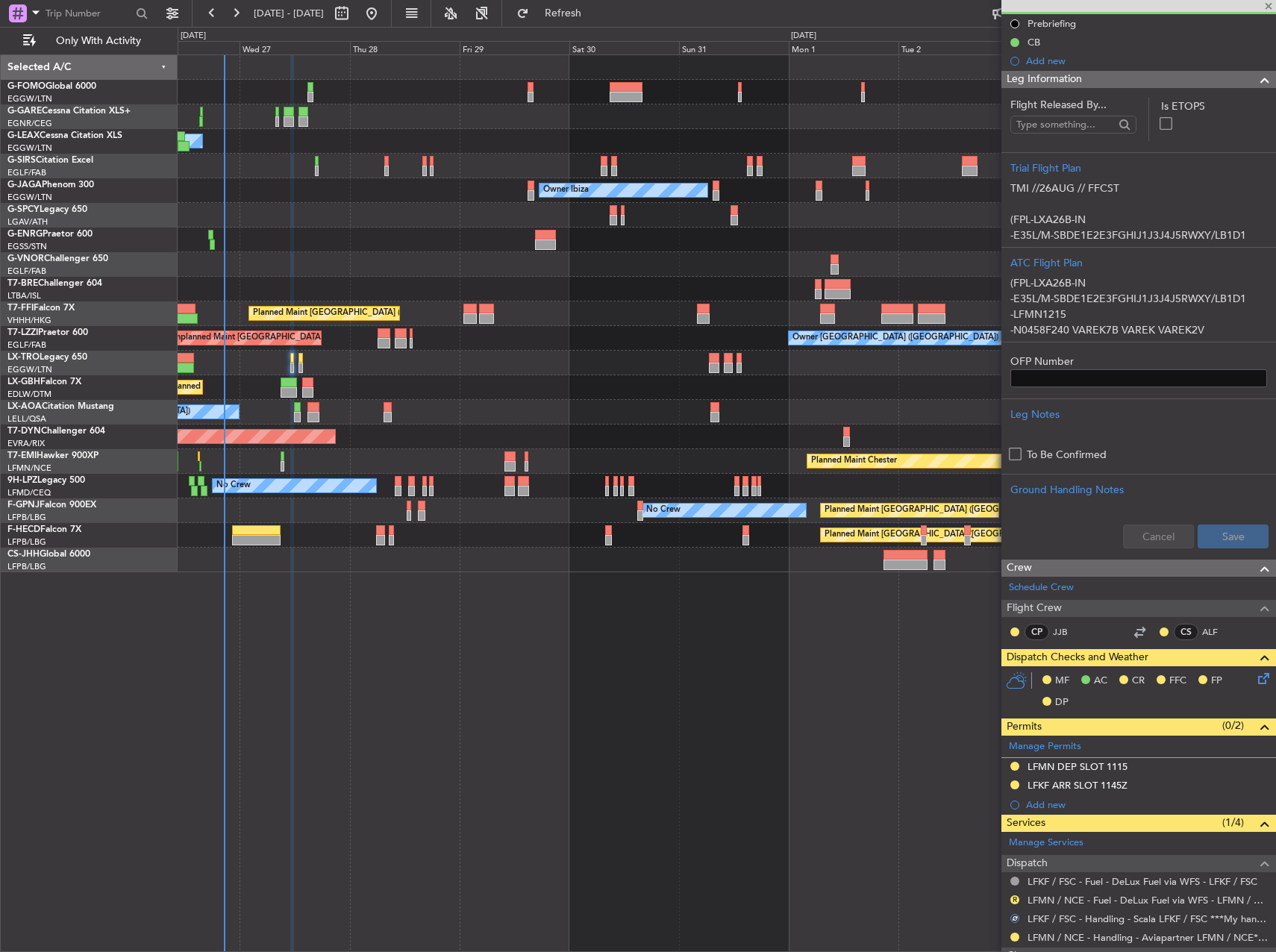
type input "+00:05"
type input "8"
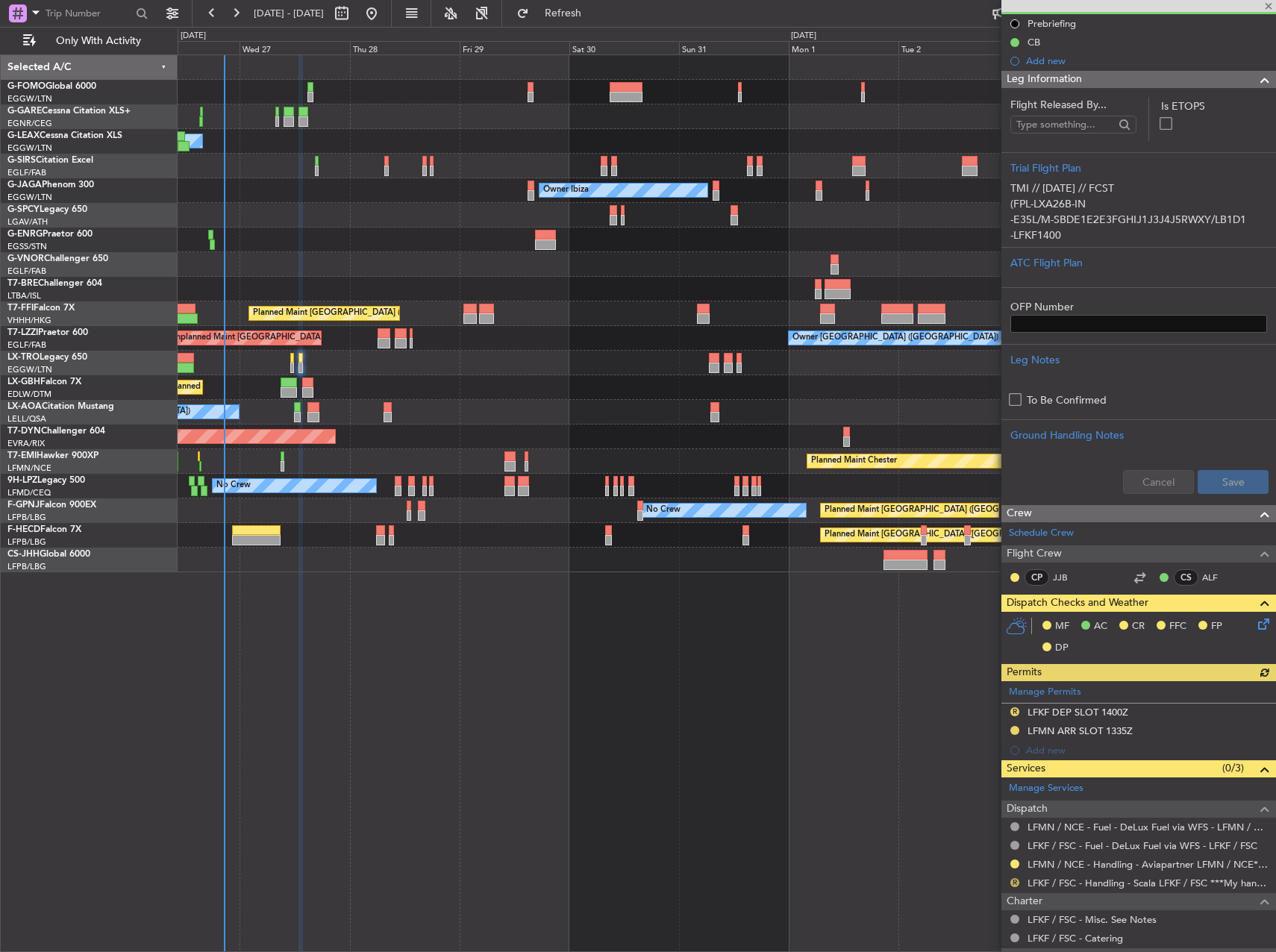
click at [1014, 882] on button "R" at bounding box center [1014, 882] width 9 height 8
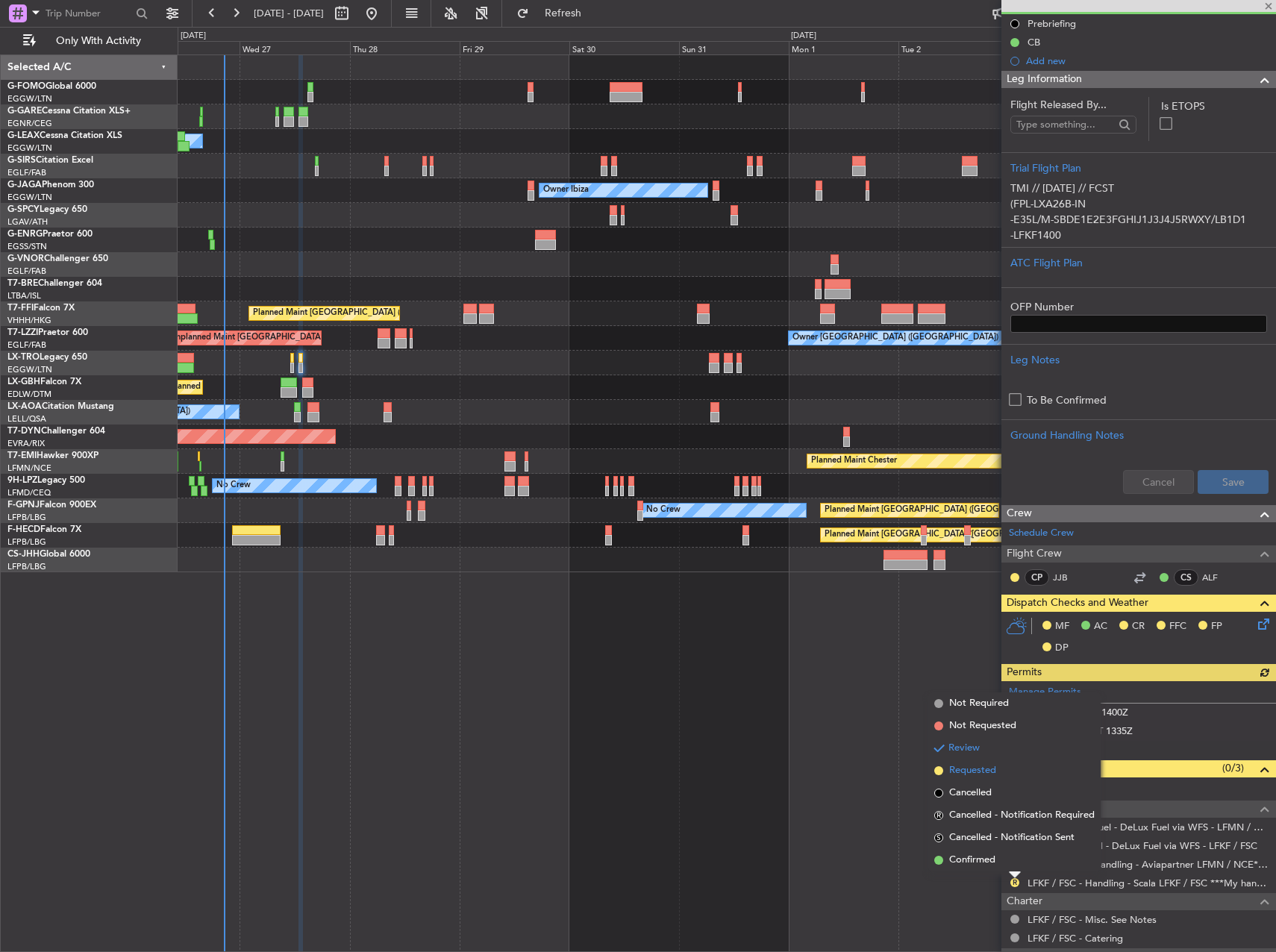
click at [982, 775] on span "Requested" at bounding box center [973, 772] width 47 height 15
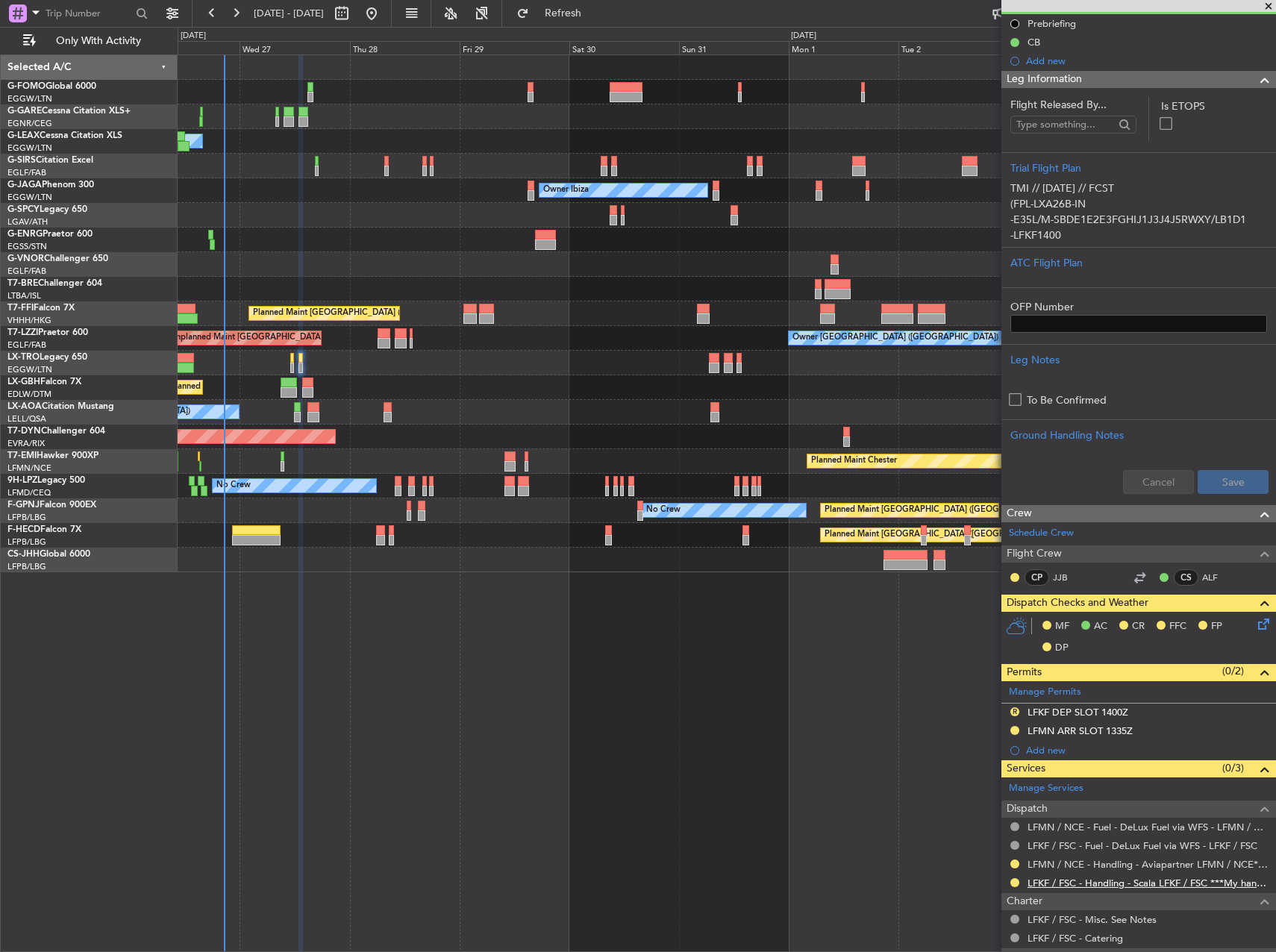
click at [1091, 878] on link "LFKF / FSC - Handling - Scala LFKF / FSC ***My handling***" at bounding box center [1148, 883] width 241 height 12
click at [1197, 715] on div "R LFKF DEP SLOT 1400Z" at bounding box center [1139, 713] width 275 height 19
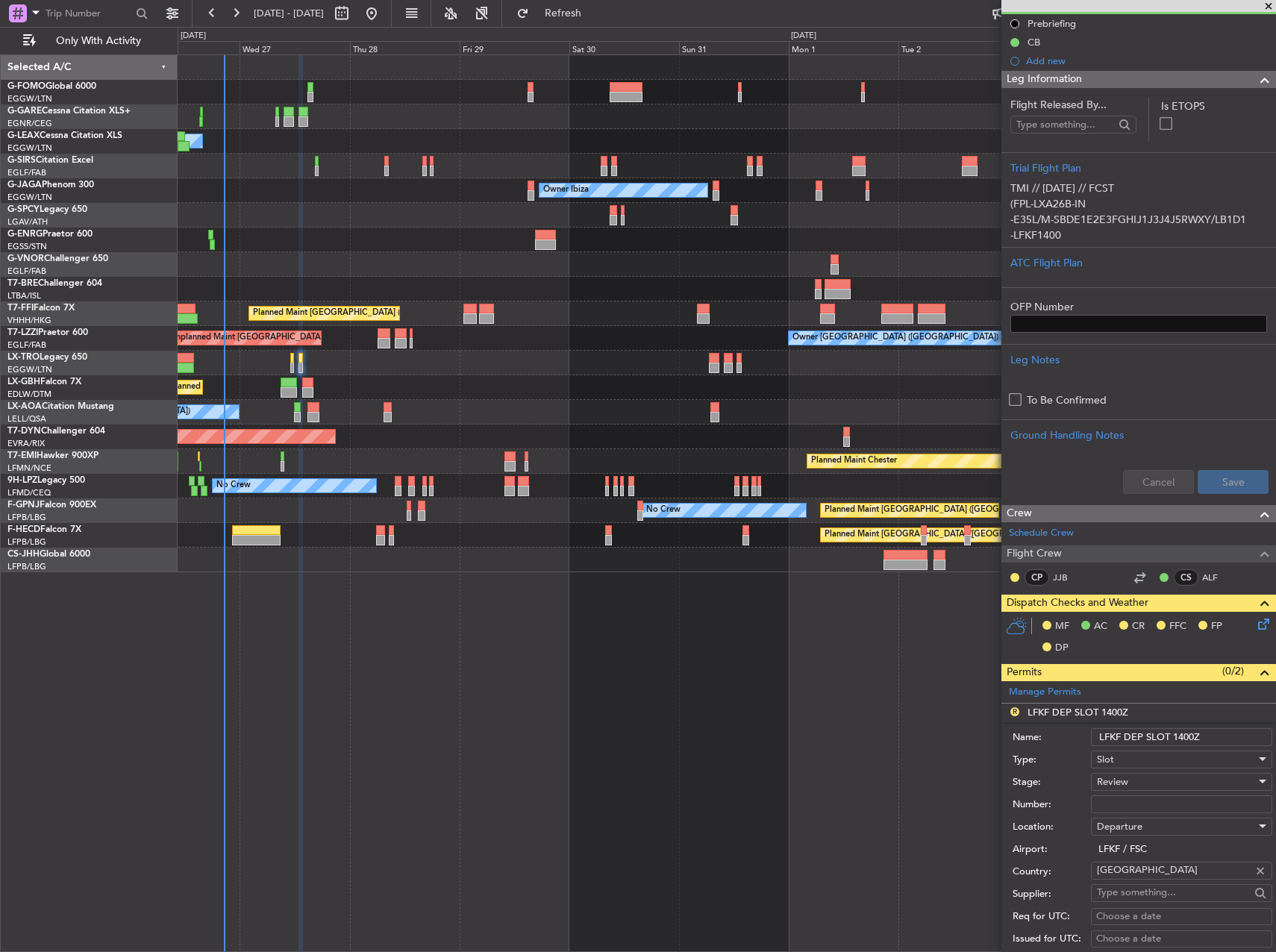
click at [1182, 735] on input "LFKF DEP SLOT 1400Z" at bounding box center [1182, 737] width 181 height 18
type input "LFKF DEP SLOT 1300Z"
click at [1151, 778] on div "Review" at bounding box center [1177, 782] width 159 height 23
click at [1145, 878] on span "Requested" at bounding box center [1177, 879] width 157 height 23
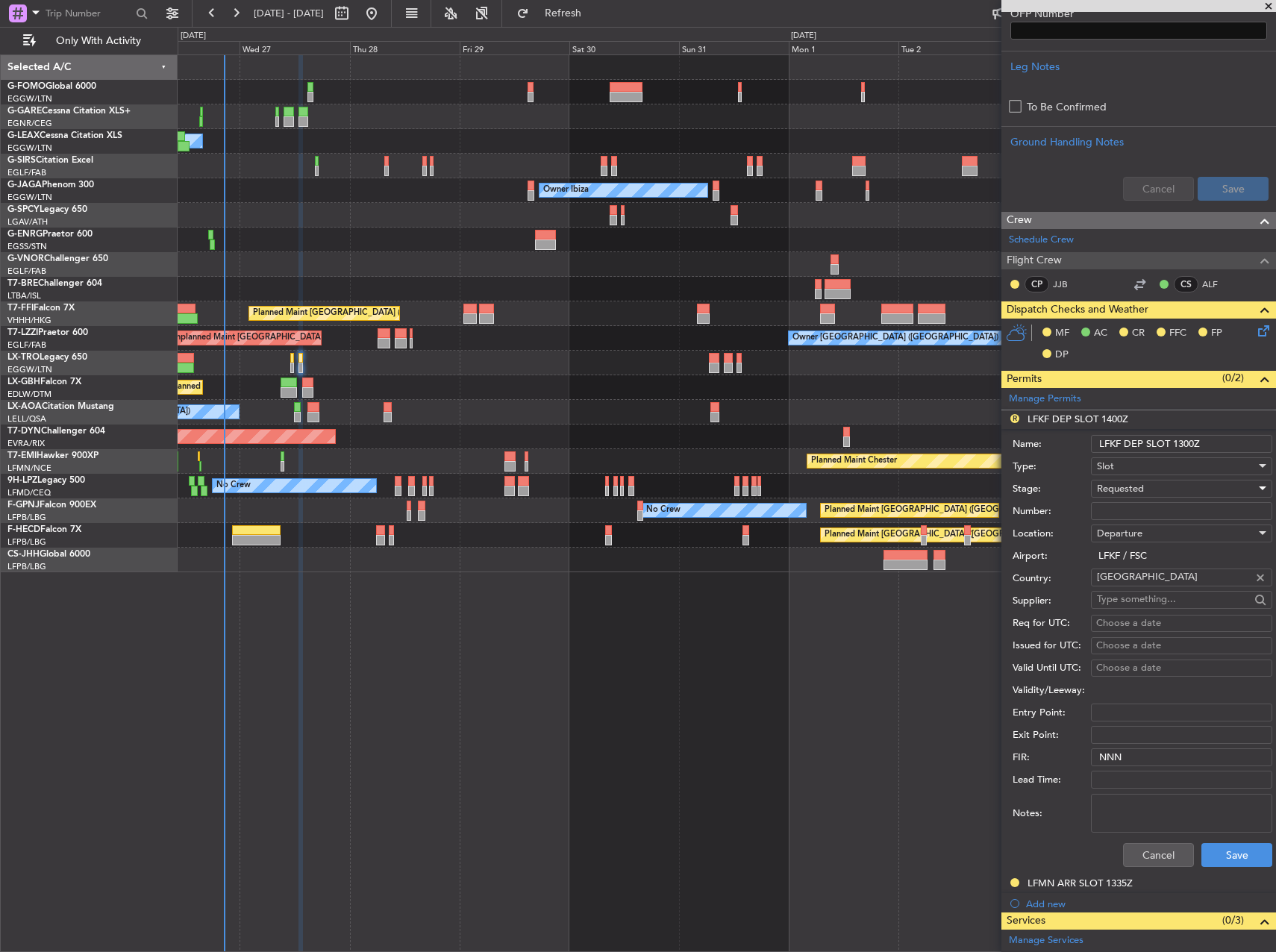
scroll to position [448, 0]
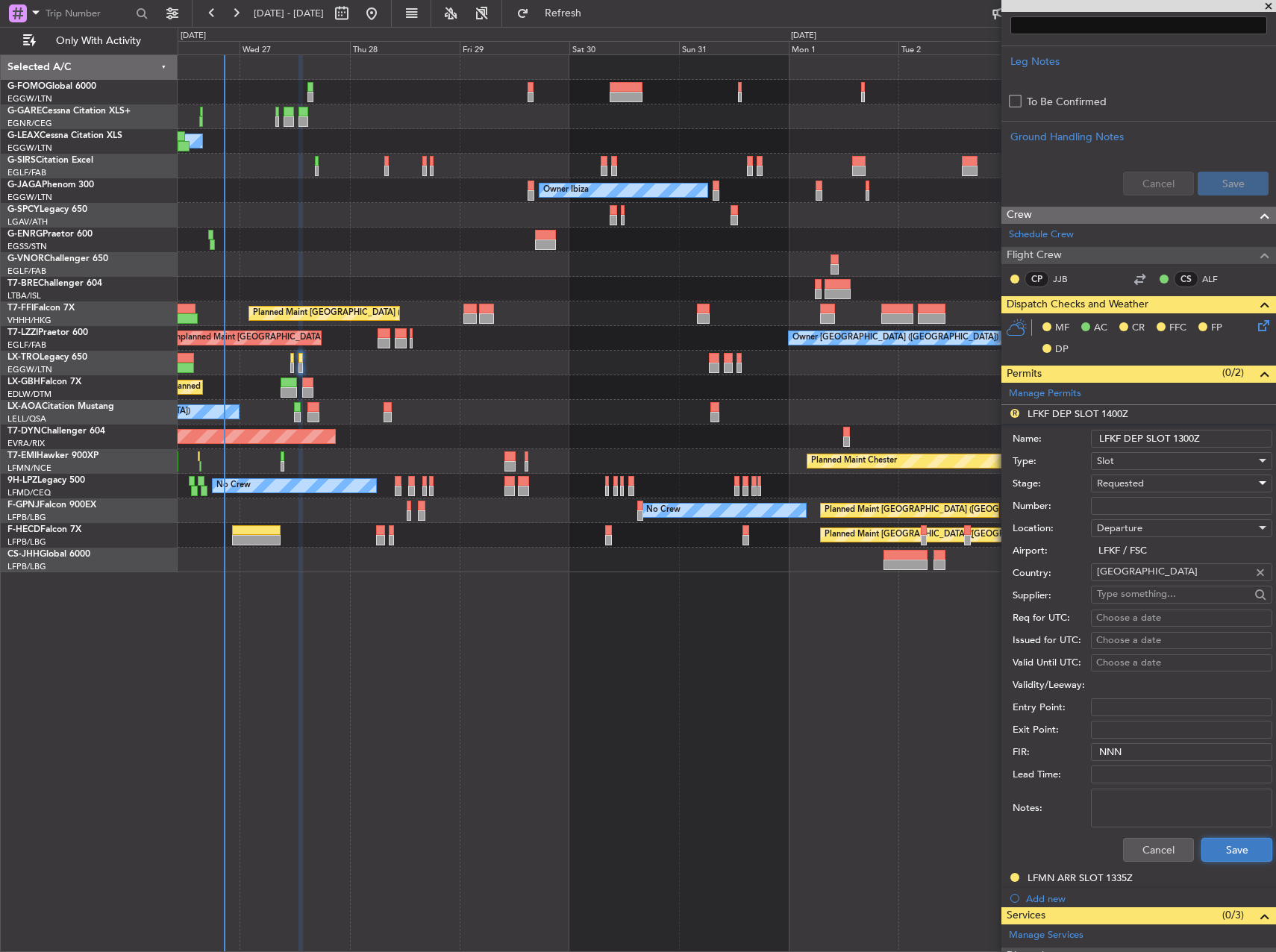
click at [1237, 853] on button "Save" at bounding box center [1236, 850] width 71 height 24
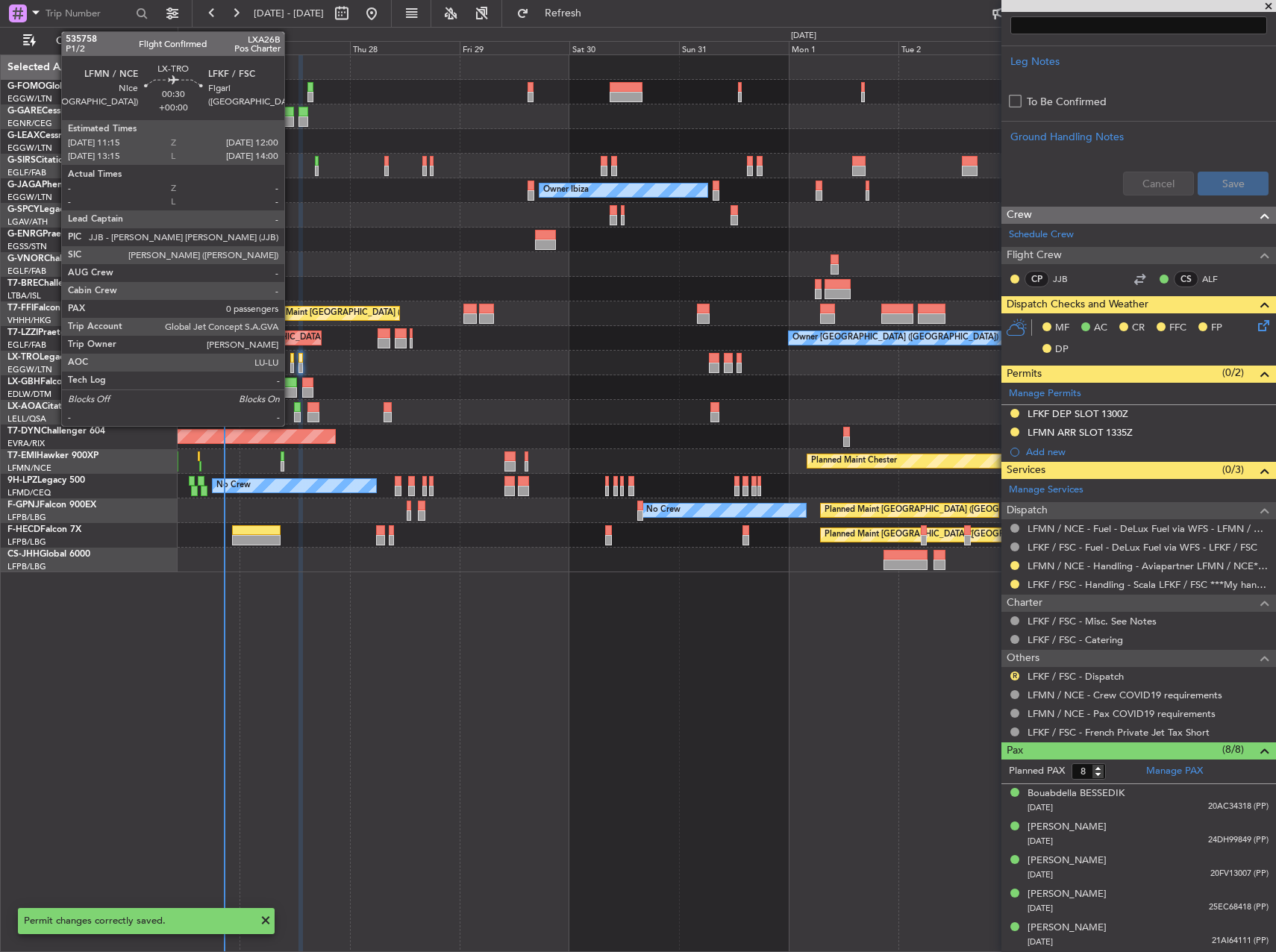
click at [291, 366] on div at bounding box center [292, 367] width 4 height 10
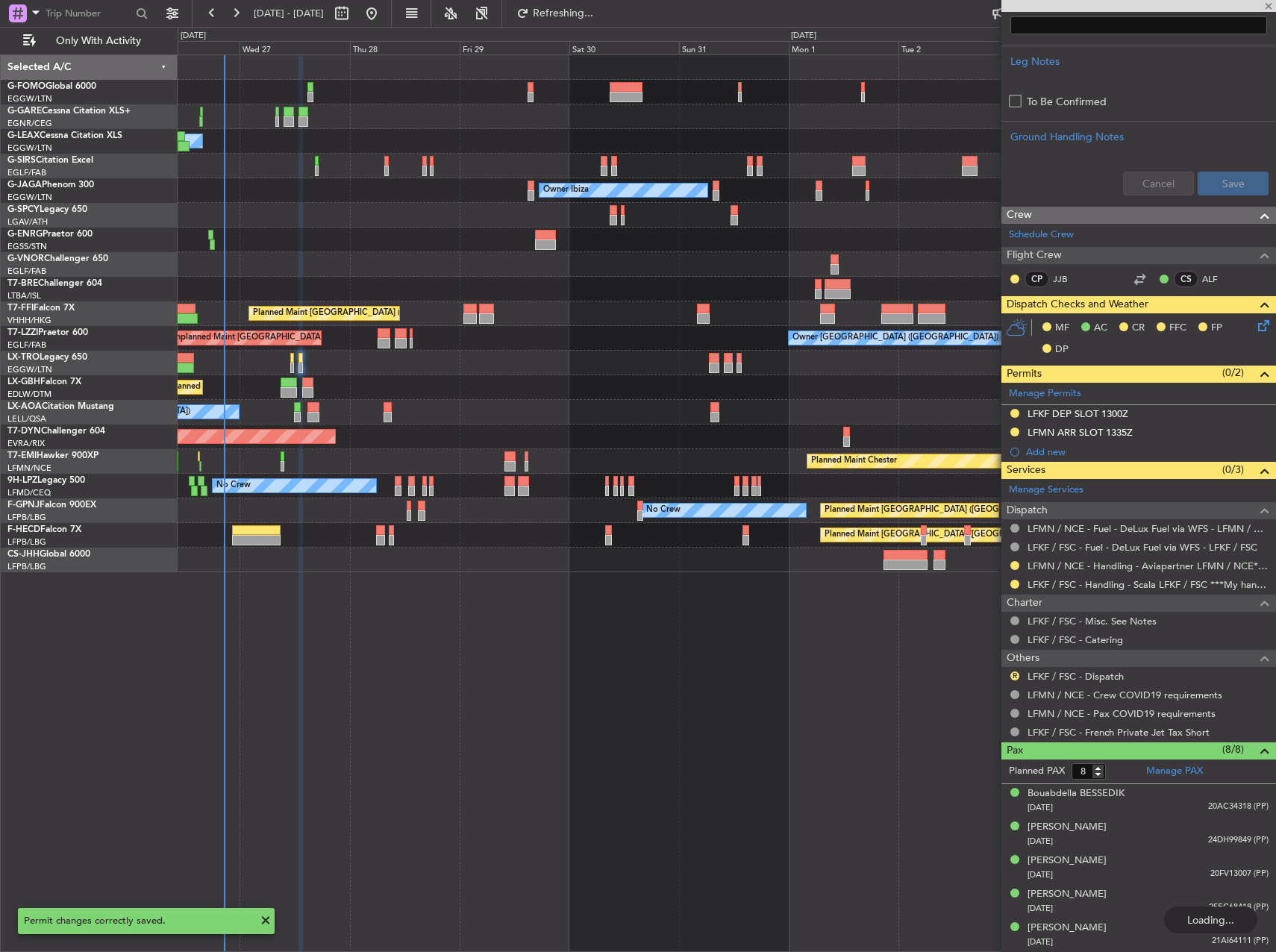
type input "0"
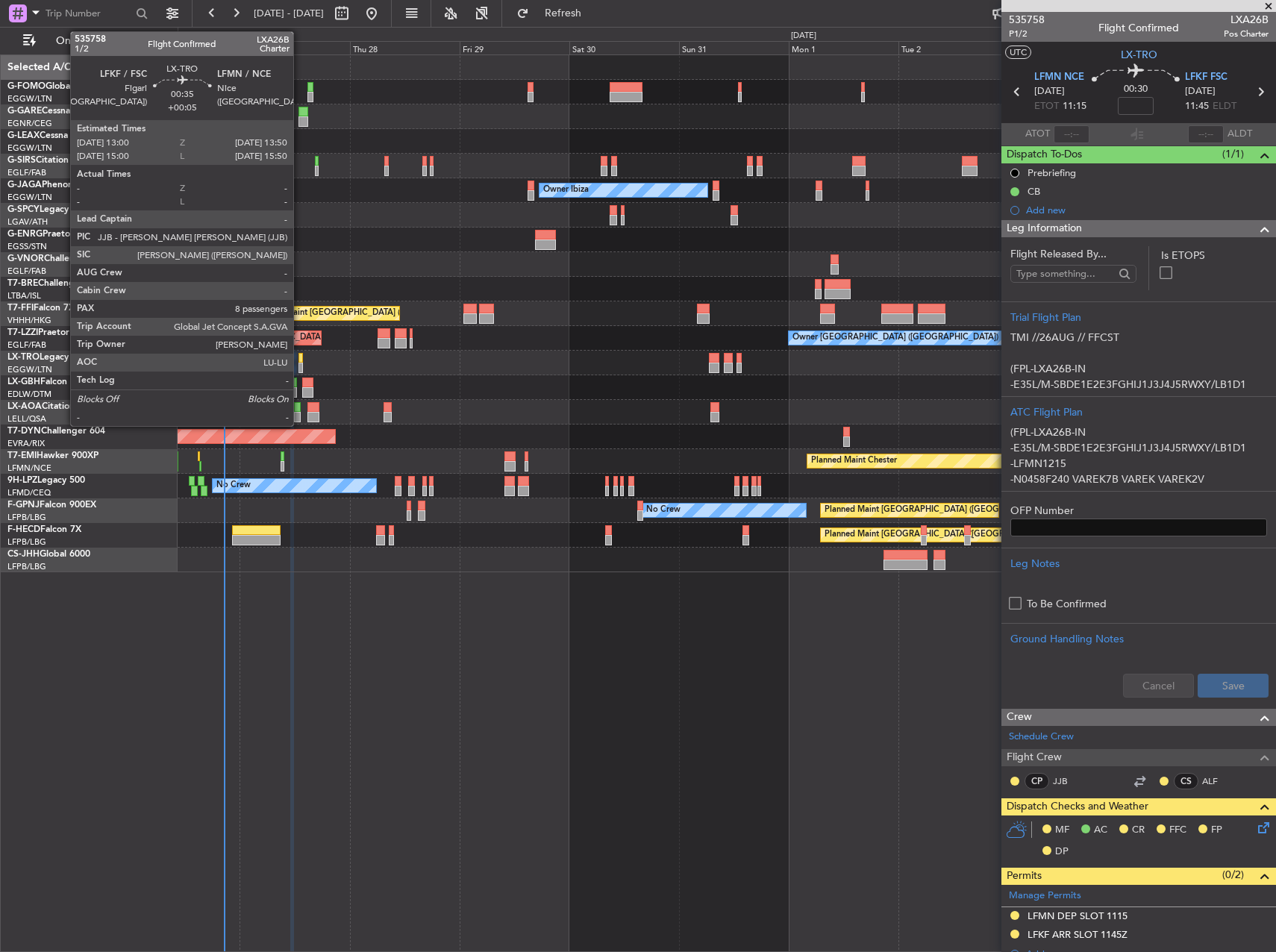
click at [300, 363] on div at bounding box center [300, 367] width 5 height 10
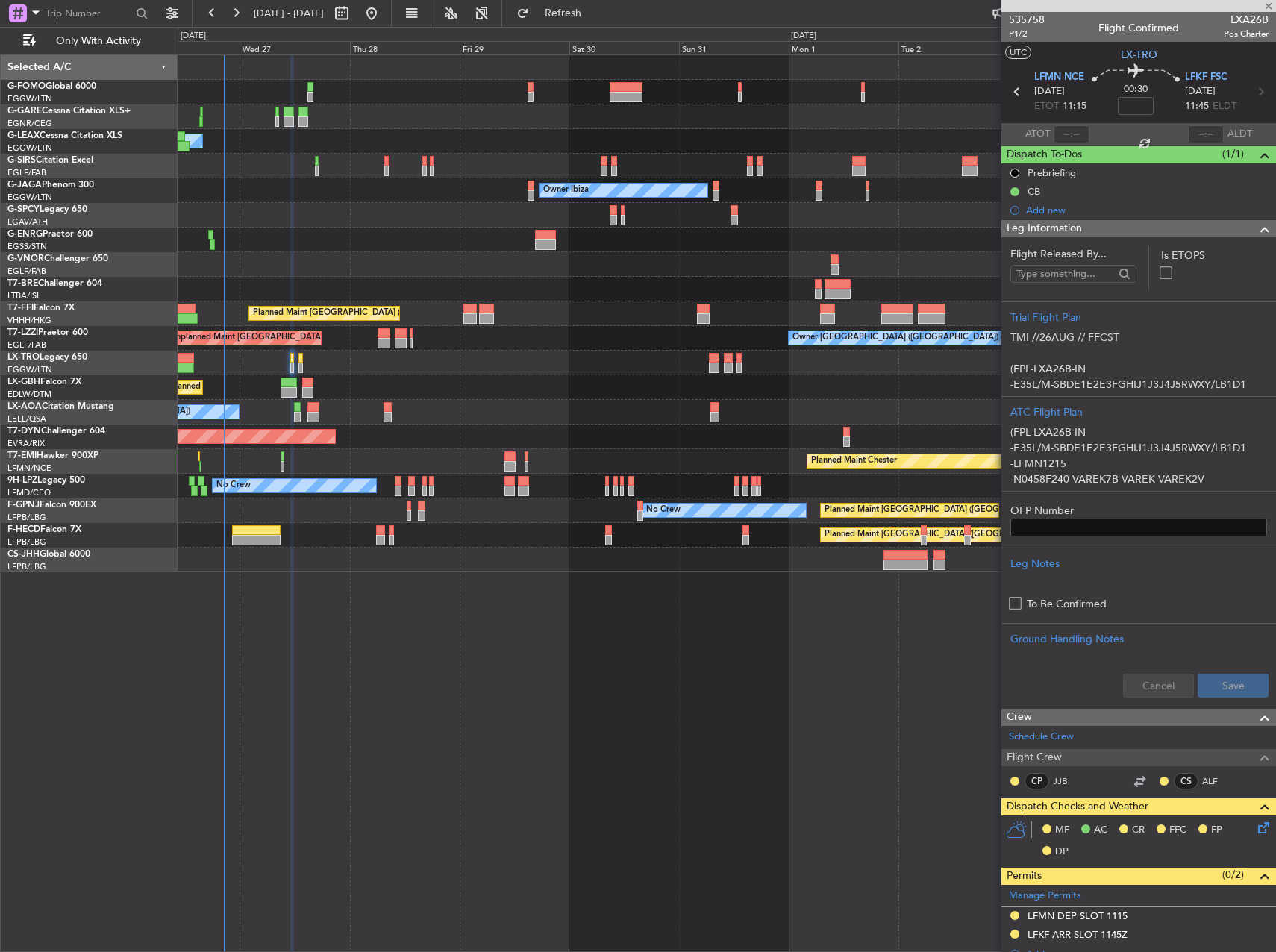
type input "+00:05"
type input "8"
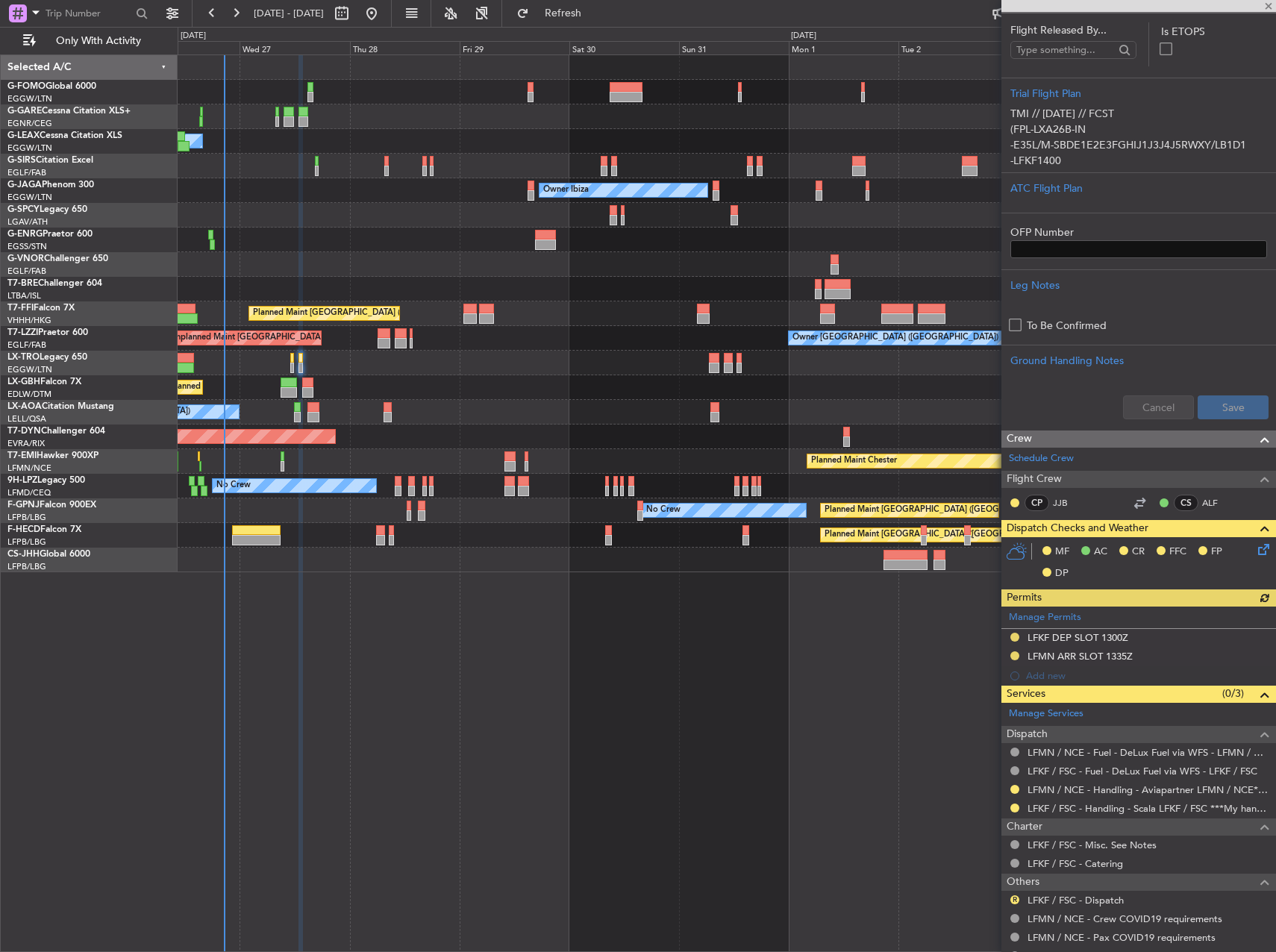
scroll to position [298, 0]
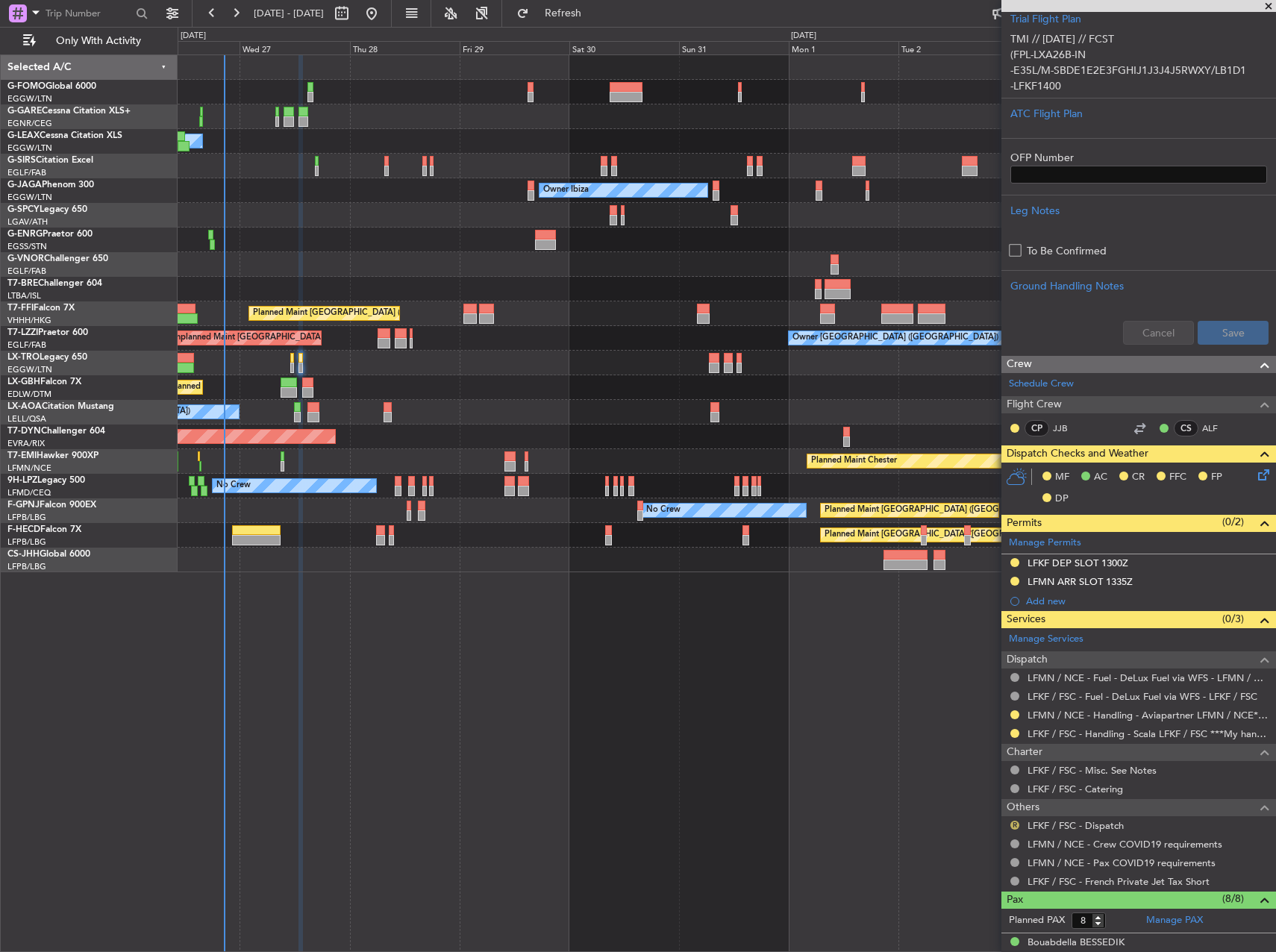
click at [1016, 824] on button "R" at bounding box center [1014, 824] width 9 height 8
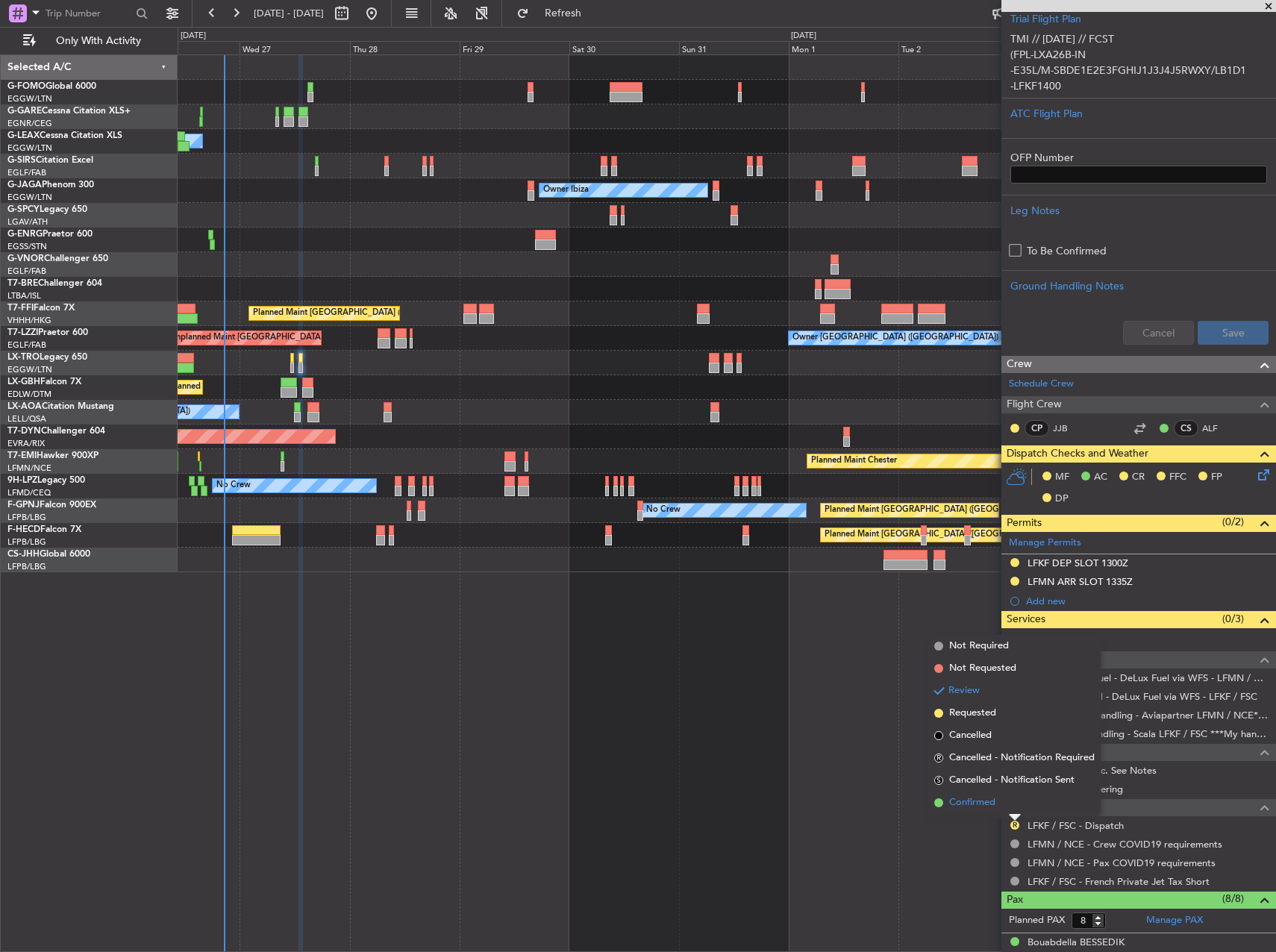
click at [978, 804] on span "Confirmed" at bounding box center [972, 803] width 46 height 15
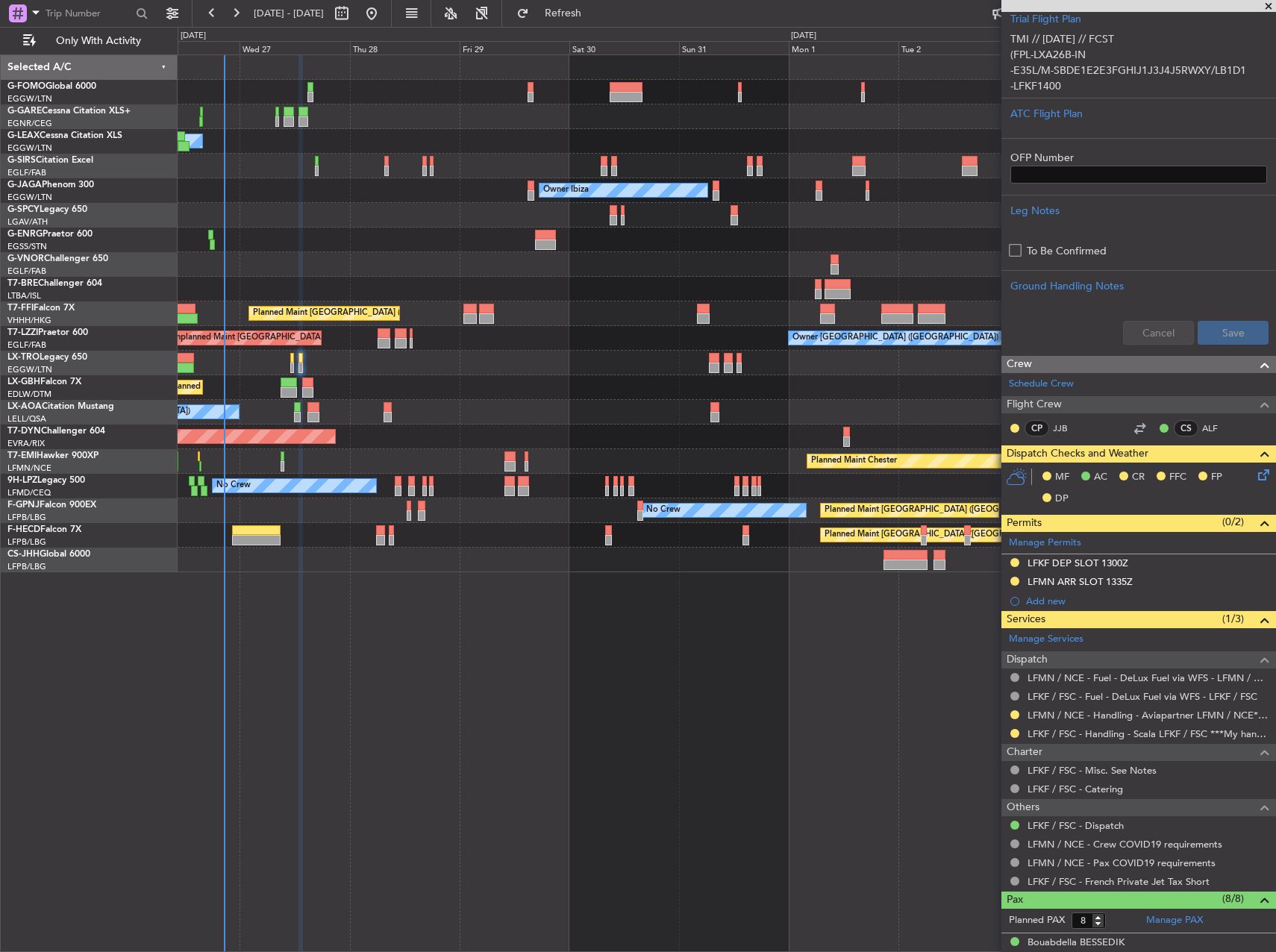
click at [1255, 474] on icon at bounding box center [1261, 472] width 12 height 12
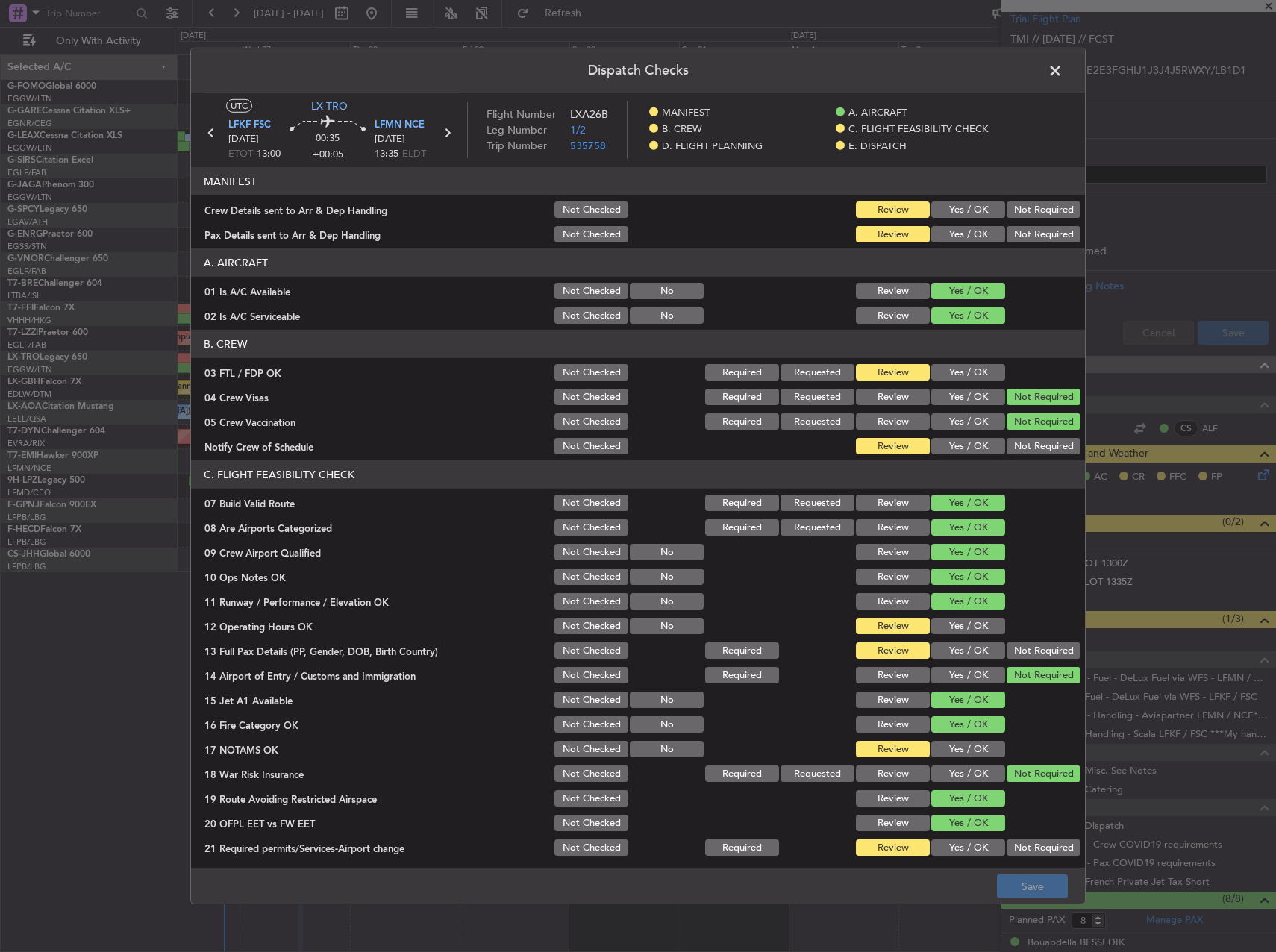
click at [960, 625] on button "Yes / OK" at bounding box center [968, 625] width 74 height 16
click at [959, 655] on button "Yes / OK" at bounding box center [968, 650] width 74 height 16
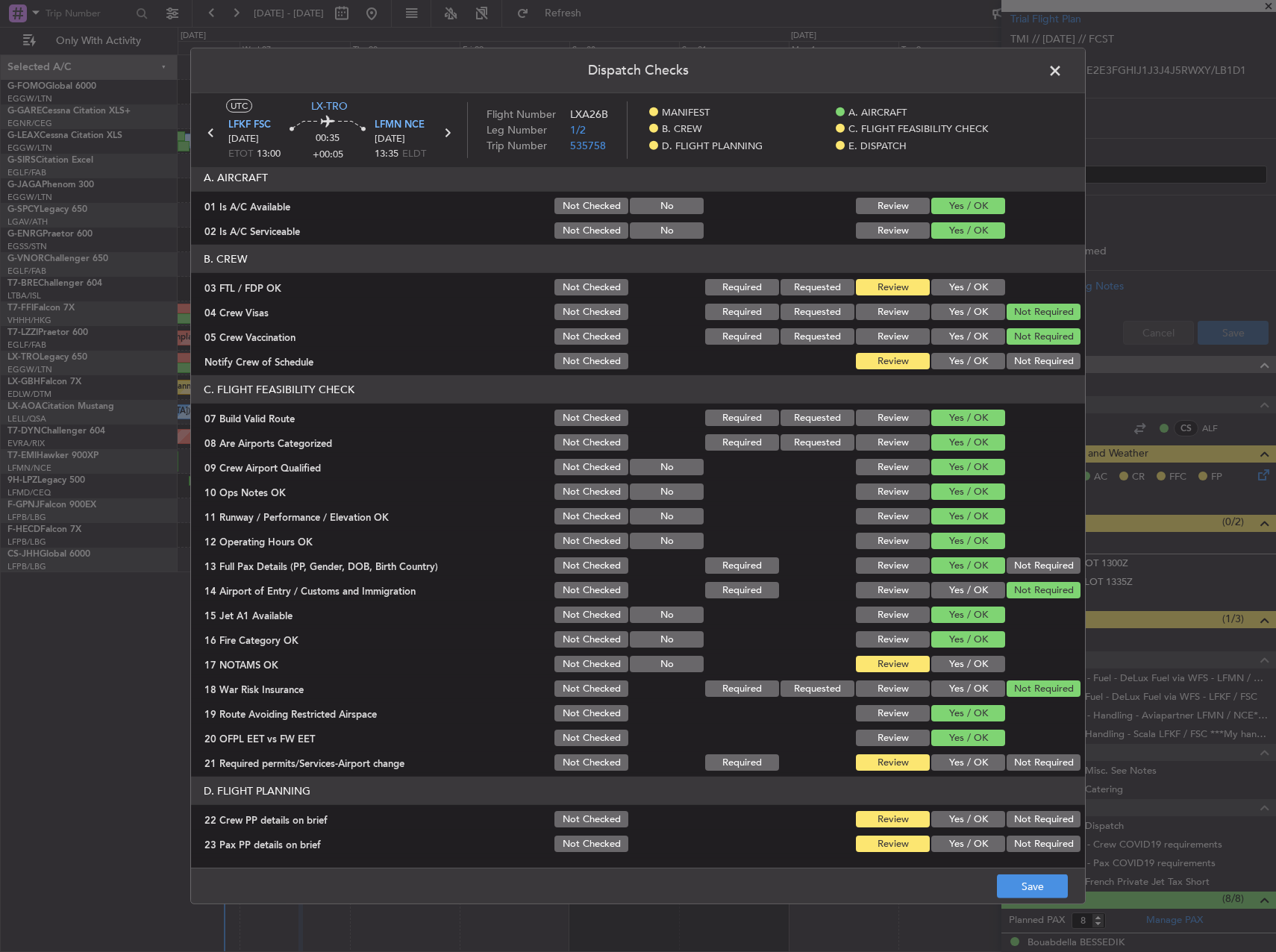
scroll to position [149, 0]
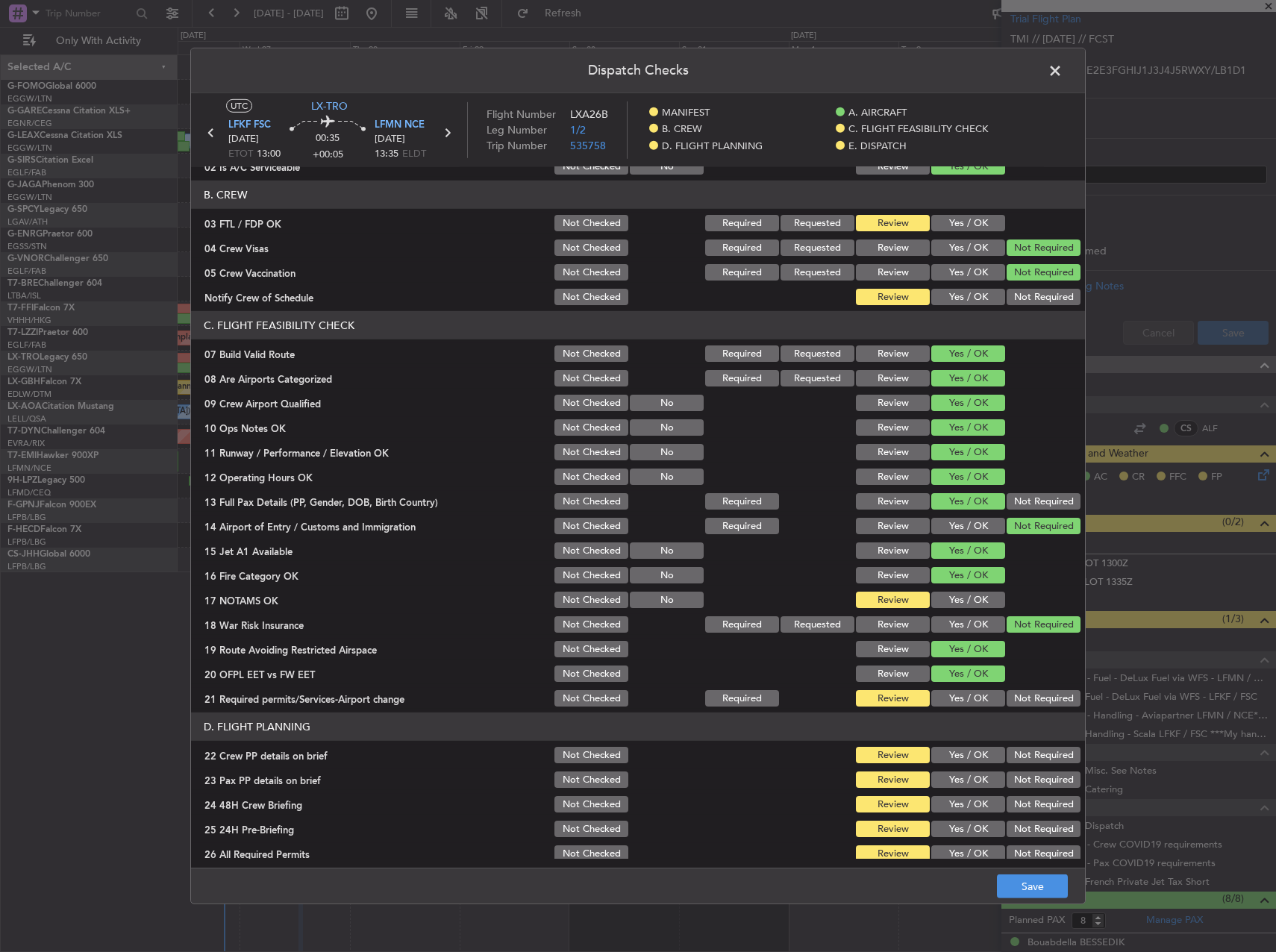
click at [948, 584] on div "Yes / OK" at bounding box center [967, 575] width 76 height 21
click at [945, 597] on button "Yes / OK" at bounding box center [968, 600] width 74 height 16
click at [972, 698] on button "Yes / OK" at bounding box center [968, 698] width 74 height 16
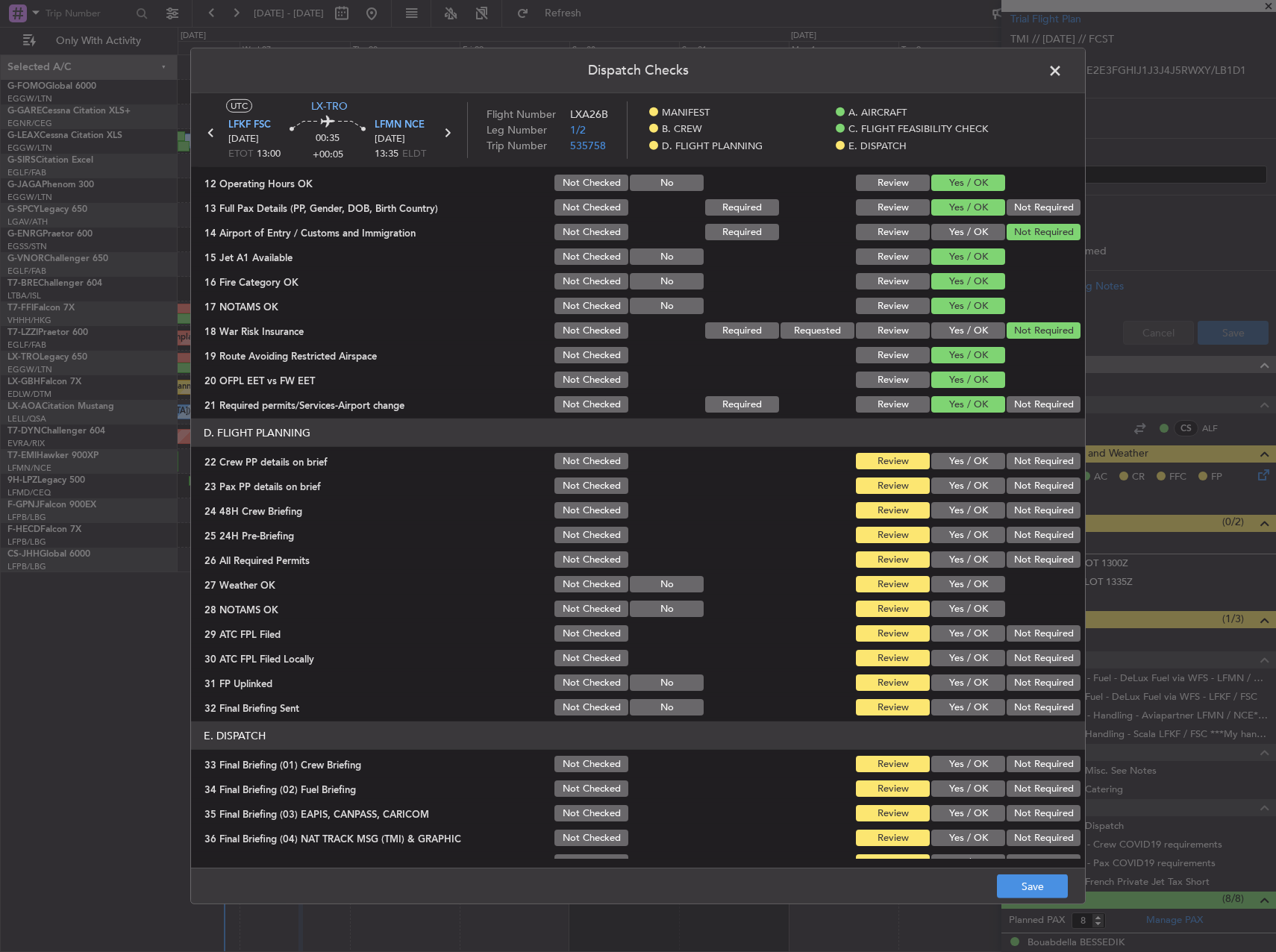
scroll to position [448, 0]
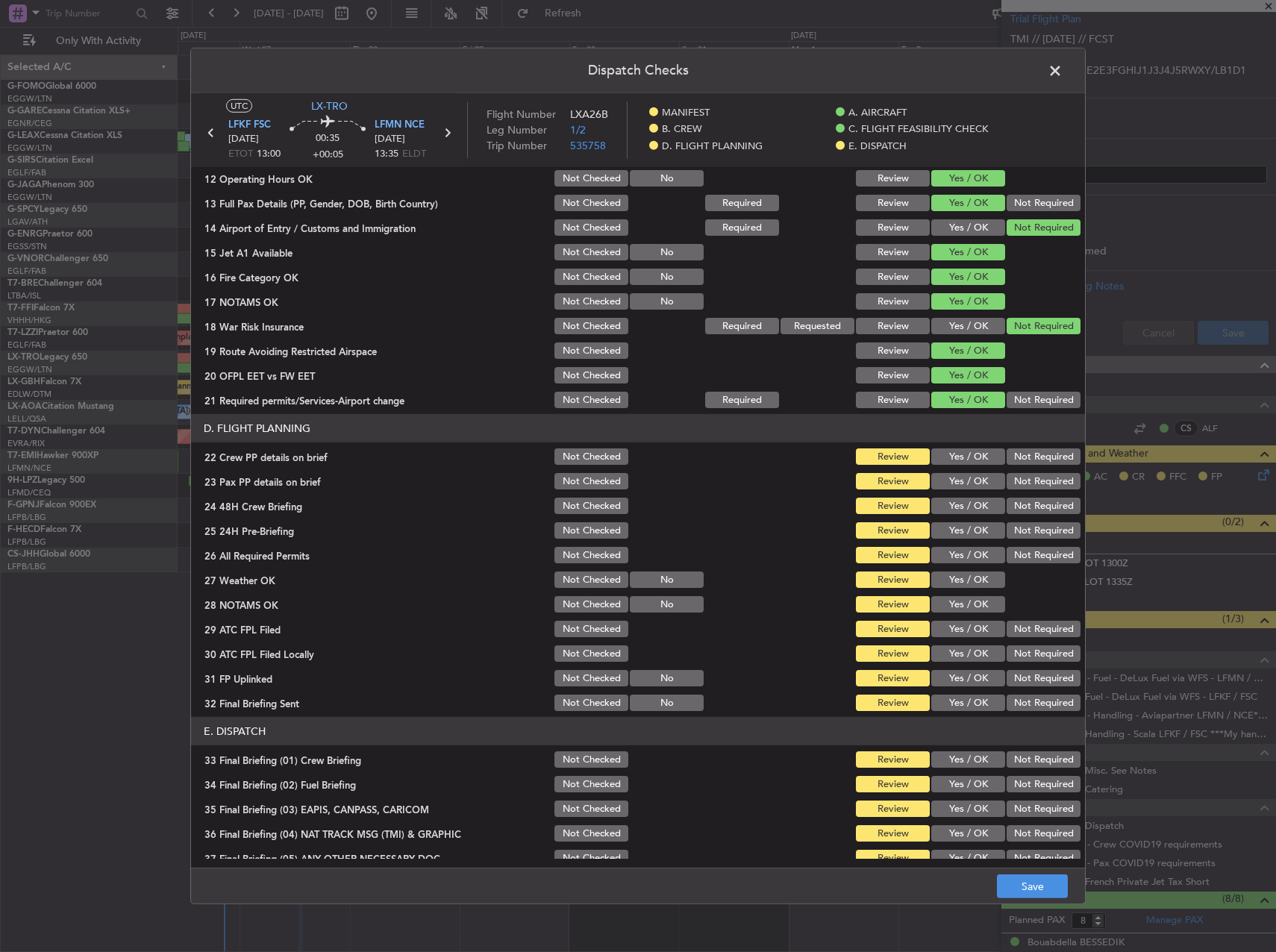
click at [945, 450] on button "Yes / OK" at bounding box center [968, 456] width 74 height 16
click at [955, 480] on button "Yes / OK" at bounding box center [968, 481] width 74 height 16
click at [948, 512] on button "Yes / OK" at bounding box center [968, 505] width 74 height 16
click at [952, 528] on button "Yes / OK" at bounding box center [968, 530] width 74 height 16
click at [1025, 874] on footer "Save" at bounding box center [638, 886] width 894 height 36
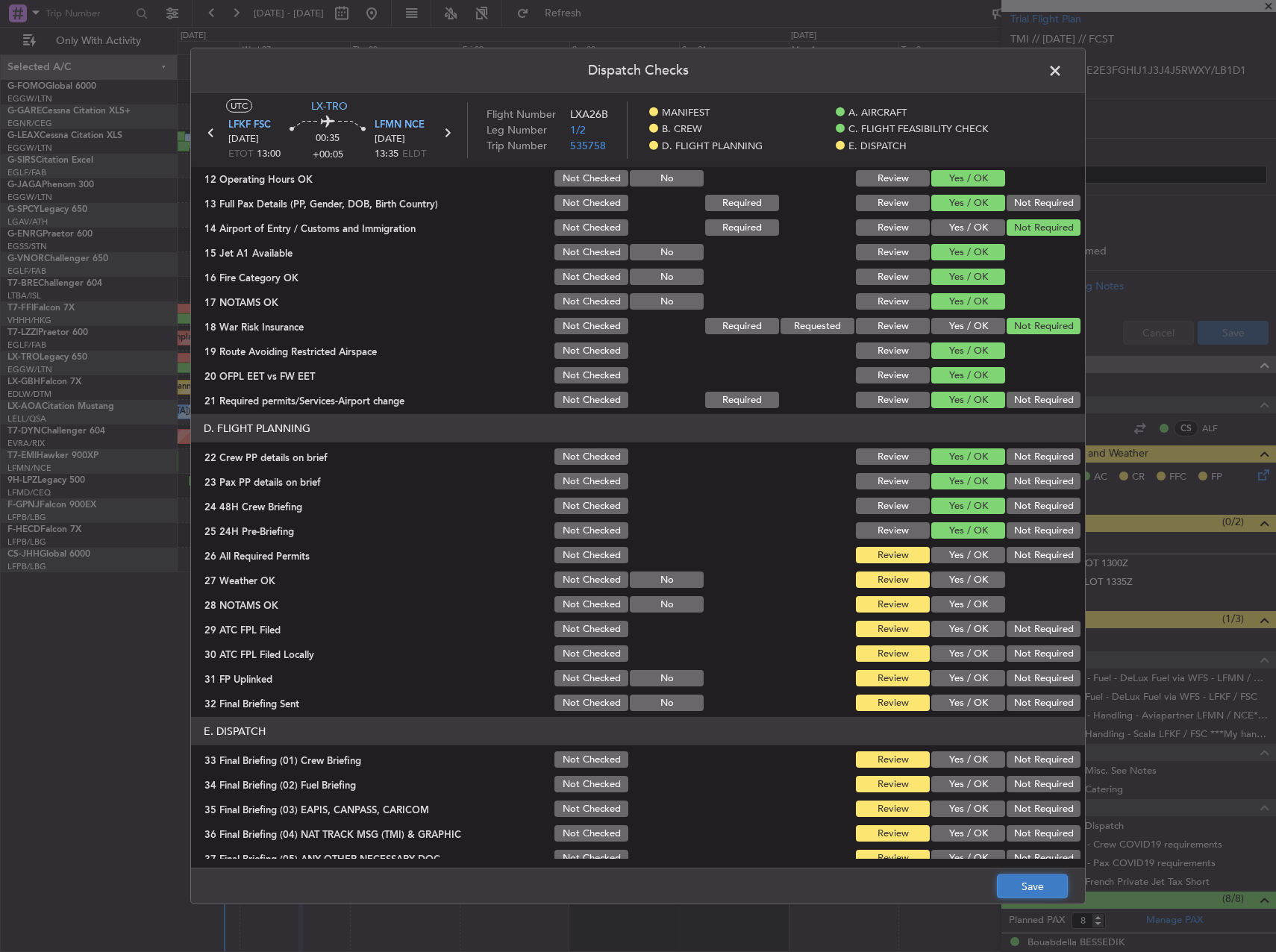
click at [1034, 893] on button "Save" at bounding box center [1032, 886] width 71 height 24
click at [1063, 78] on span at bounding box center [1063, 75] width 0 height 30
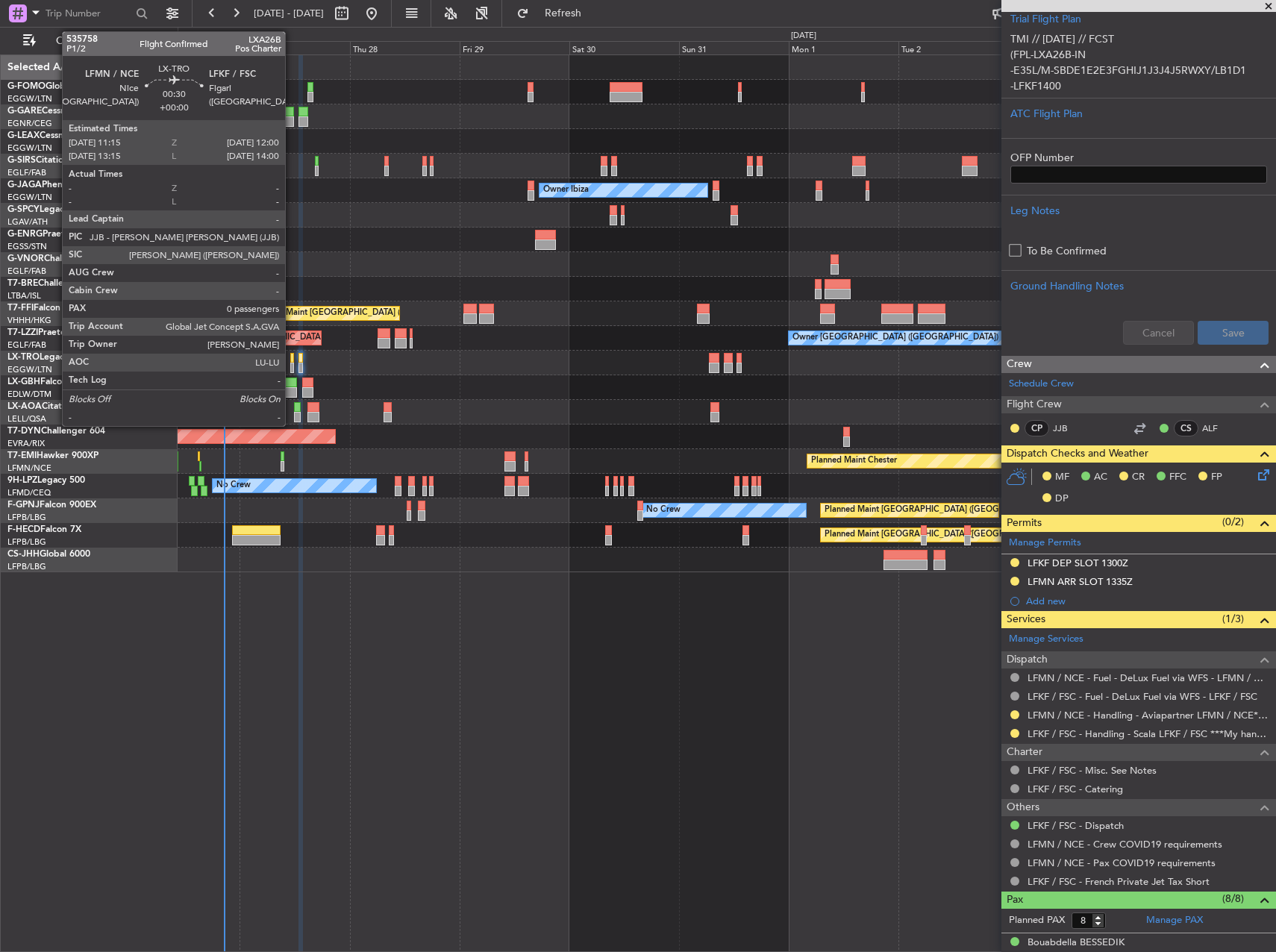
click at [292, 354] on div at bounding box center [292, 358] width 4 height 10
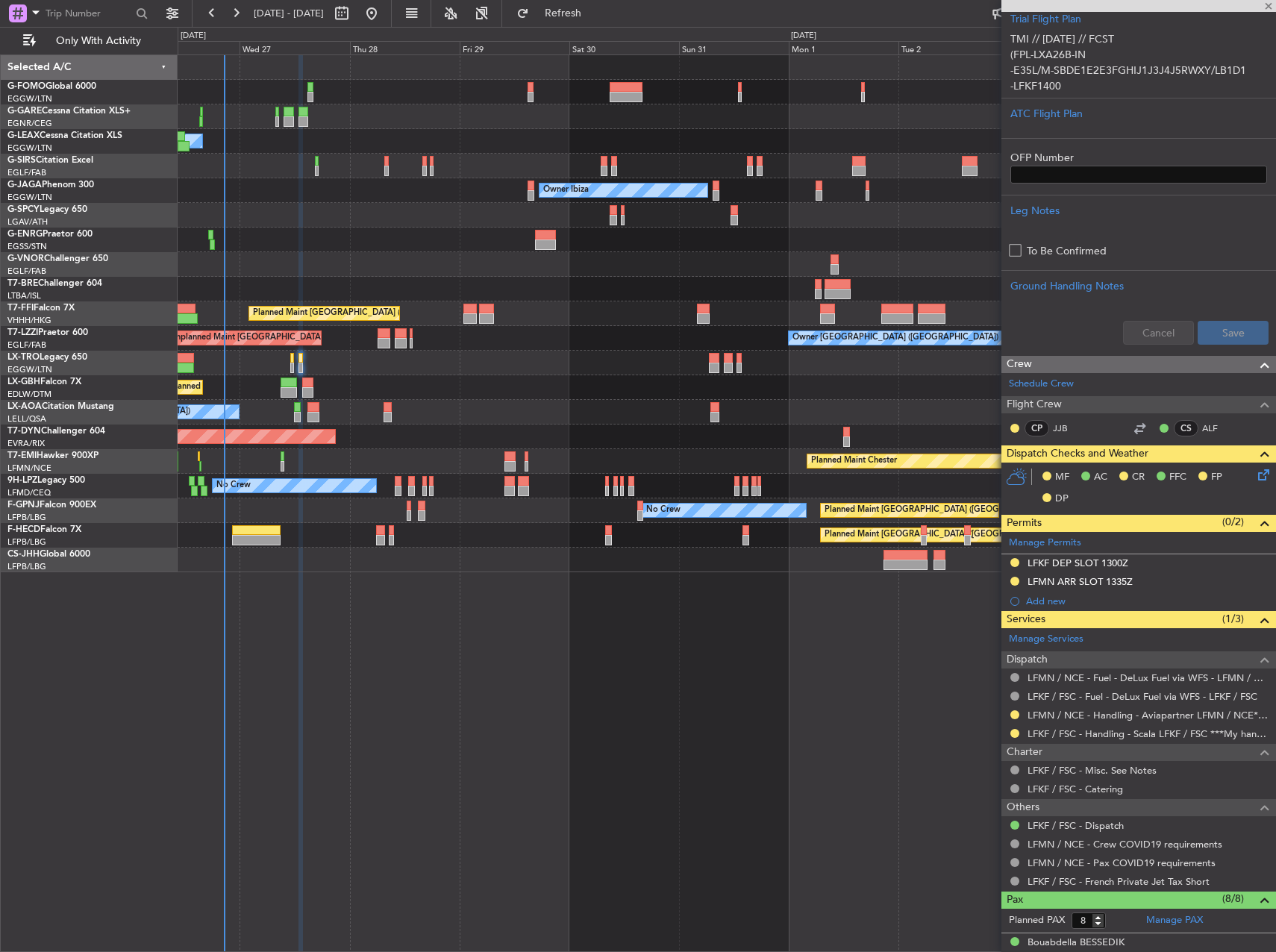
type input "0"
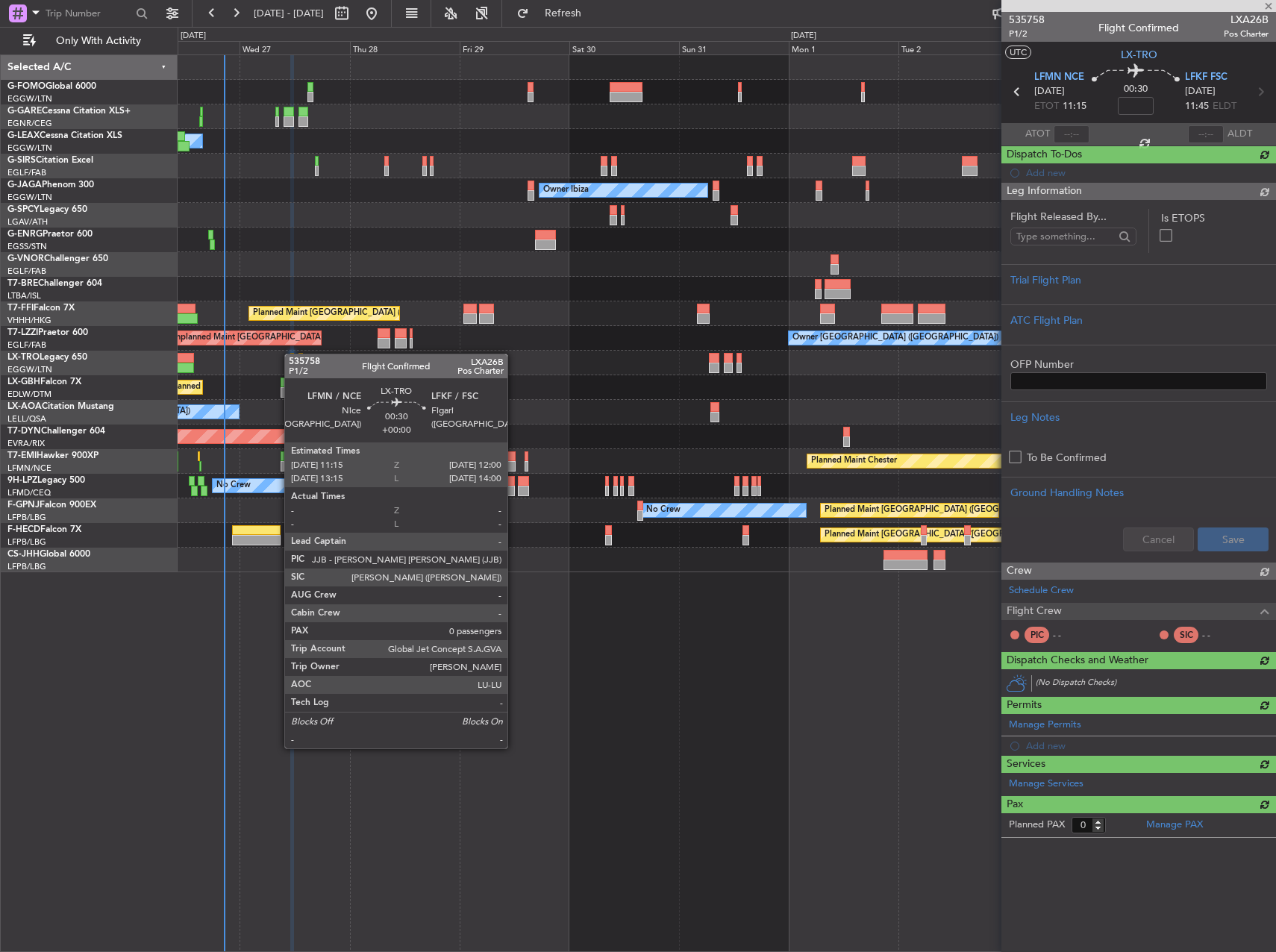
scroll to position [0, 0]
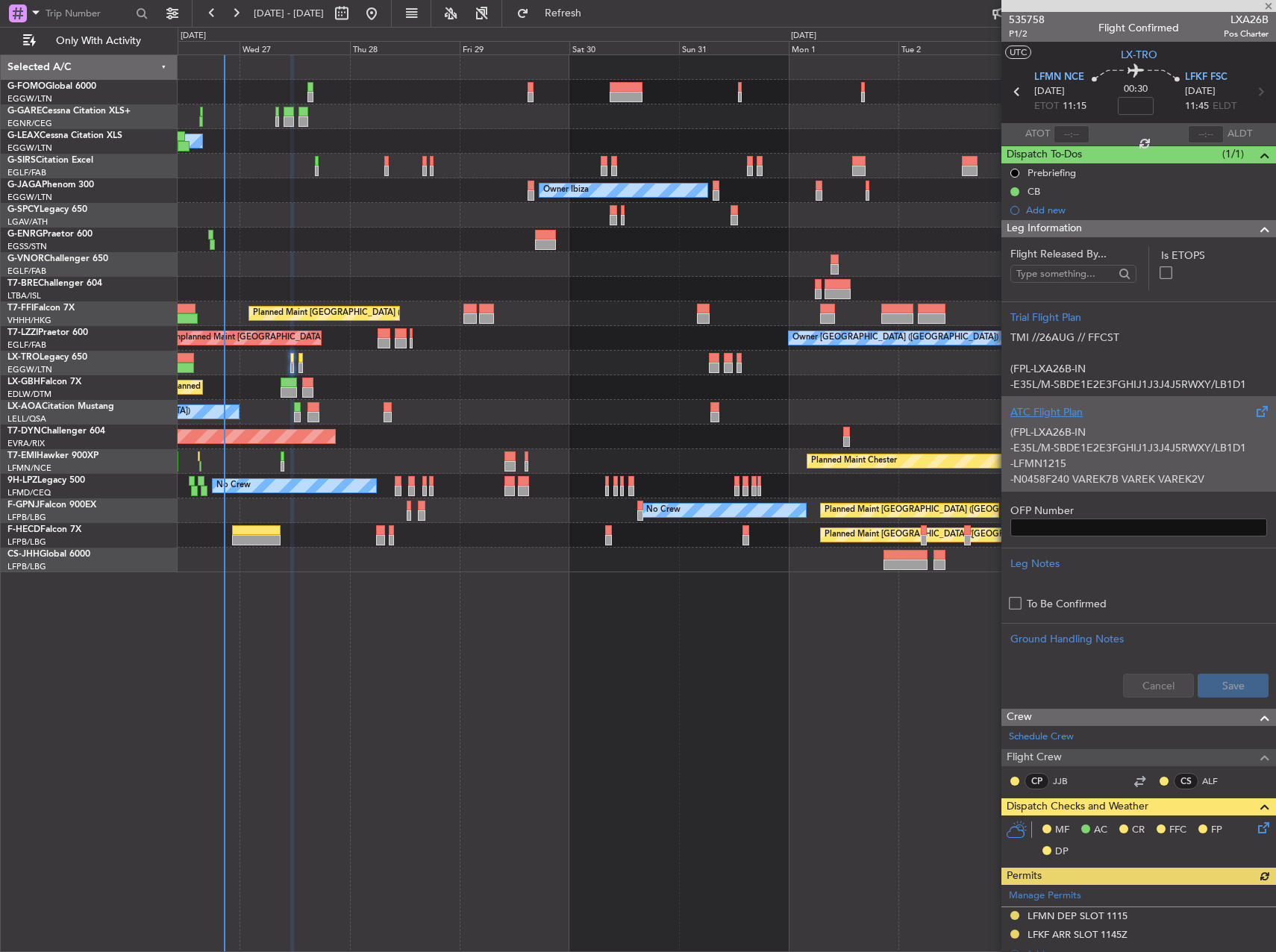
click at [1123, 455] on p "-E35L/M-SBDE1E2E3FGHIJ1J3J4J5RWXY/LB1D1" at bounding box center [1139, 448] width 257 height 16
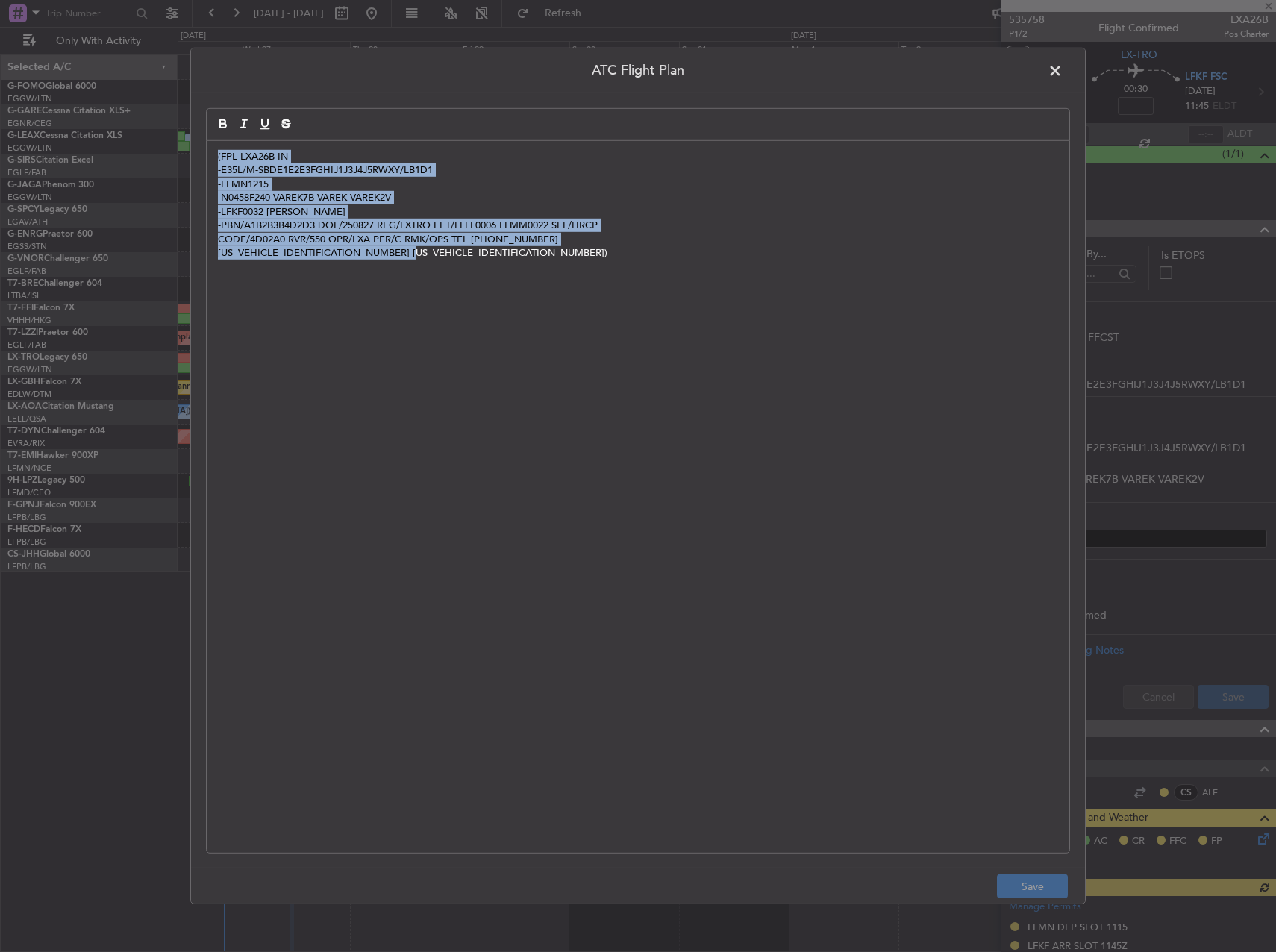
drag, startPoint x: 441, startPoint y: 298, endPoint x: -4, endPoint y: 84, distance: 493.8
click at [0, 84] on html "[DATE] - [DATE] Refresh Quick Links Only With Activity Owner Unplanned Maint [G…" at bounding box center [638, 476] width 1276 height 952
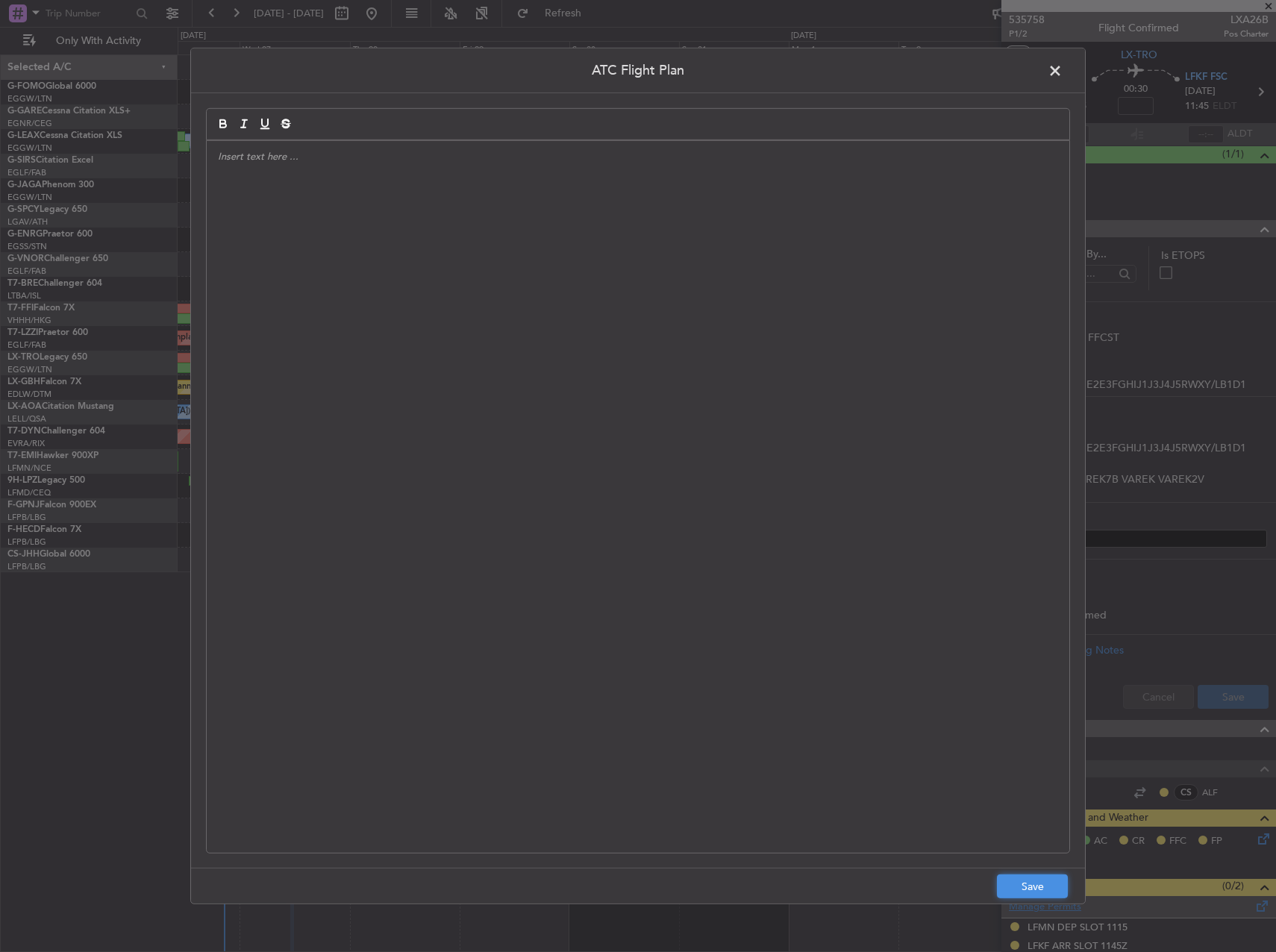
drag, startPoint x: 1028, startPoint y: 886, endPoint x: 1066, endPoint y: 842, distance: 58.1
click at [1029, 886] on button "Save" at bounding box center [1032, 886] width 71 height 24
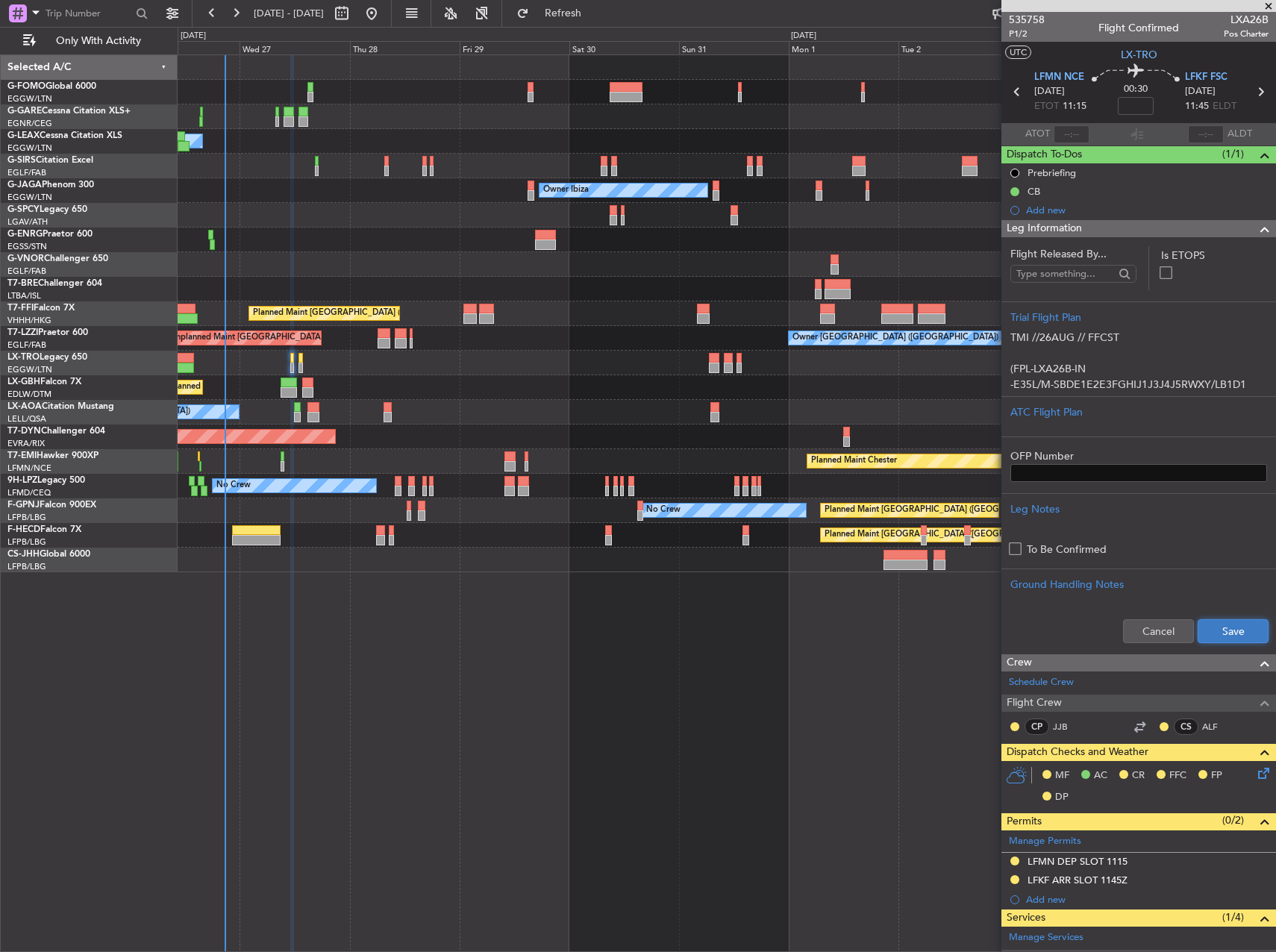
click at [1213, 632] on button "Save" at bounding box center [1233, 631] width 71 height 24
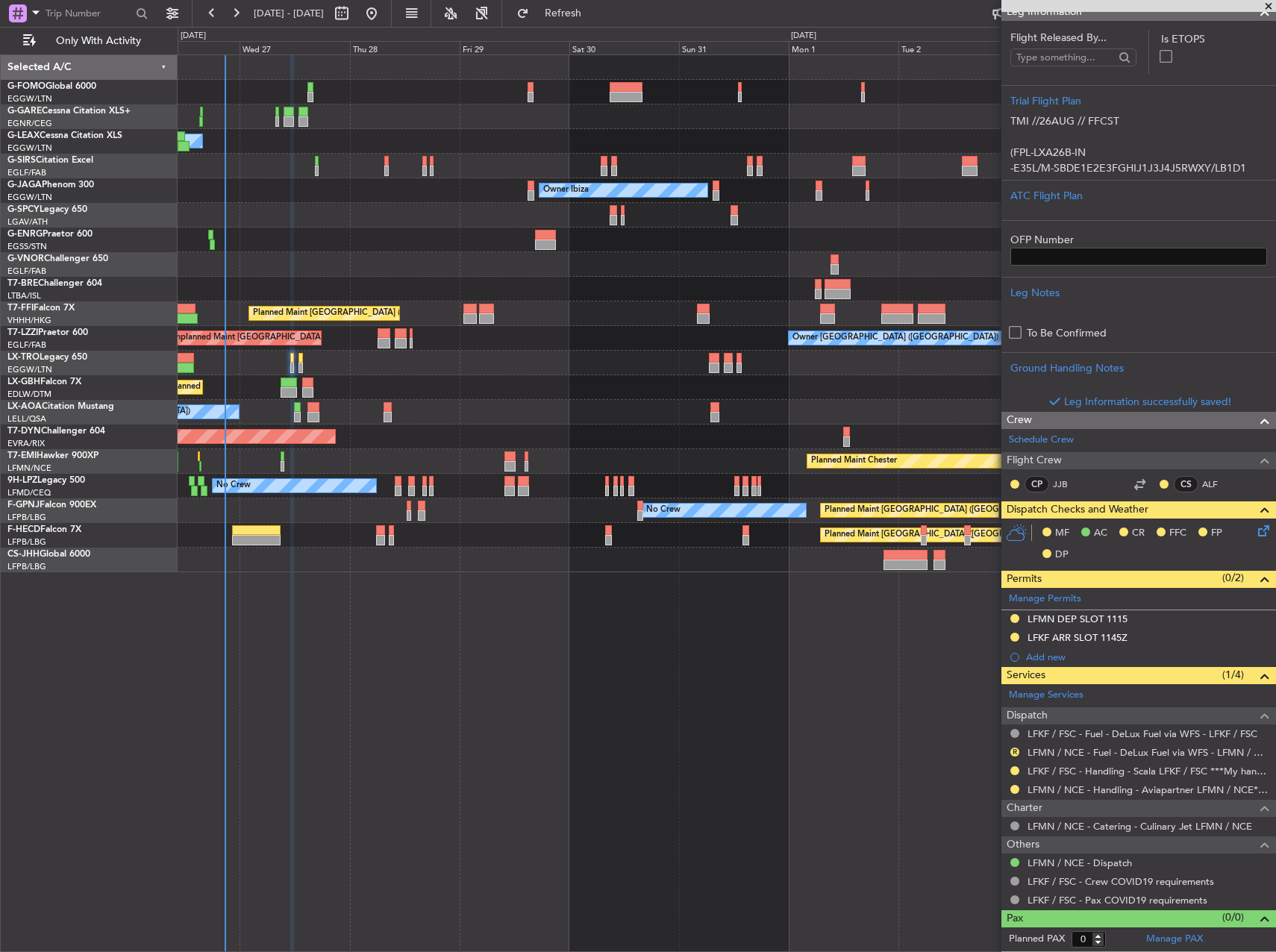
scroll to position [215, 0]
click at [1013, 752] on button "R" at bounding box center [1014, 753] width 9 height 8
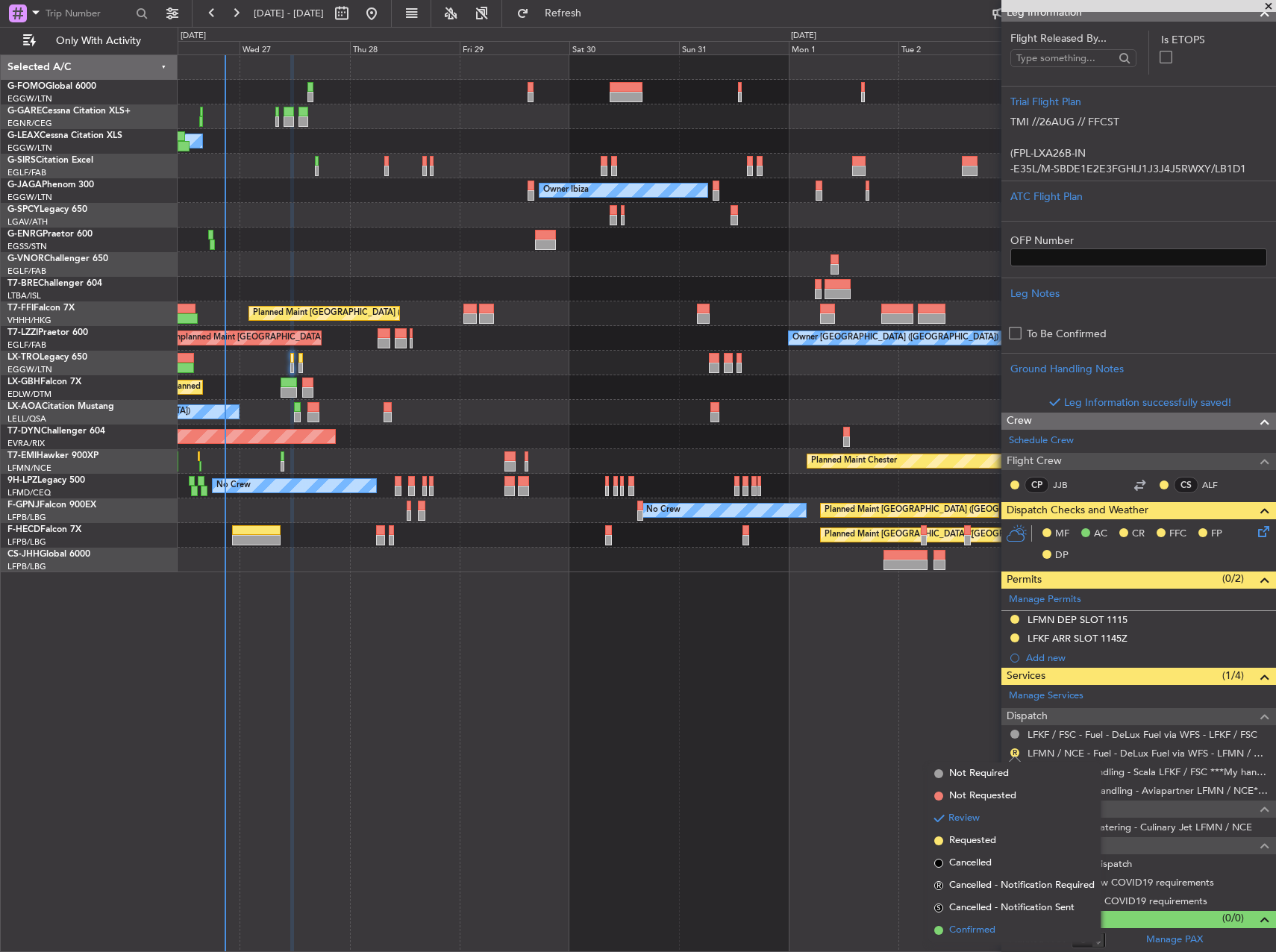
click at [992, 925] on body "[DATE] - [DATE] Refresh Quick Links Only With Activity Owner Unplanned Maint [G…" at bounding box center [638, 476] width 1276 height 952
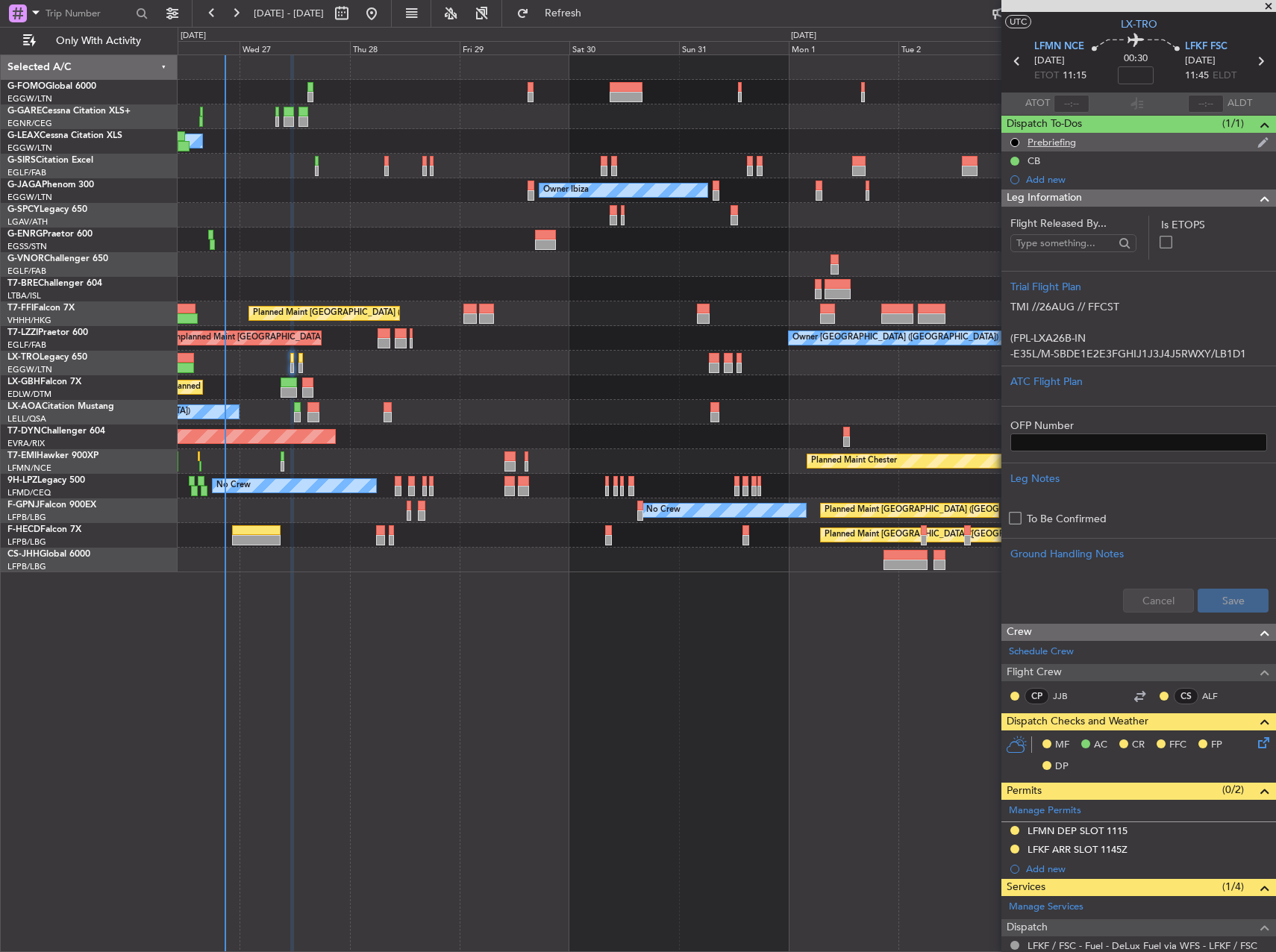
scroll to position [0, 0]
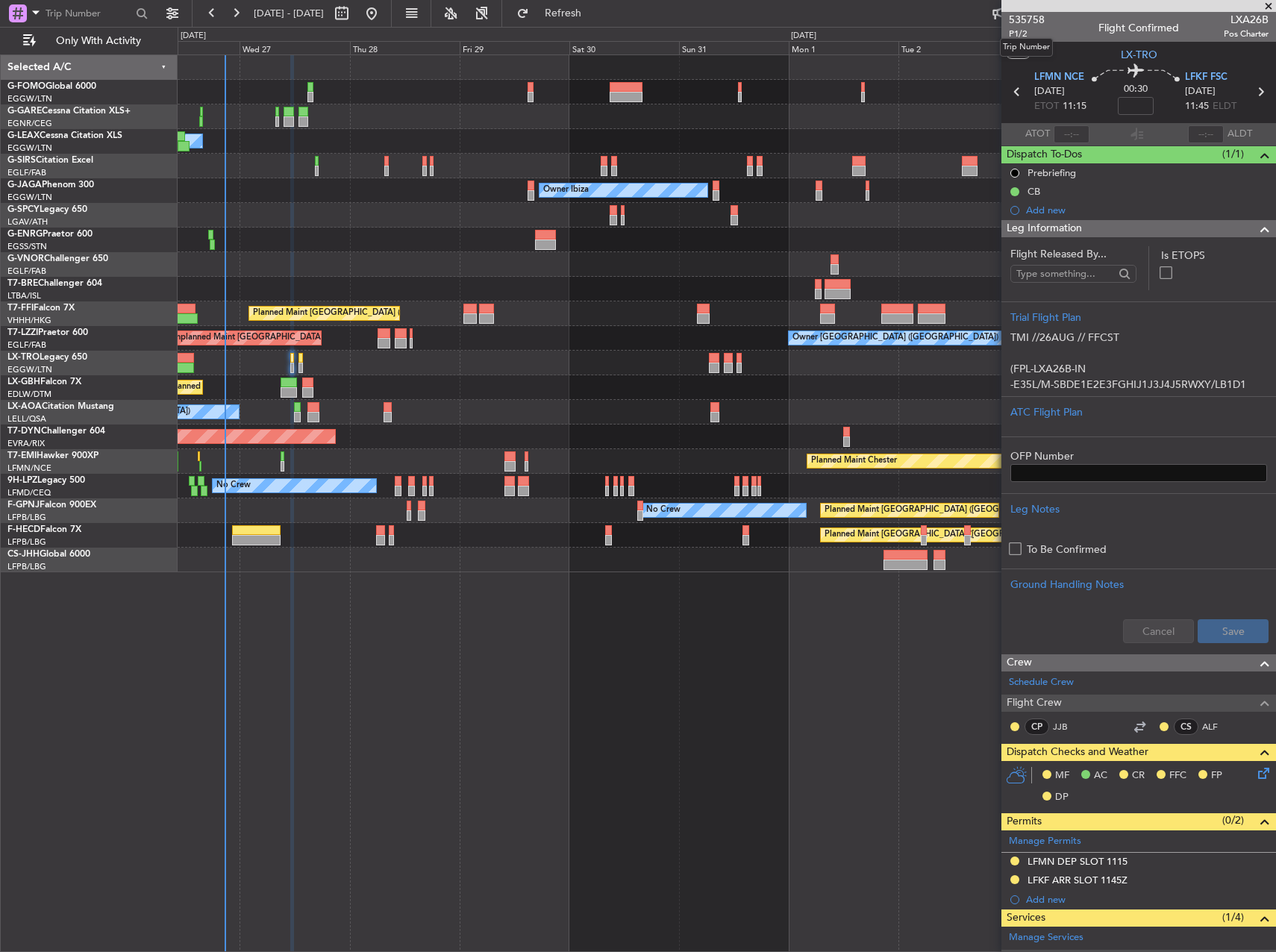
click at [1015, 27] on mat-tooltip-component "Trip Number" at bounding box center [1027, 47] width 74 height 40
click at [1024, 30] on span "P1/2" at bounding box center [1028, 33] width 36 height 12
